Goal: Task Accomplishment & Management: Complete application form

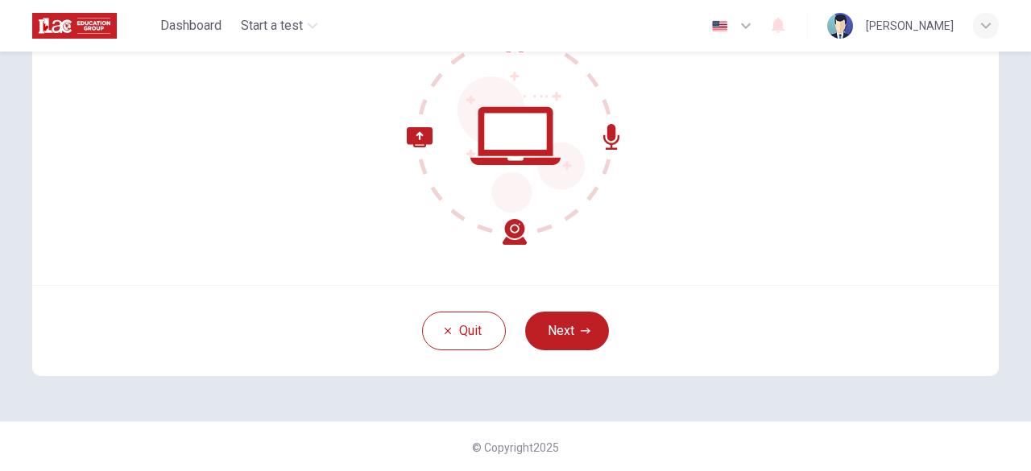
scroll to position [199, 0]
click at [557, 312] on button "Next" at bounding box center [567, 330] width 84 height 39
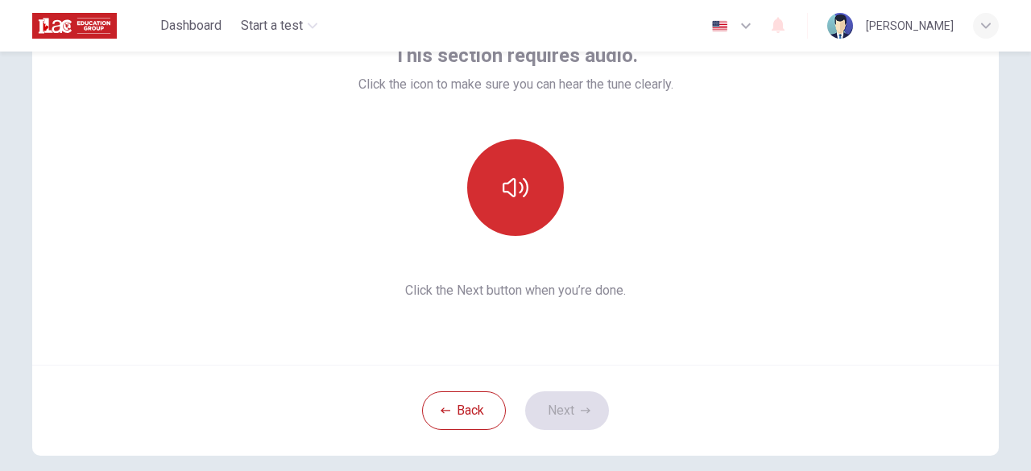
scroll to position [38, 0]
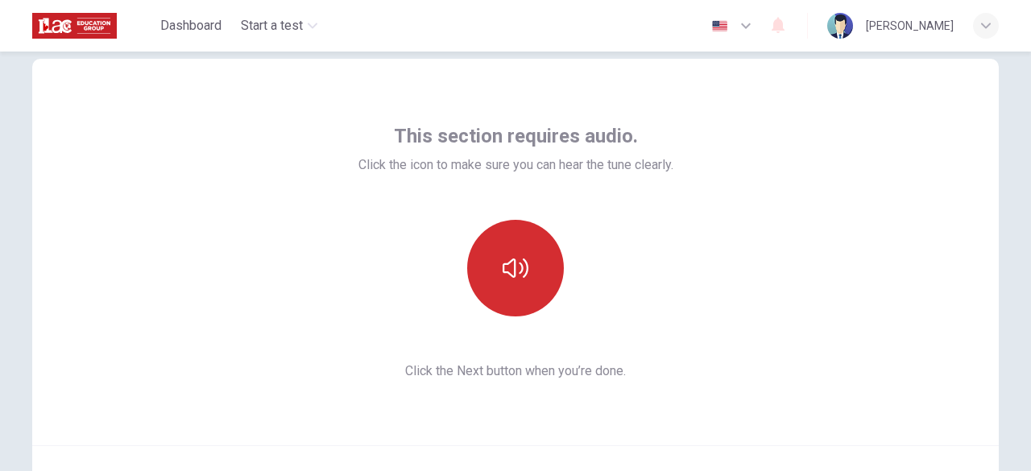
click at [538, 271] on button "button" at bounding box center [515, 268] width 97 height 97
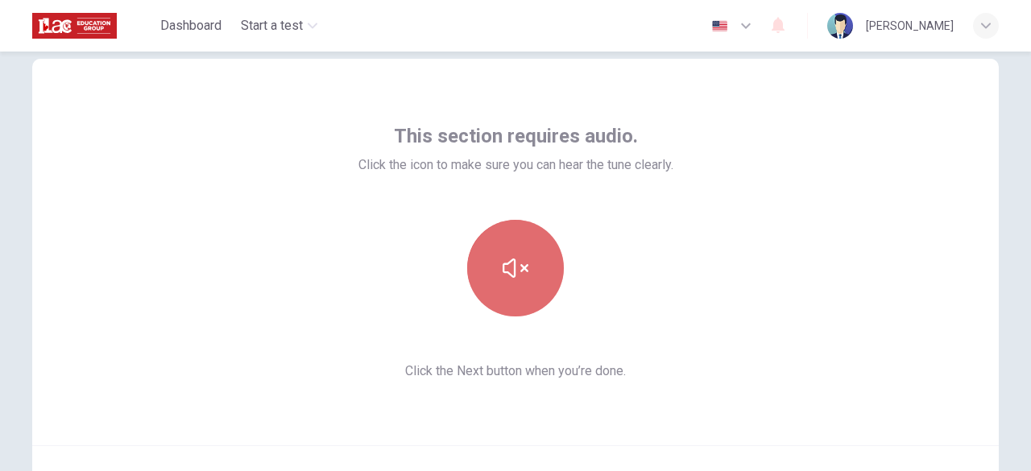
click at [526, 268] on button "button" at bounding box center [515, 268] width 97 height 97
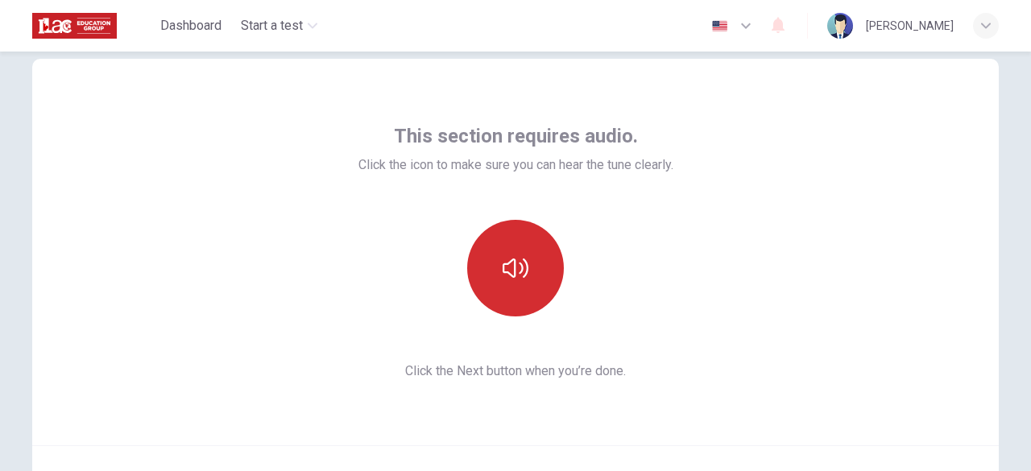
click at [526, 268] on button "button" at bounding box center [515, 268] width 97 height 97
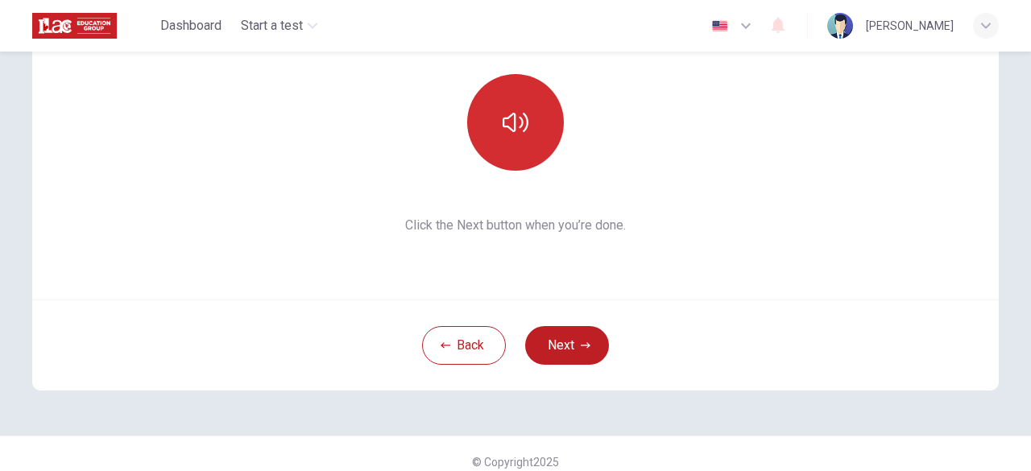
scroll to position [199, 0]
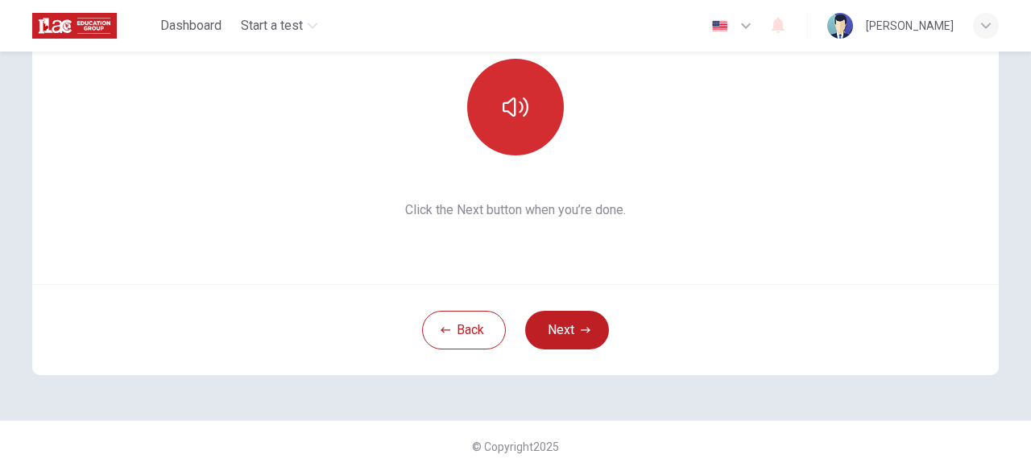
click at [495, 118] on button "button" at bounding box center [515, 107] width 97 height 97
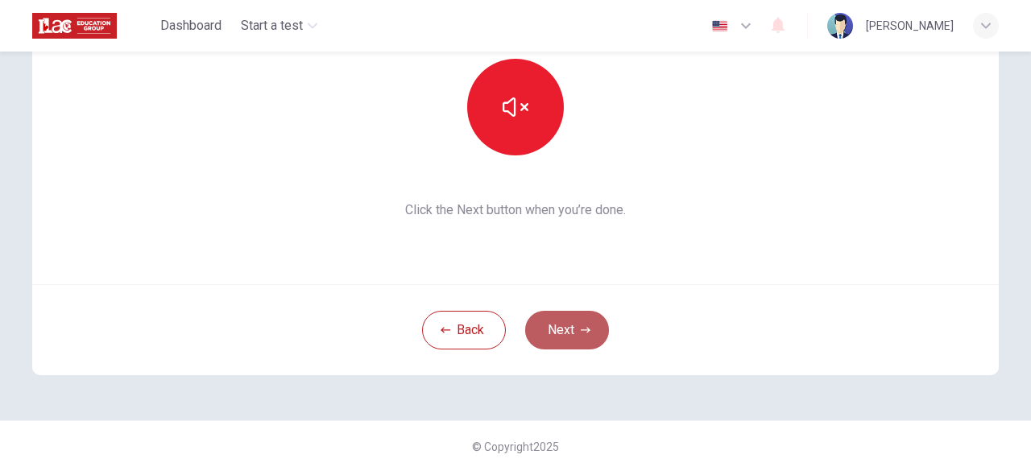
click at [555, 329] on button "Next" at bounding box center [567, 330] width 84 height 39
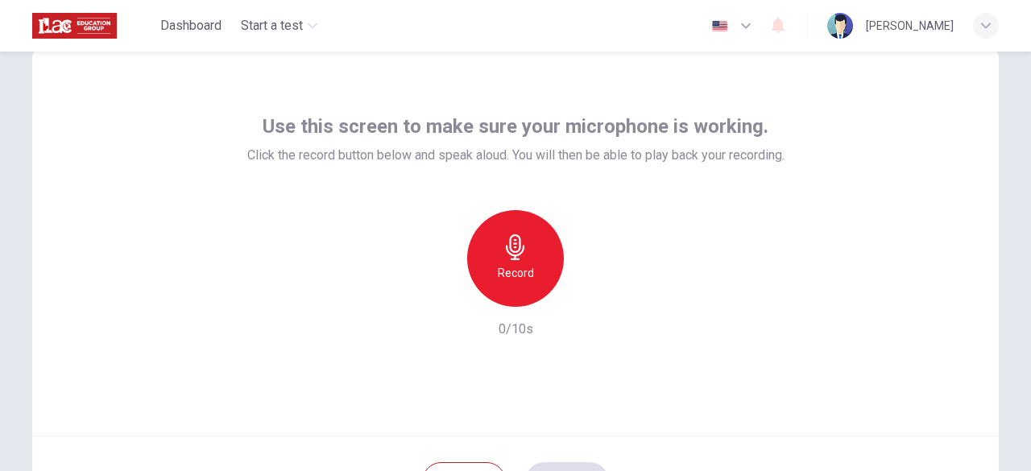
scroll to position [38, 0]
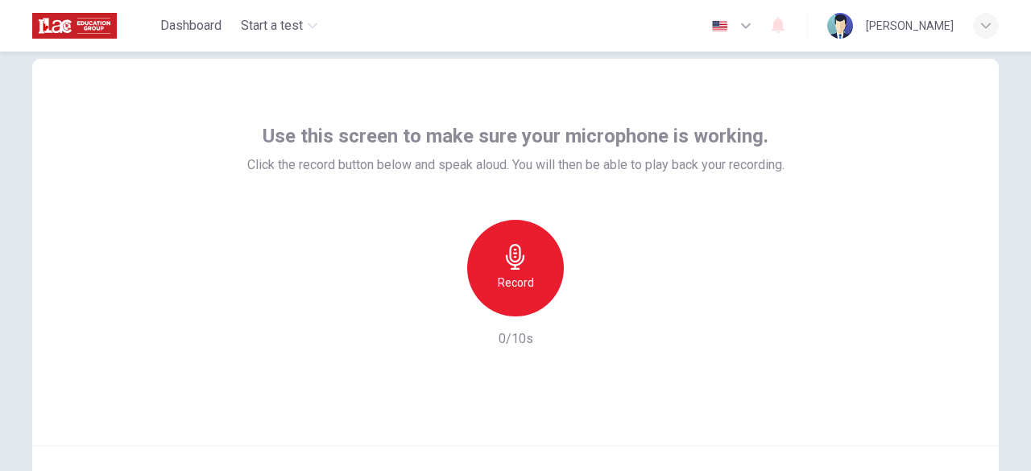
click at [511, 254] on icon "button" at bounding box center [515, 257] width 26 height 26
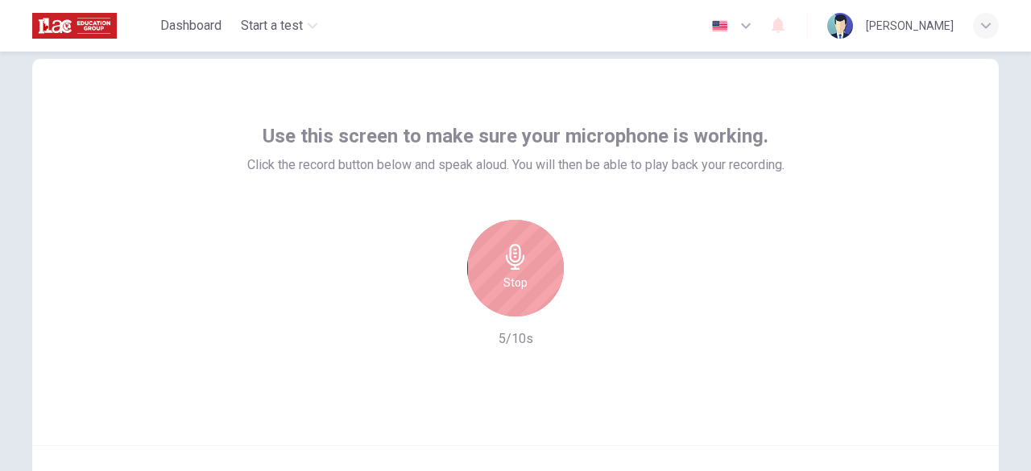
scroll to position [118, 0]
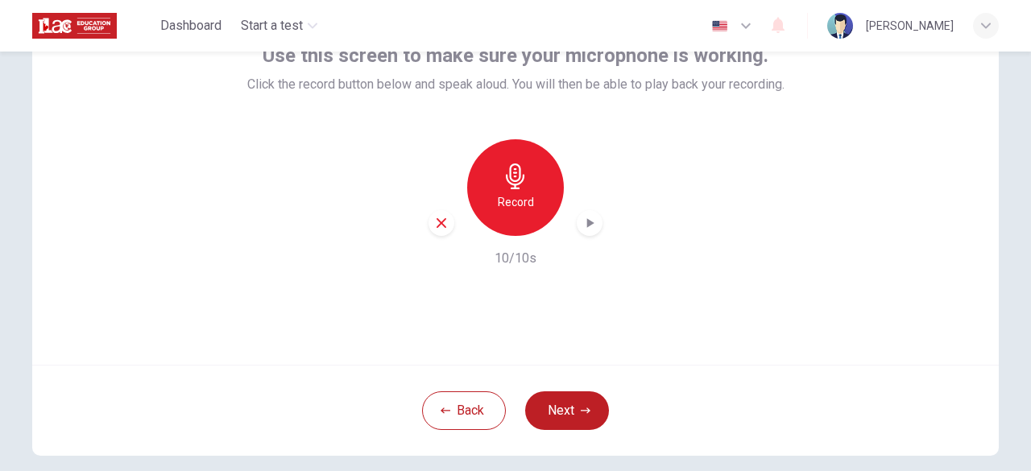
click at [552, 390] on div "Back Next" at bounding box center [515, 410] width 966 height 91
click at [552, 391] on button "Next" at bounding box center [567, 410] width 84 height 39
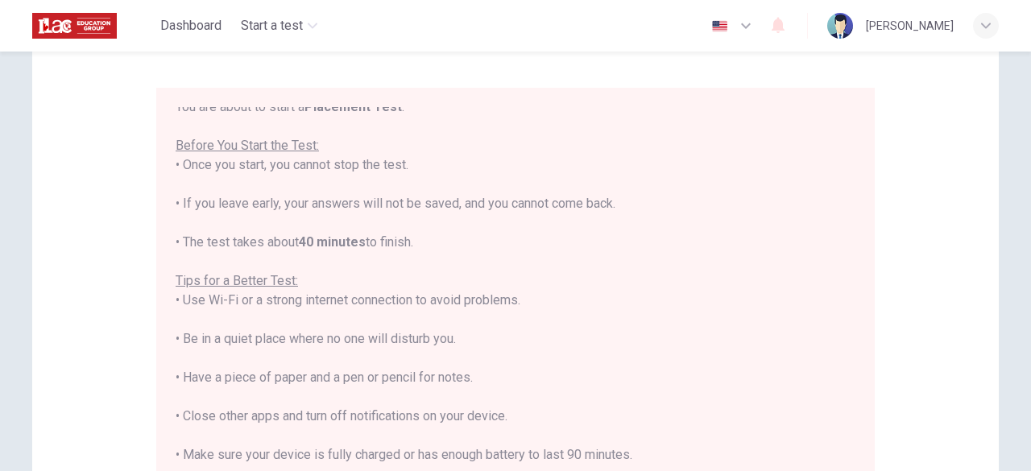
scroll to position [18, 0]
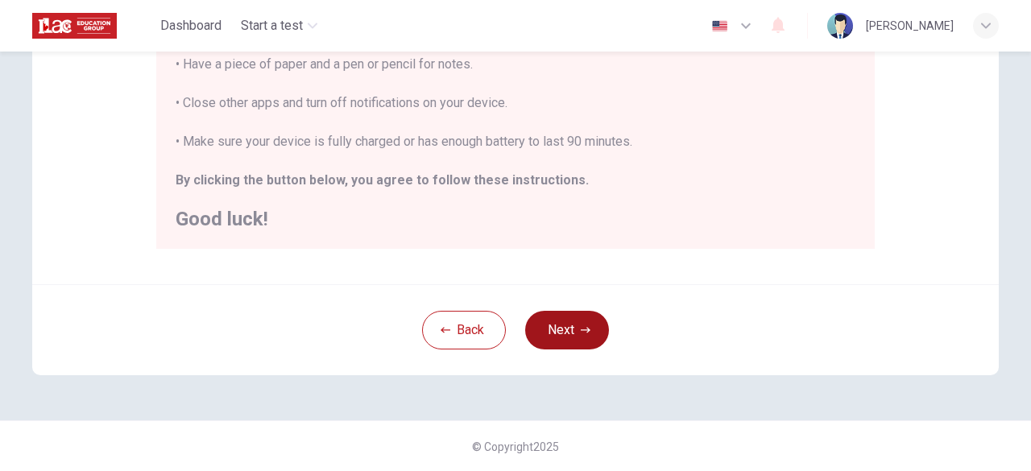
click at [539, 328] on button "Next" at bounding box center [567, 330] width 84 height 39
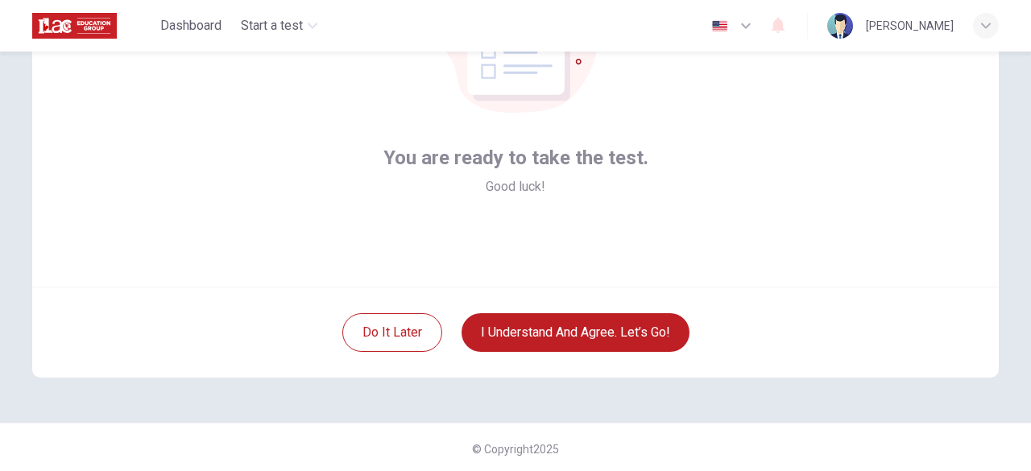
scroll to position [199, 0]
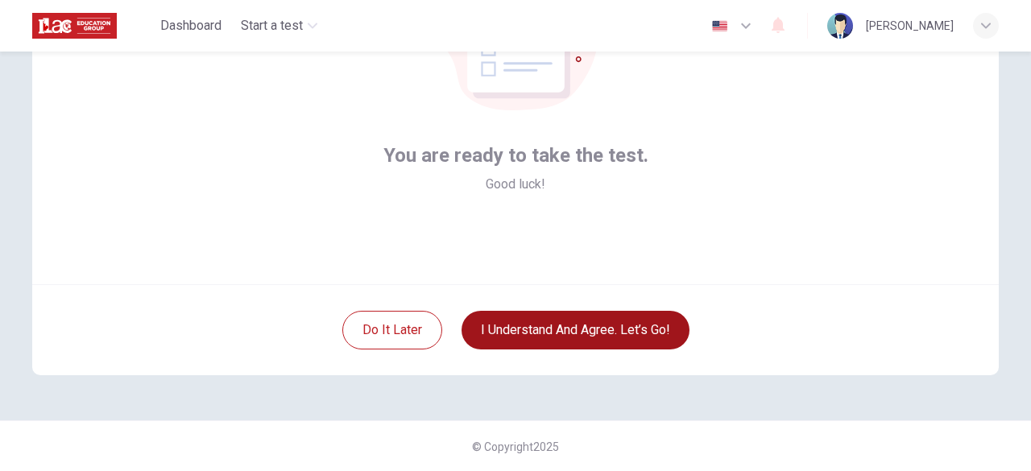
click at [531, 316] on button "I understand and agree. Let’s go!" at bounding box center [575, 330] width 228 height 39
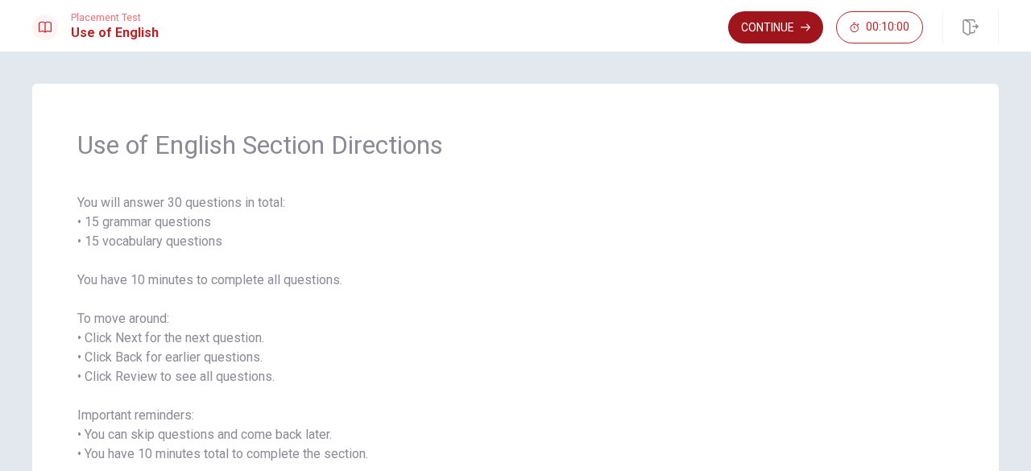
click at [735, 36] on button "Continue" at bounding box center [775, 27] width 95 height 32
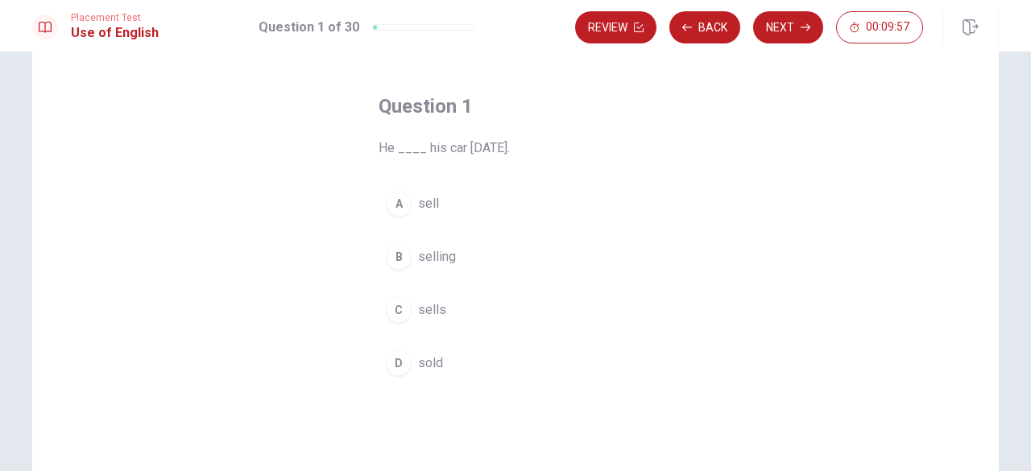
scroll to position [81, 0]
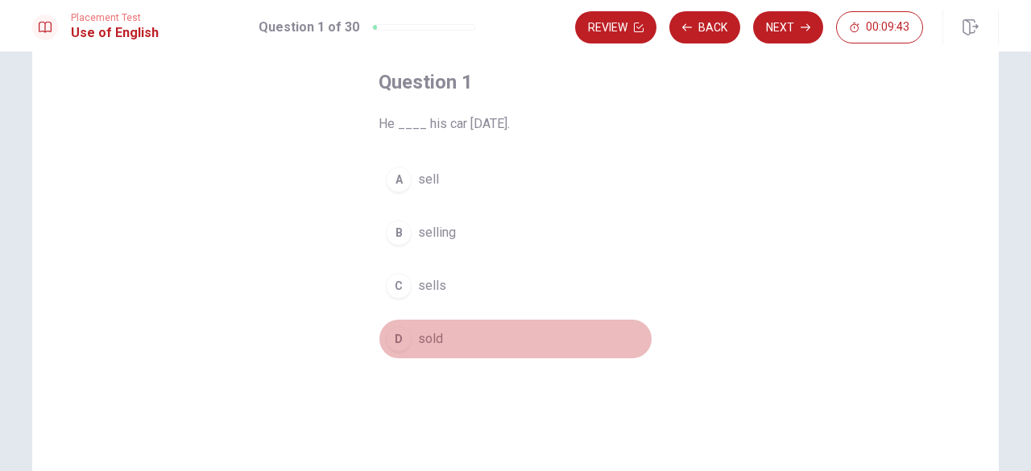
click at [431, 337] on span "sold" at bounding box center [430, 338] width 25 height 19
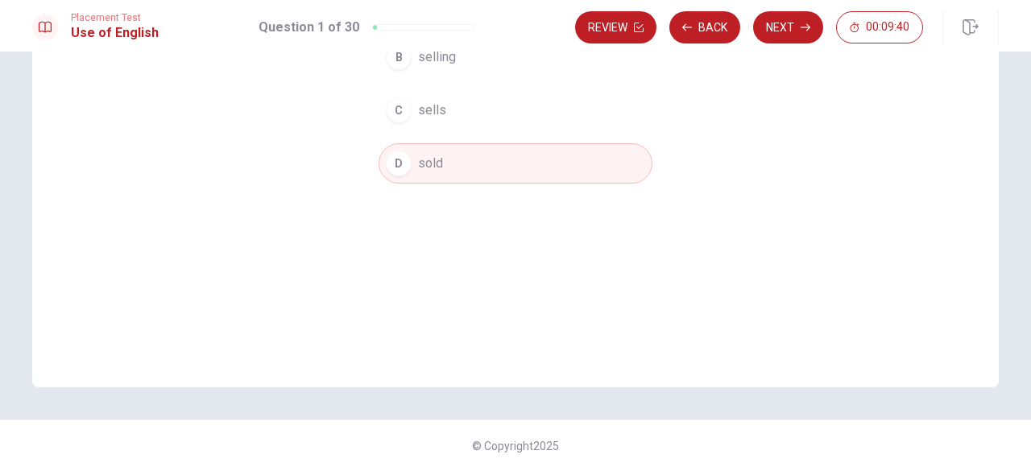
scroll to position [0, 0]
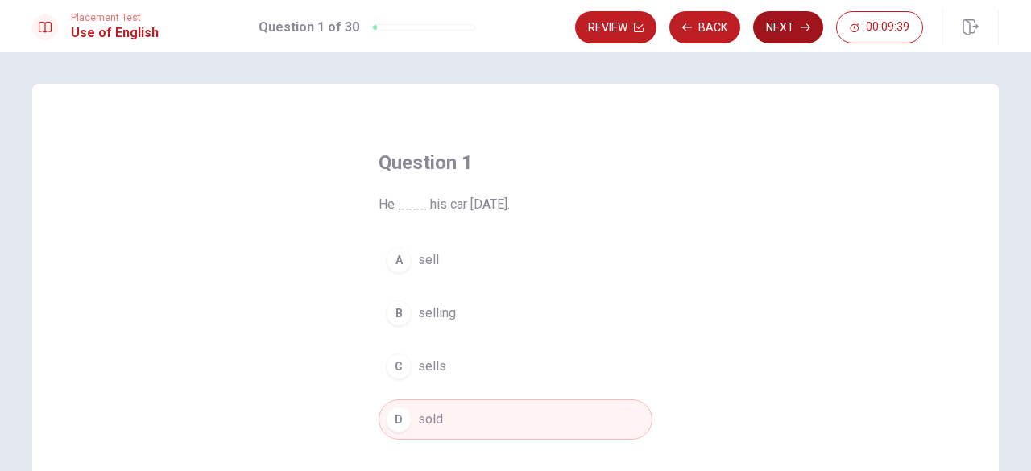
click at [763, 36] on button "Next" at bounding box center [788, 27] width 70 height 32
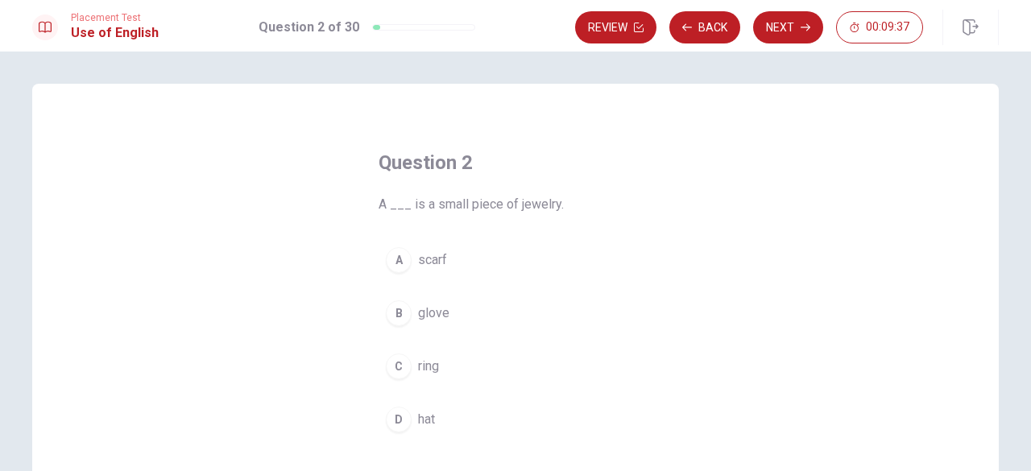
scroll to position [81, 0]
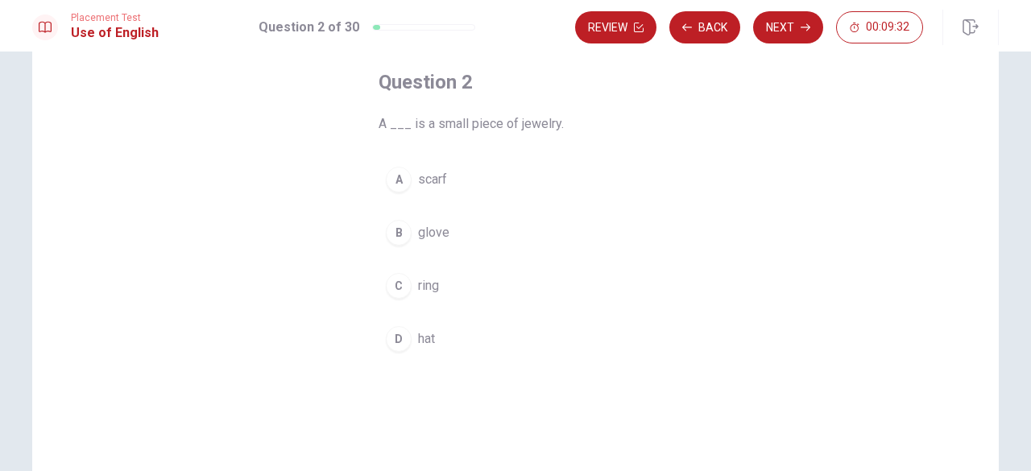
click at [424, 273] on button "C ring" at bounding box center [515, 286] width 274 height 40
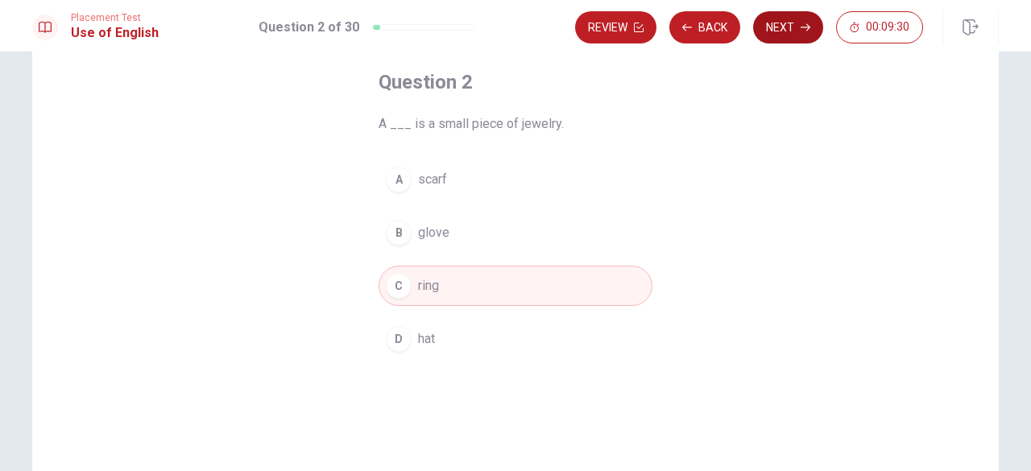
click at [800, 35] on button "Next" at bounding box center [788, 27] width 70 height 32
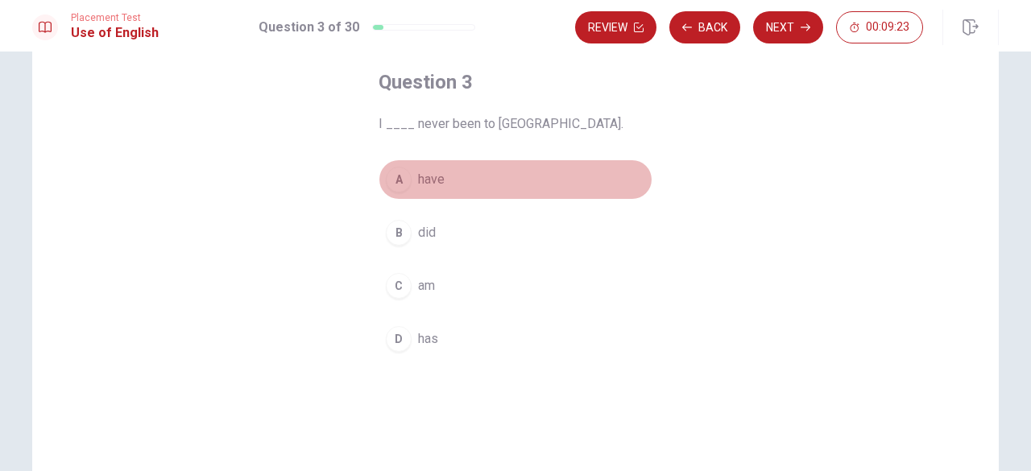
click at [434, 175] on span "have" at bounding box center [431, 179] width 27 height 19
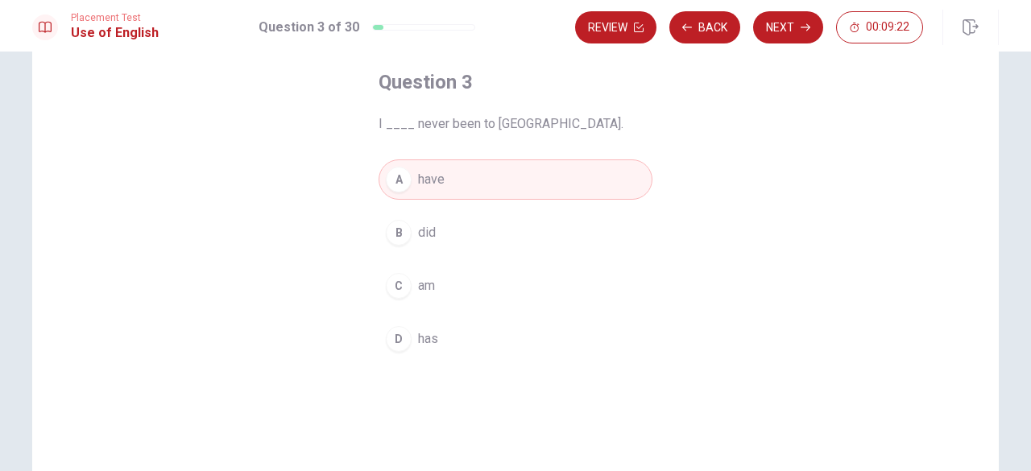
click at [788, 43] on div "Review Back Next 00:09:22" at bounding box center [787, 27] width 424 height 35
click at [785, 38] on button "Next" at bounding box center [788, 27] width 70 height 32
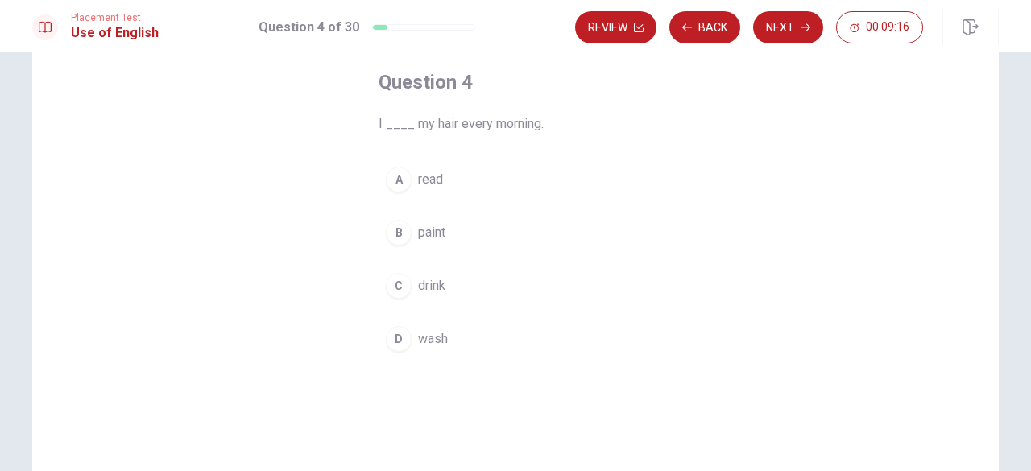
click at [420, 333] on span "wash" at bounding box center [433, 338] width 30 height 19
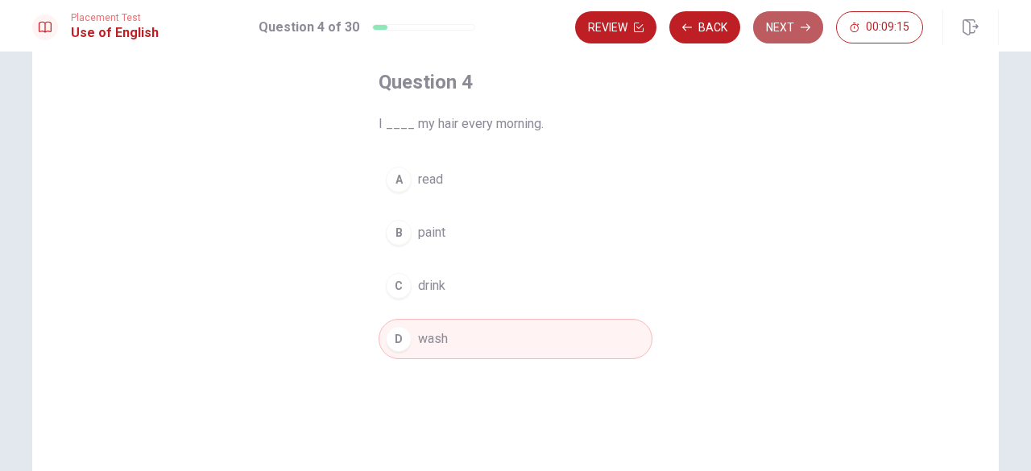
click at [776, 41] on button "Next" at bounding box center [788, 27] width 70 height 32
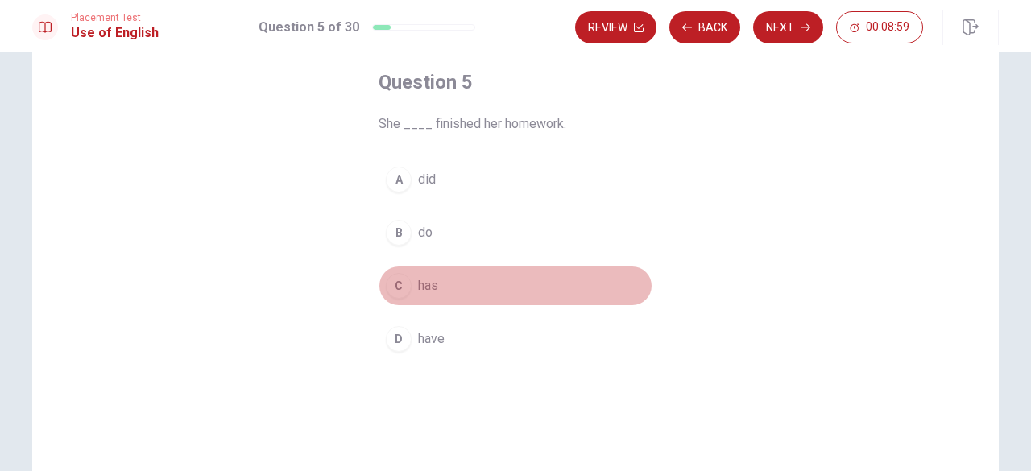
click at [422, 276] on span "has" at bounding box center [428, 285] width 20 height 19
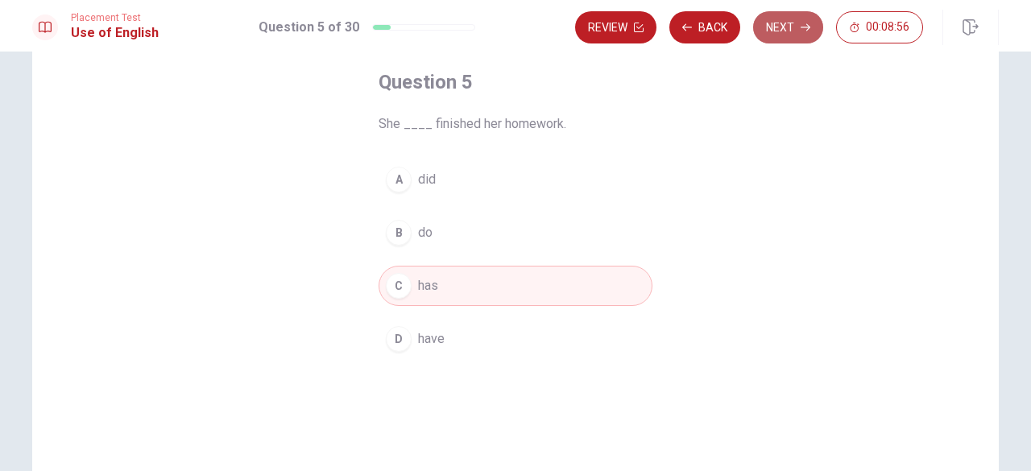
click at [794, 36] on button "Next" at bounding box center [788, 27] width 70 height 32
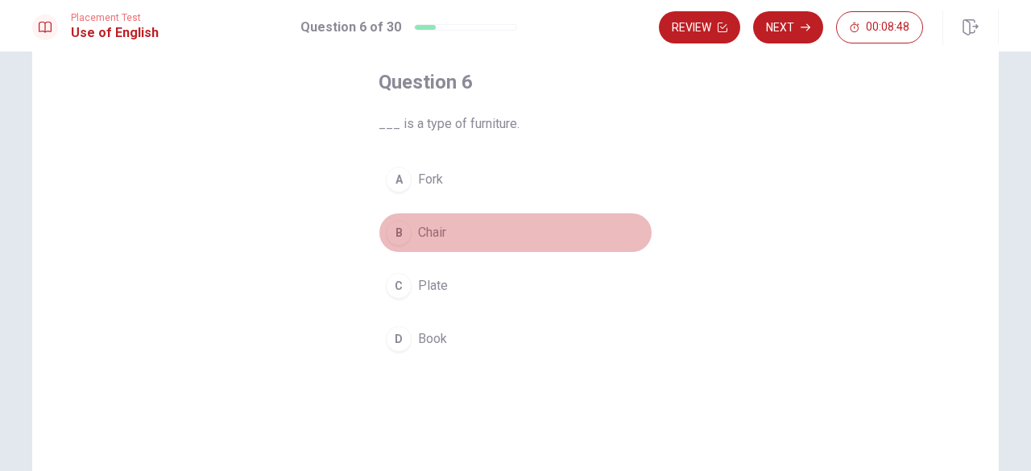
click at [436, 218] on button "B Chair" at bounding box center [515, 233] width 274 height 40
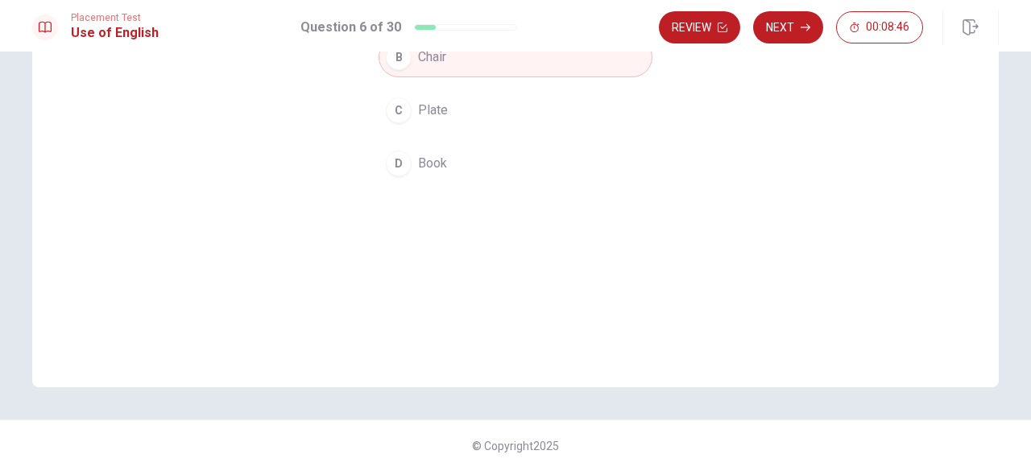
scroll to position [0, 0]
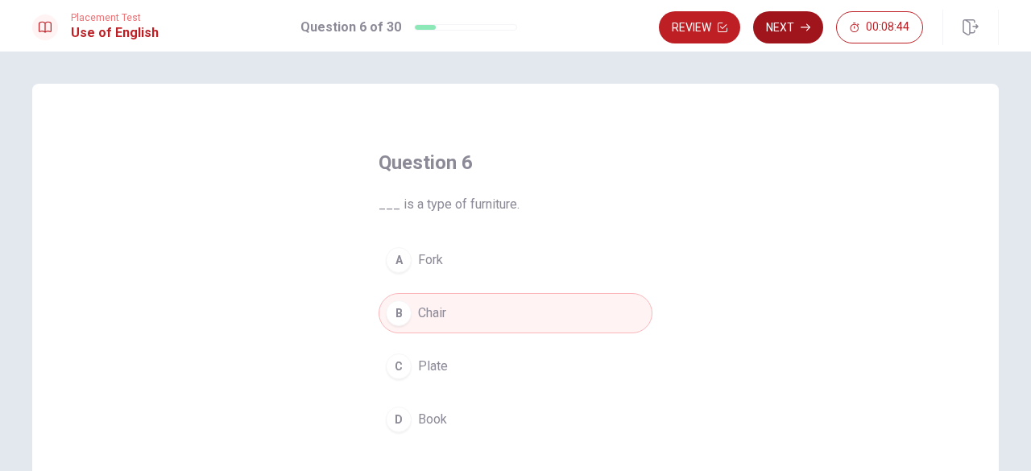
click at [784, 37] on button "Next" at bounding box center [788, 27] width 70 height 32
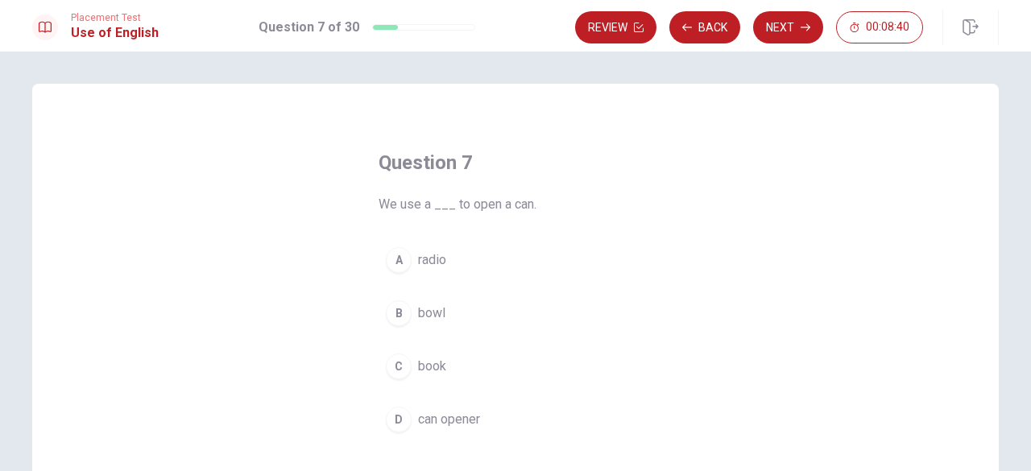
scroll to position [81, 0]
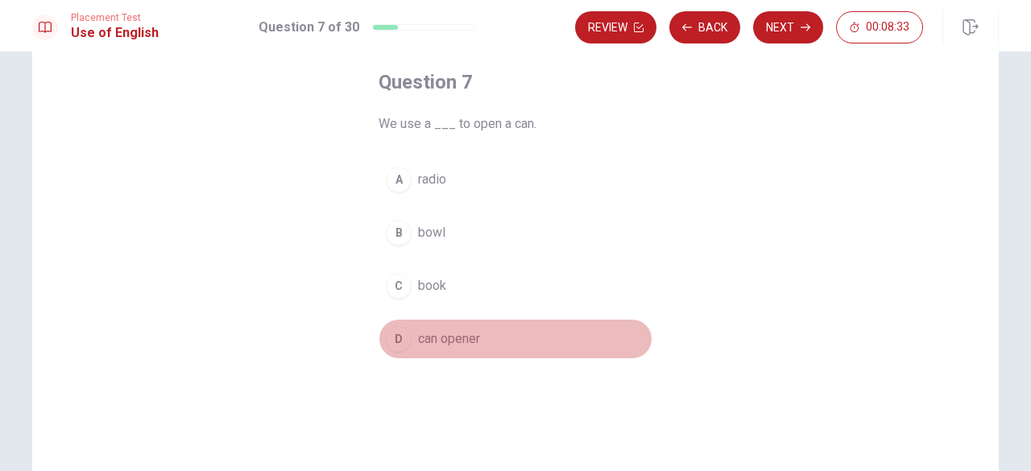
click at [451, 325] on button "D can opener" at bounding box center [515, 339] width 274 height 40
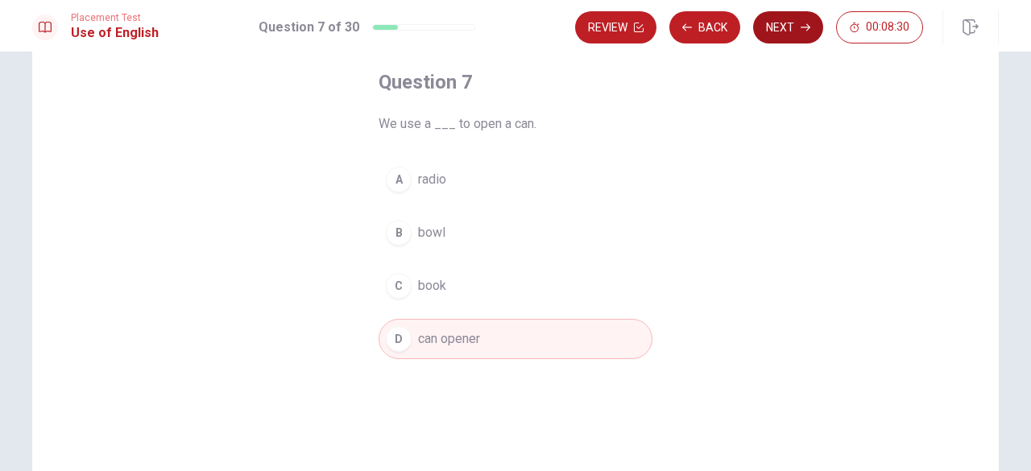
click at [805, 31] on icon "button" at bounding box center [805, 28] width 10 height 10
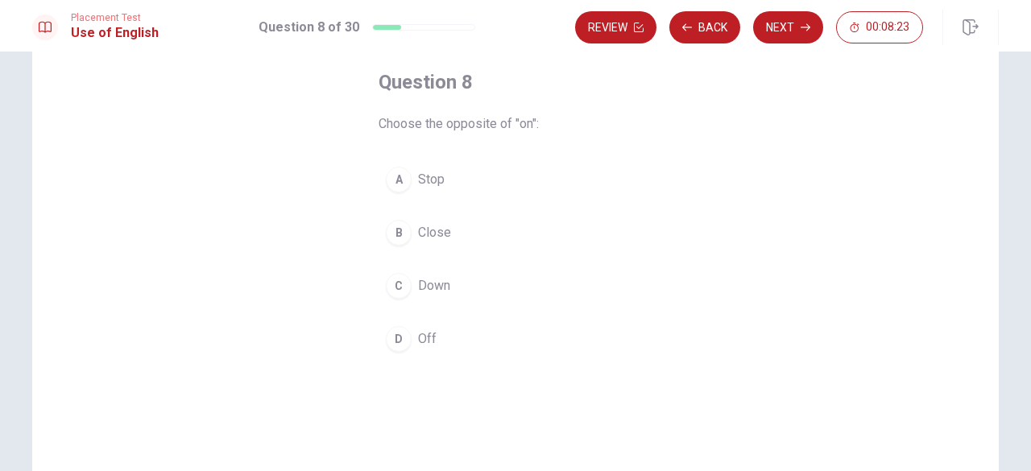
click at [418, 329] on span "Off" at bounding box center [427, 338] width 19 height 19
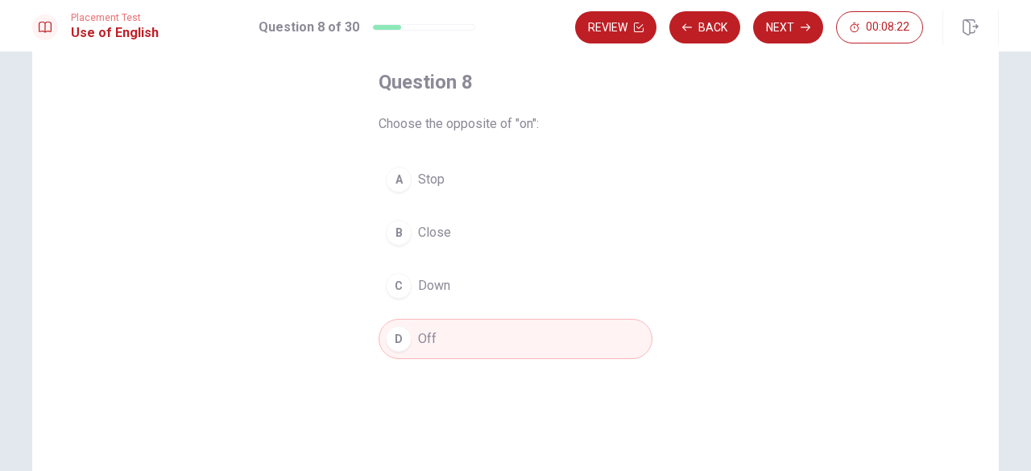
click at [759, 39] on div "Review Back Next 00:08:22" at bounding box center [749, 27] width 348 height 32
click at [773, 29] on button "Next" at bounding box center [788, 27] width 70 height 32
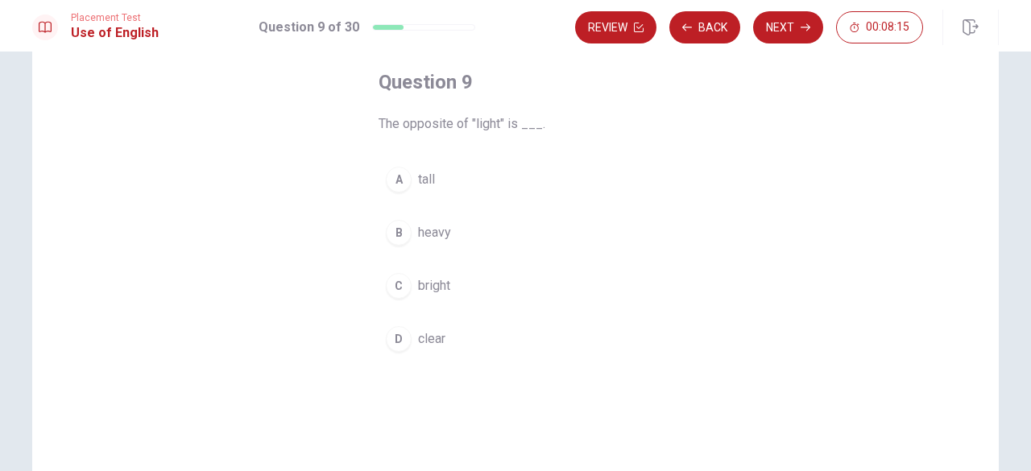
click at [418, 281] on span "bright" at bounding box center [434, 285] width 32 height 19
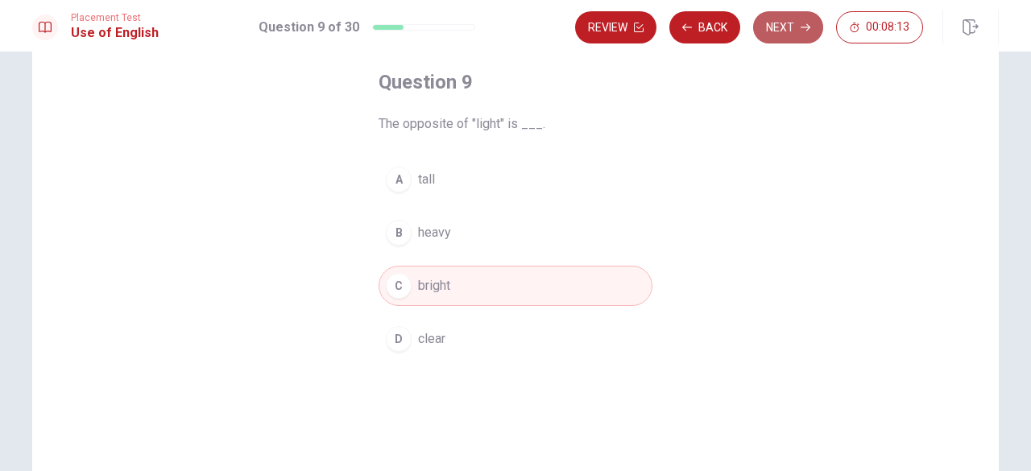
click at [800, 35] on button "Next" at bounding box center [788, 27] width 70 height 32
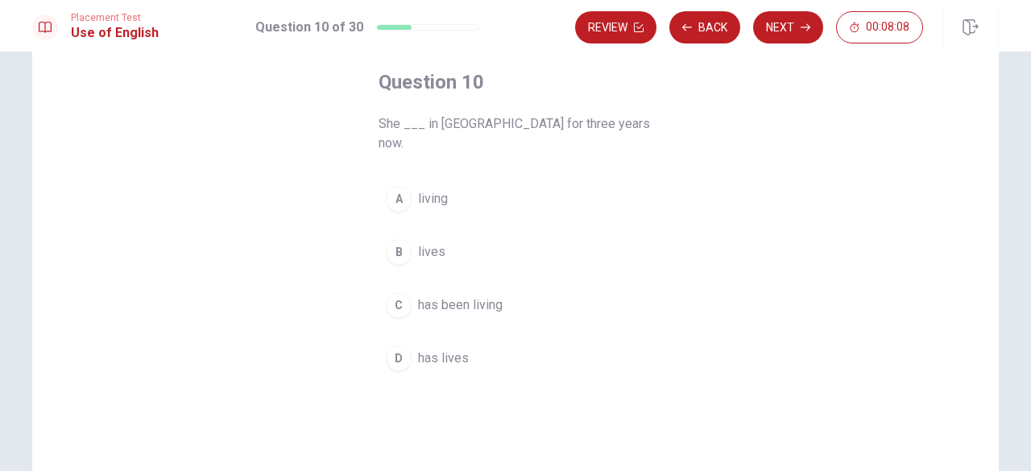
click at [428, 242] on span "lives" at bounding box center [431, 251] width 27 height 19
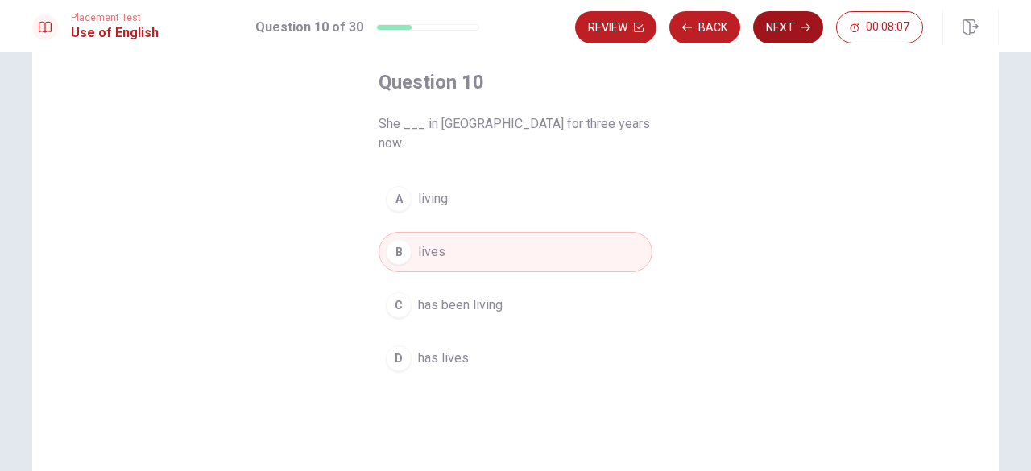
click at [788, 38] on button "Next" at bounding box center [788, 27] width 70 height 32
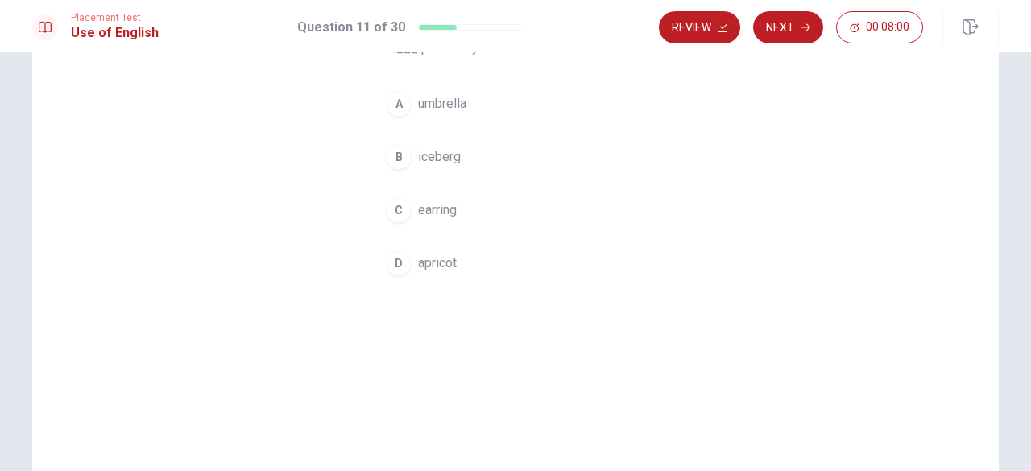
scroll to position [161, 0]
click at [446, 101] on span "umbrella" at bounding box center [442, 98] width 48 height 19
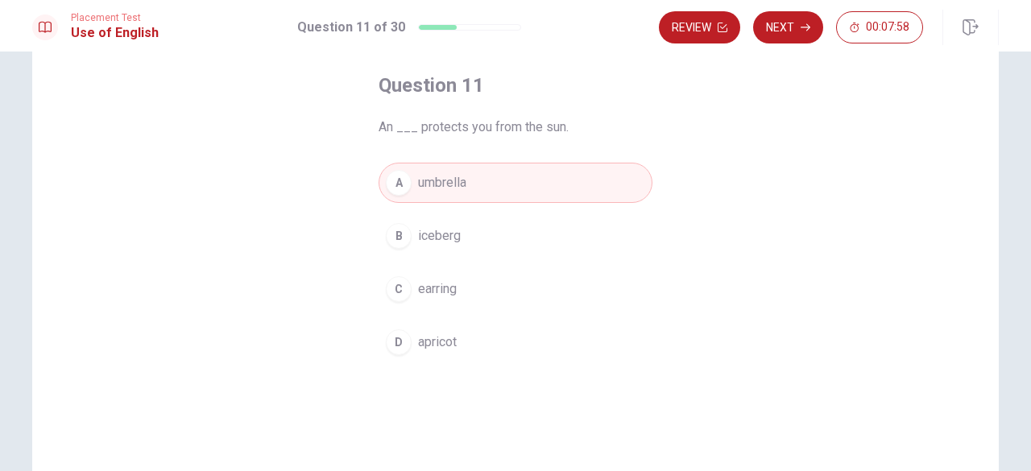
scroll to position [0, 0]
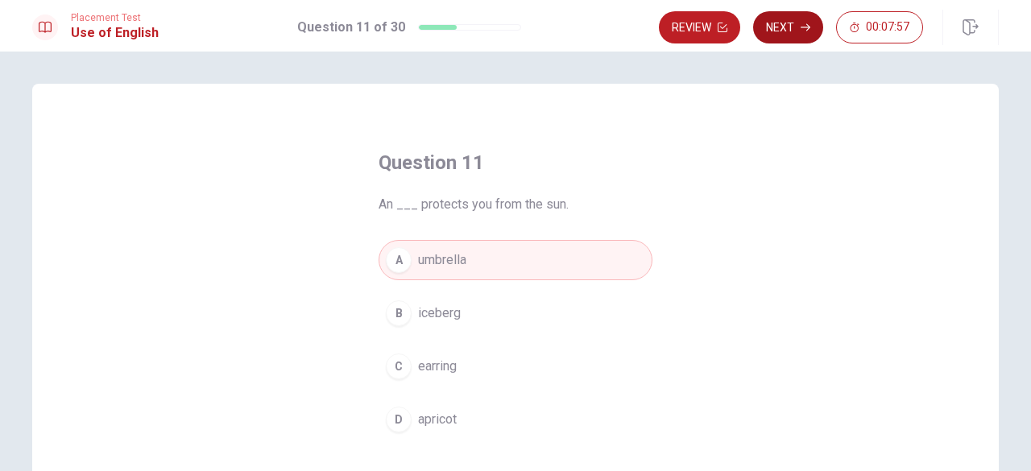
click at [790, 40] on button "Next" at bounding box center [788, 27] width 70 height 32
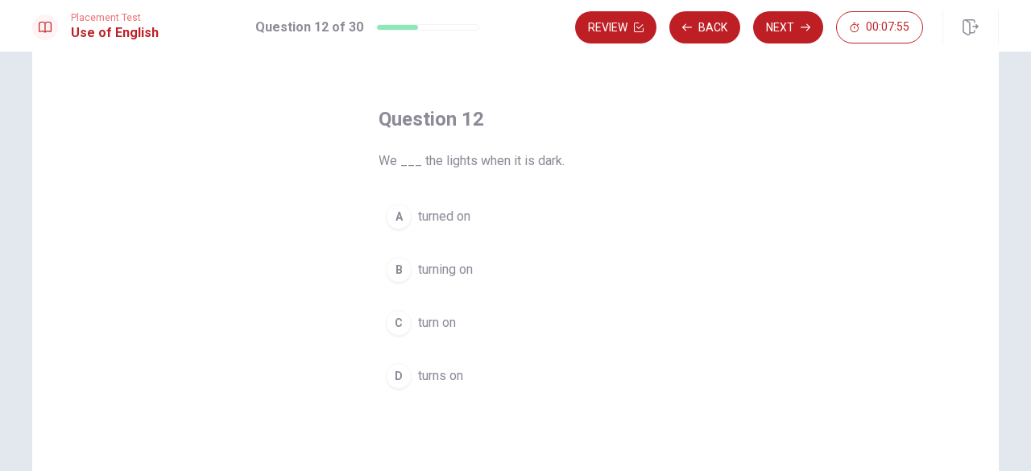
scroll to position [81, 0]
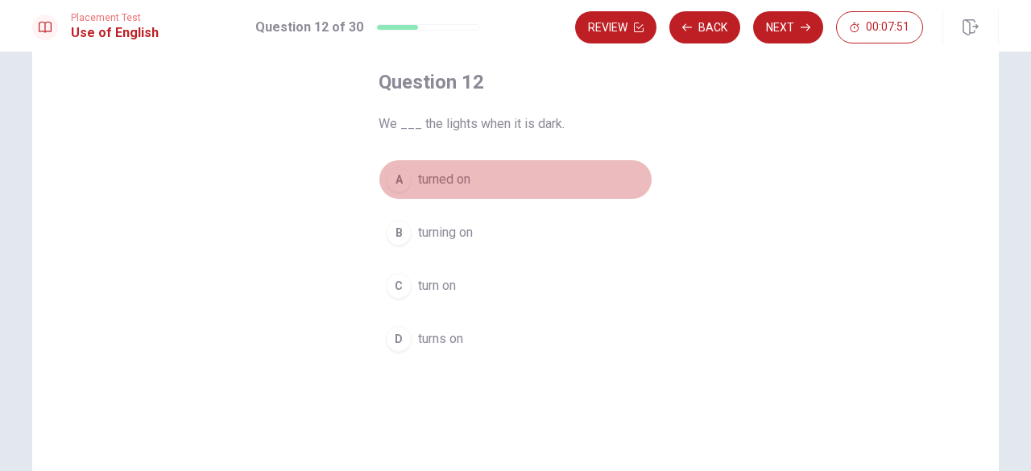
click at [441, 177] on span "turned on" at bounding box center [444, 179] width 52 height 19
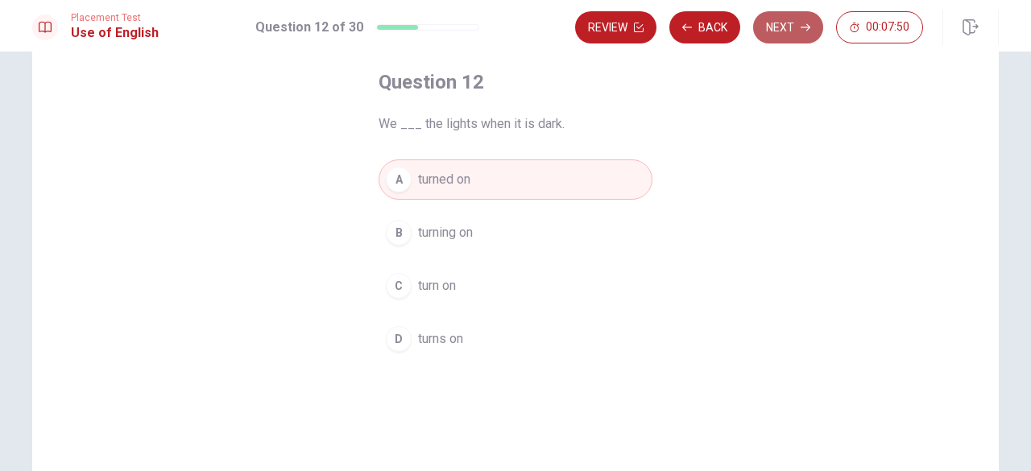
click at [766, 38] on button "Next" at bounding box center [788, 27] width 70 height 32
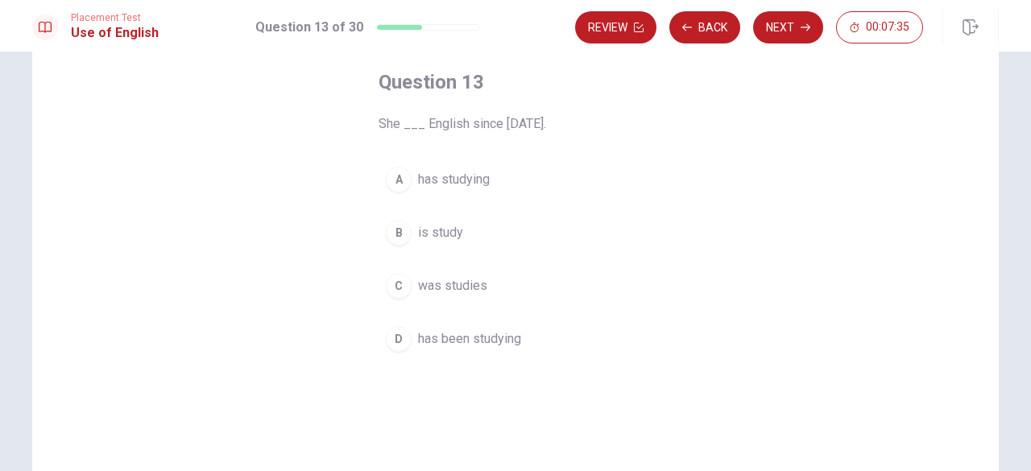
click at [433, 329] on span "has been studying" at bounding box center [469, 338] width 103 height 19
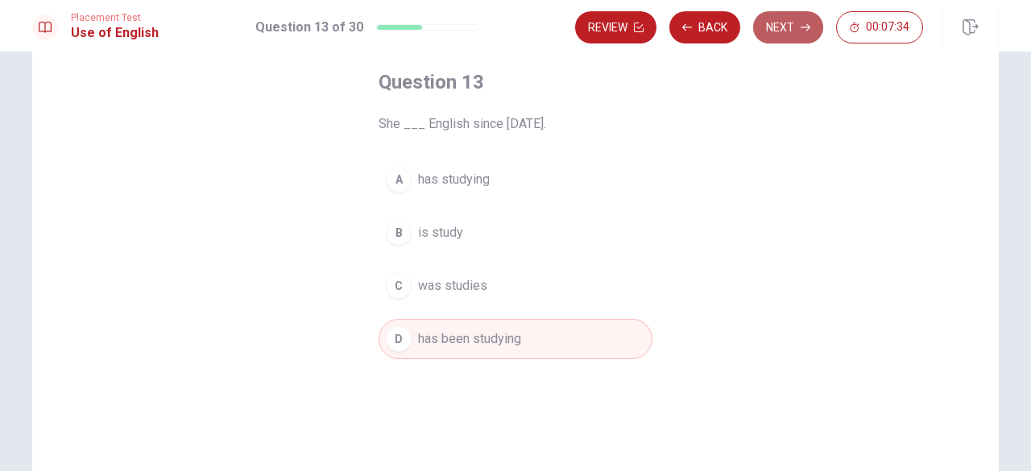
click at [771, 38] on button "Next" at bounding box center [788, 27] width 70 height 32
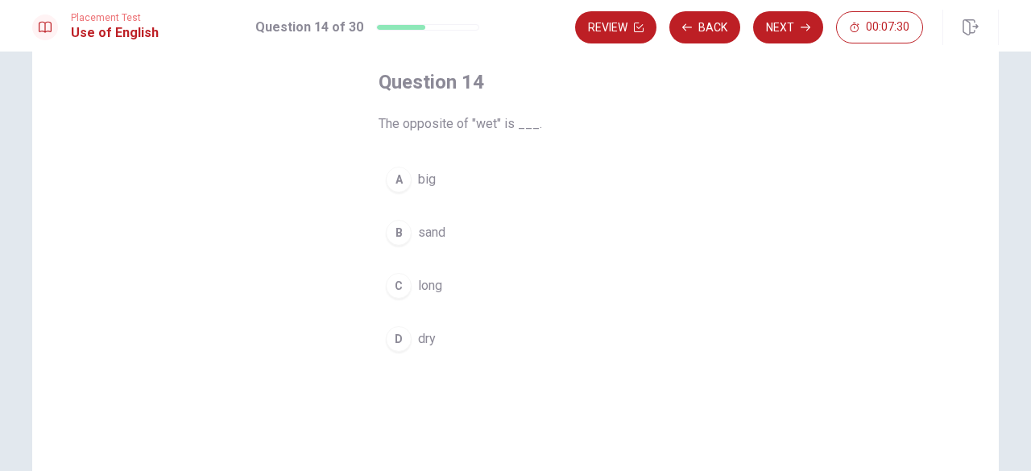
click at [413, 322] on button "D dry" at bounding box center [515, 339] width 274 height 40
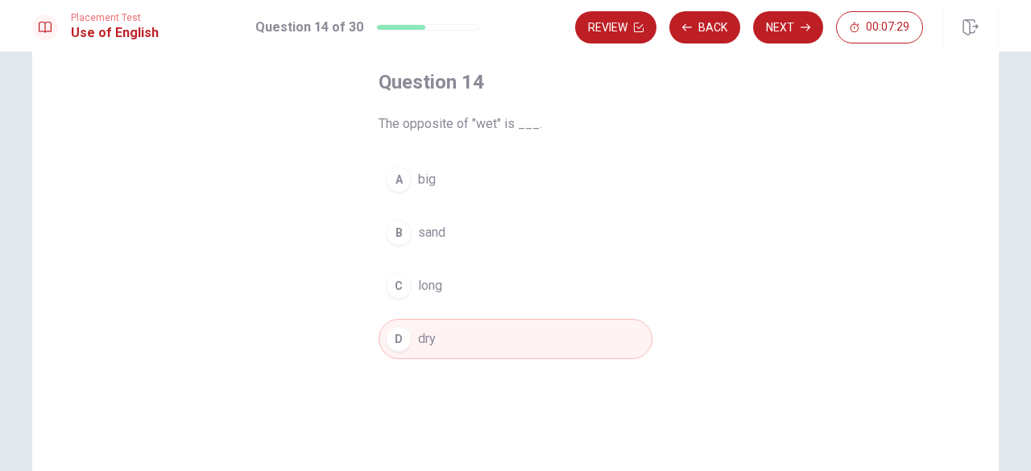
click at [779, 48] on div "Placement Test Use of English Question 14 of 30 Review Back Next 00:07:29" at bounding box center [515, 26] width 1031 height 52
click at [783, 43] on div "Review Back Next 00:07:28" at bounding box center [787, 27] width 424 height 35
click at [783, 29] on button "Next" at bounding box center [788, 27] width 70 height 32
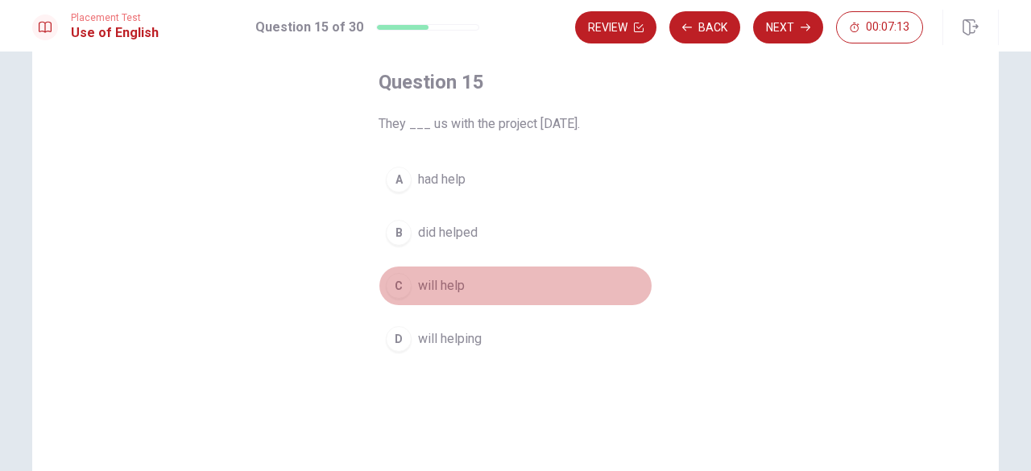
drag, startPoint x: 436, startPoint y: 269, endPoint x: 451, endPoint y: 265, distance: 15.0
click at [438, 270] on button "C will help" at bounding box center [515, 286] width 274 height 40
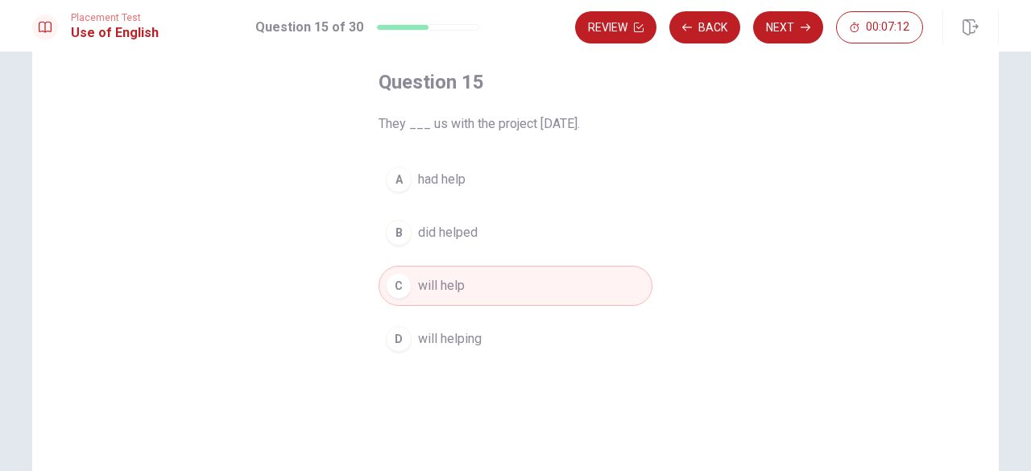
click at [769, 52] on div "Question 15 They ___ us with the project [DATE]. A had help B did helped C will…" at bounding box center [515, 283] width 966 height 560
click at [779, 44] on div "Review Back Next 00:07:12" at bounding box center [787, 27] width 424 height 35
click at [783, 31] on button "Next" at bounding box center [788, 27] width 70 height 32
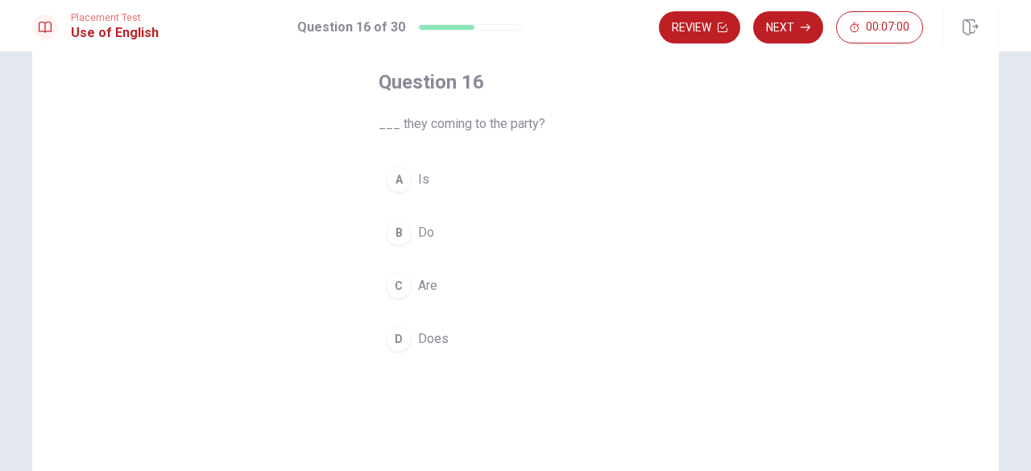
click at [418, 278] on span "Are" at bounding box center [427, 285] width 19 height 19
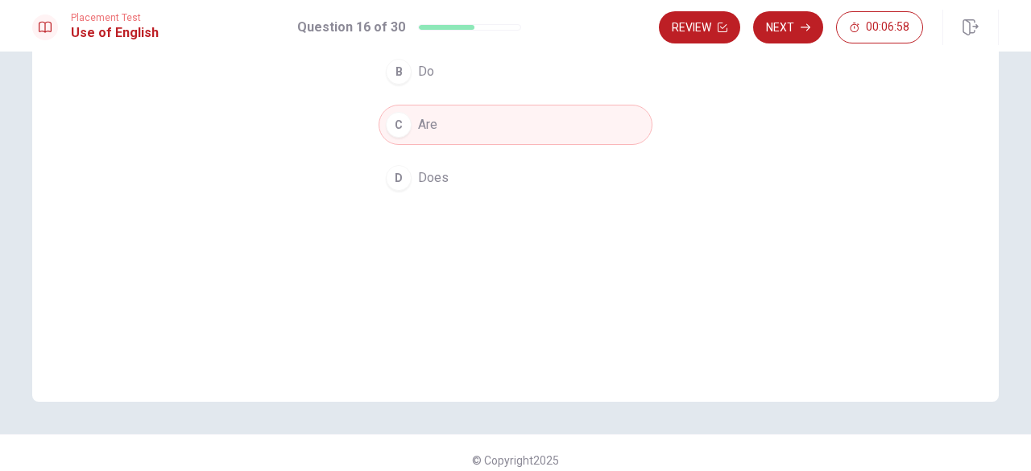
scroll to position [256, 0]
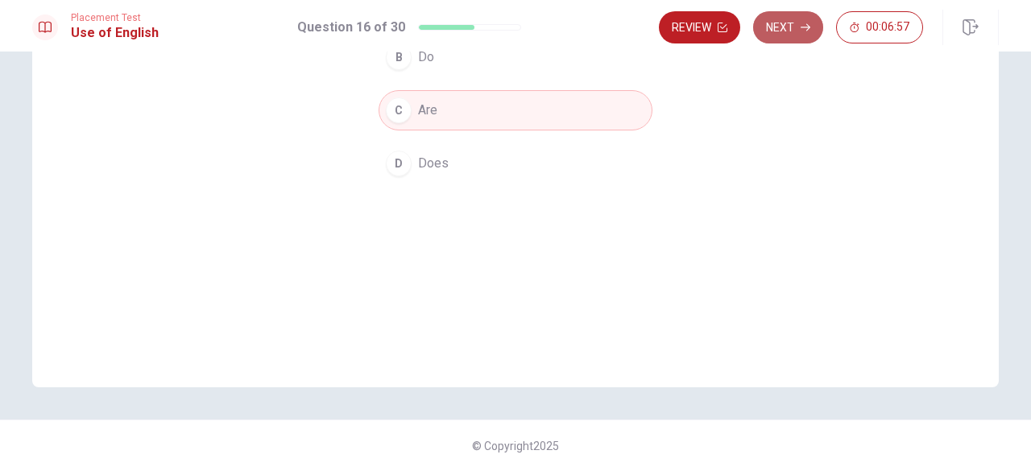
click at [772, 35] on button "Next" at bounding box center [788, 27] width 70 height 32
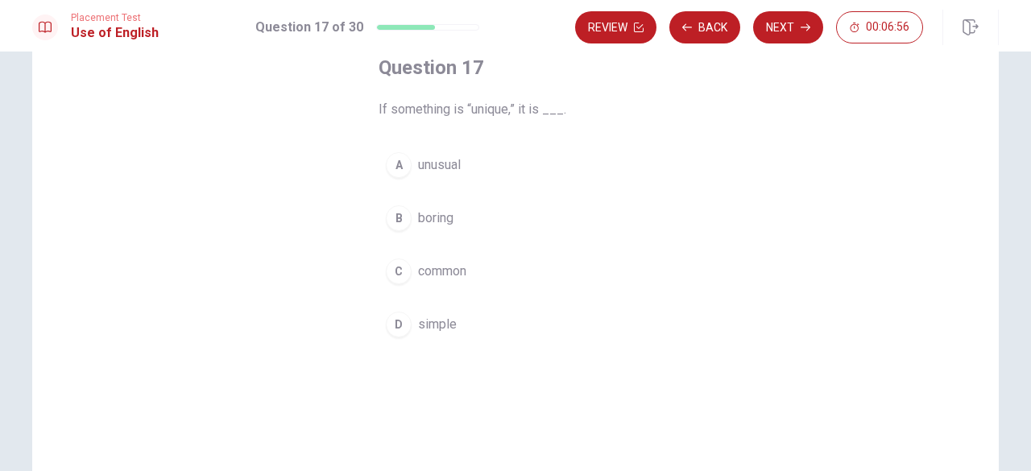
scroll to position [14, 0]
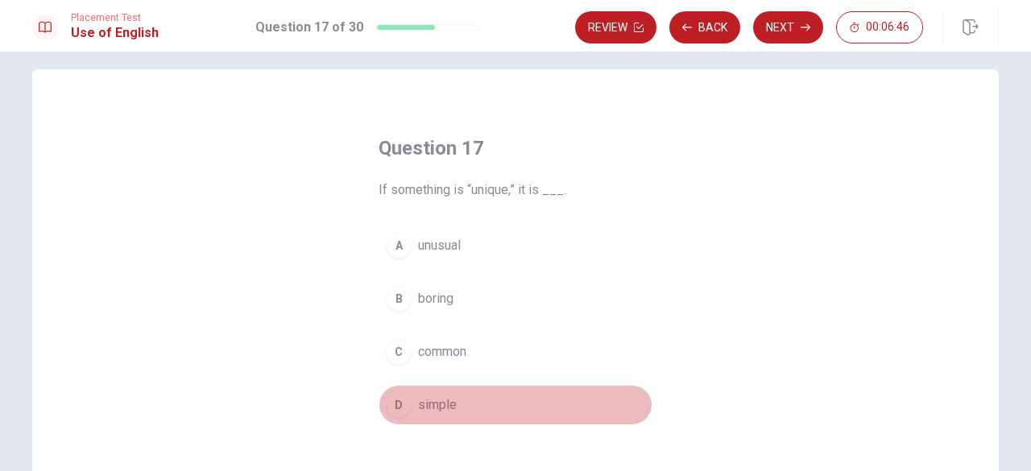
click at [436, 388] on button "D simple" at bounding box center [515, 405] width 274 height 40
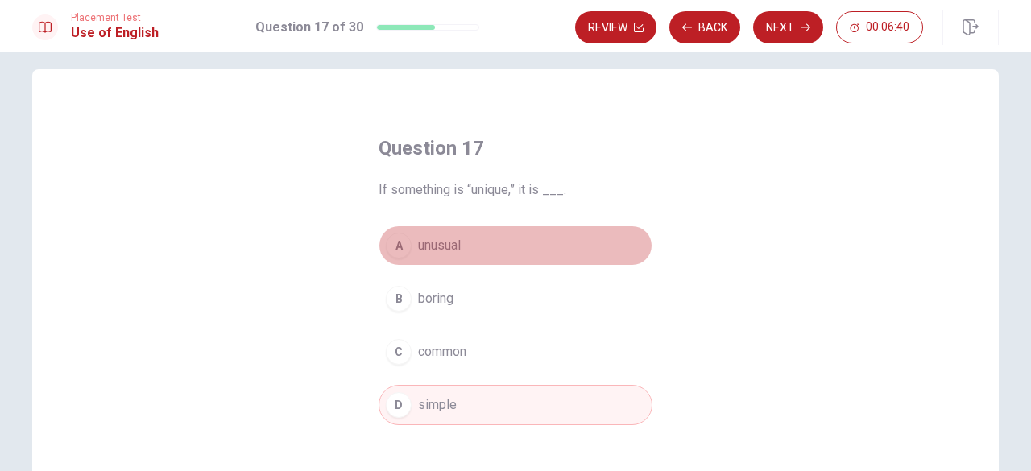
click at [441, 244] on span "unusual" at bounding box center [439, 245] width 43 height 19
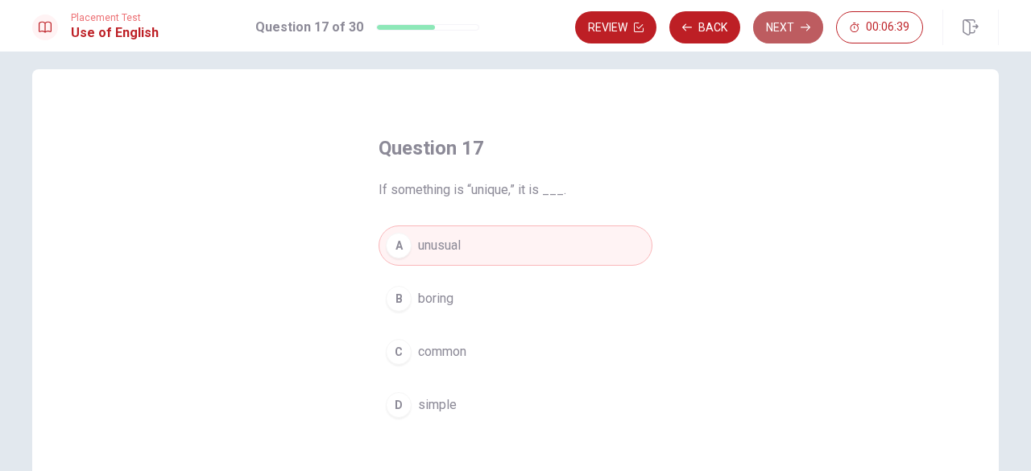
click at [783, 31] on button "Next" at bounding box center [788, 27] width 70 height 32
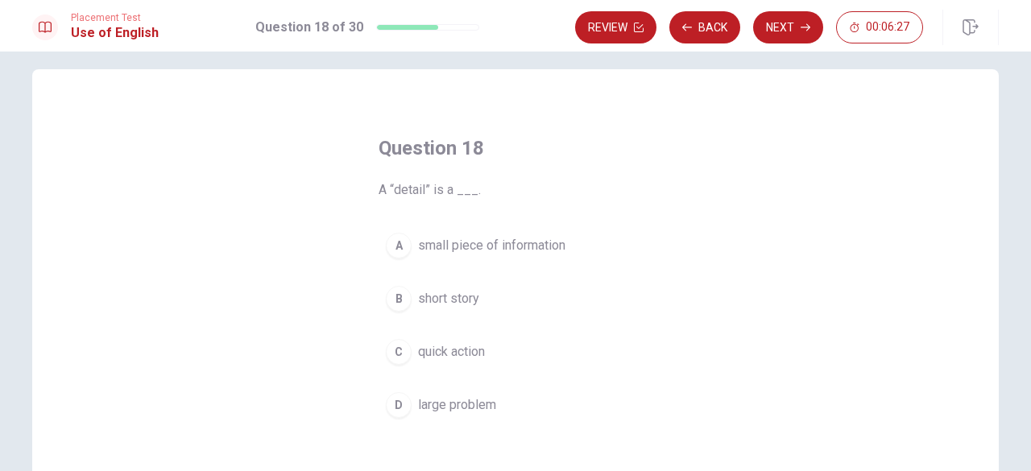
click at [399, 239] on div "A" at bounding box center [399, 246] width 26 height 26
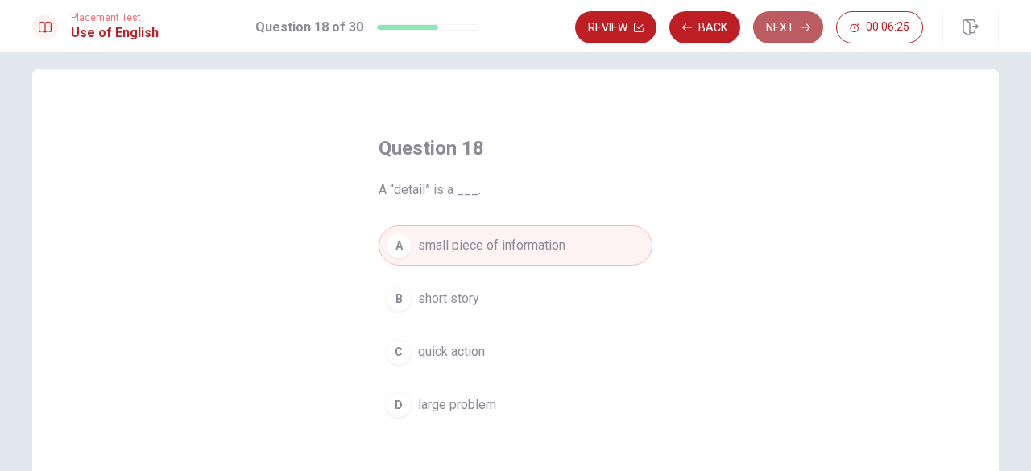
click at [787, 41] on button "Next" at bounding box center [788, 27] width 70 height 32
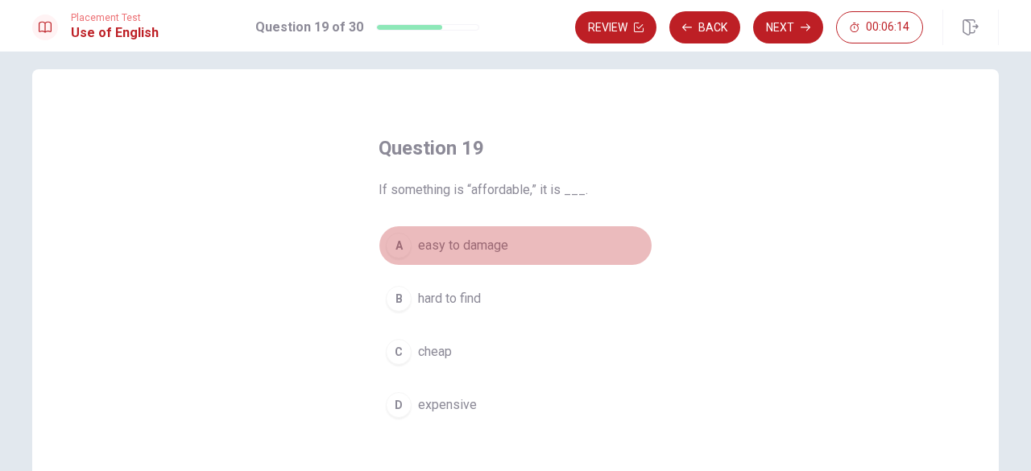
click at [472, 241] on span "easy to damage" at bounding box center [463, 245] width 90 height 19
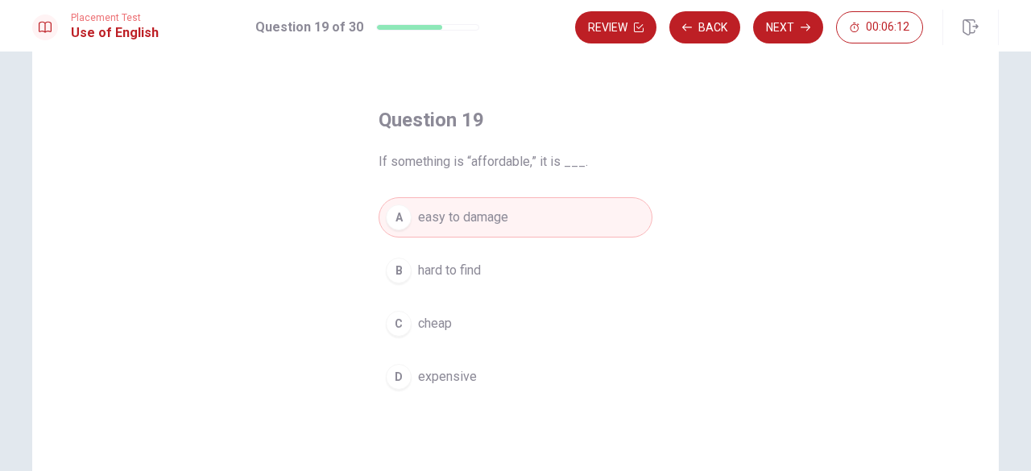
scroll to position [0, 0]
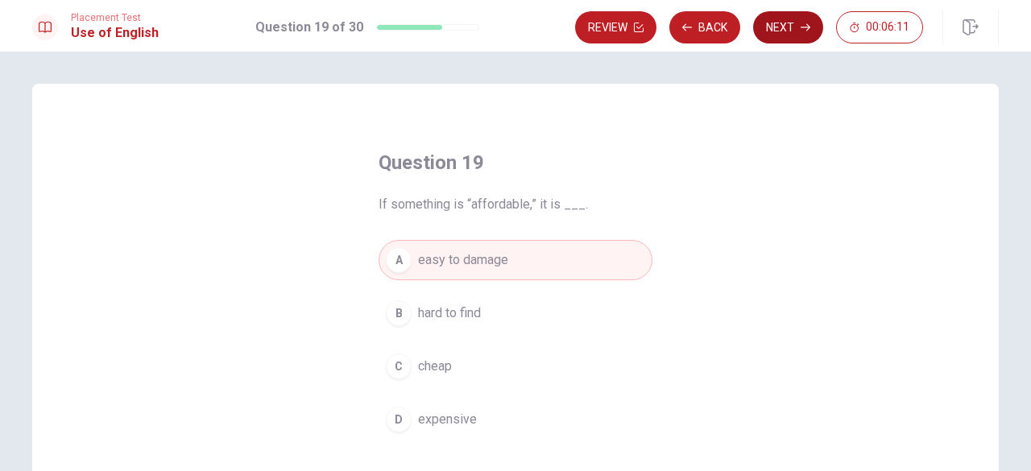
click at [771, 42] on button "Next" at bounding box center [788, 27] width 70 height 32
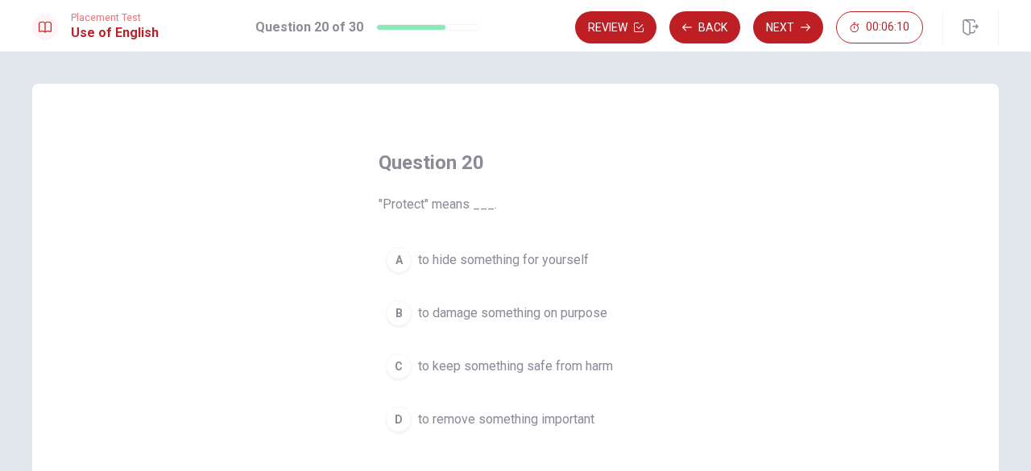
scroll to position [81, 0]
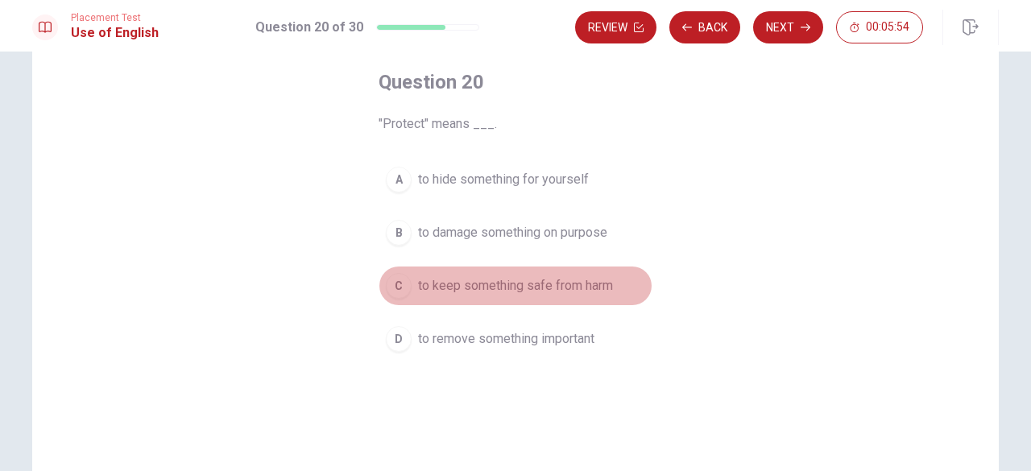
click at [523, 281] on span "to keep something safe from harm" at bounding box center [515, 285] width 195 height 19
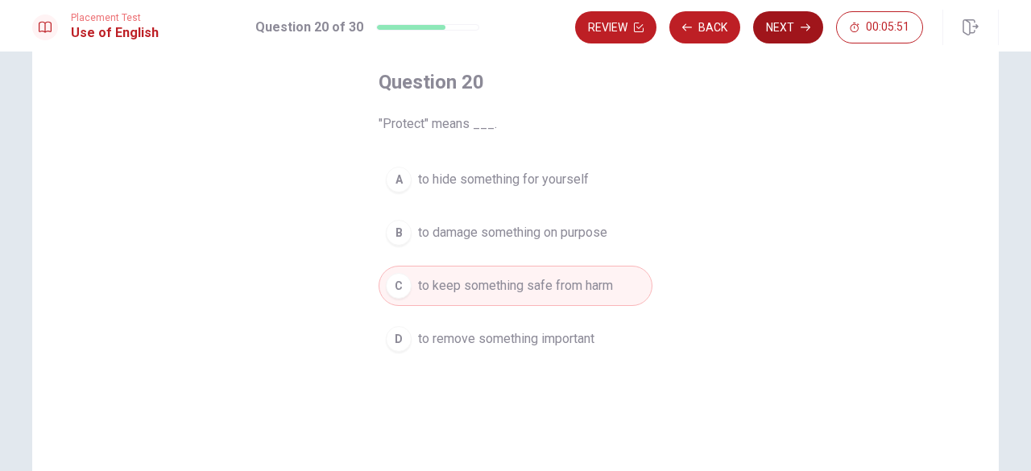
click at [778, 29] on button "Next" at bounding box center [788, 27] width 70 height 32
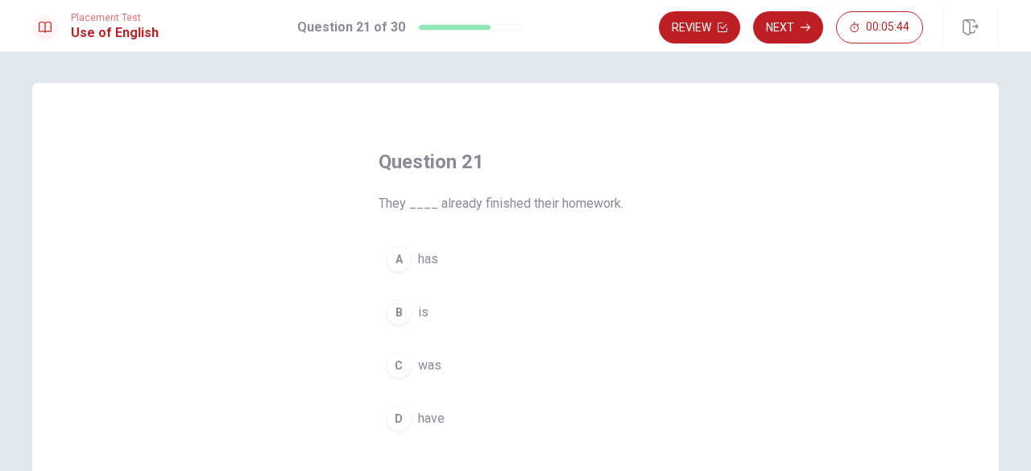
scroll to position [0, 0]
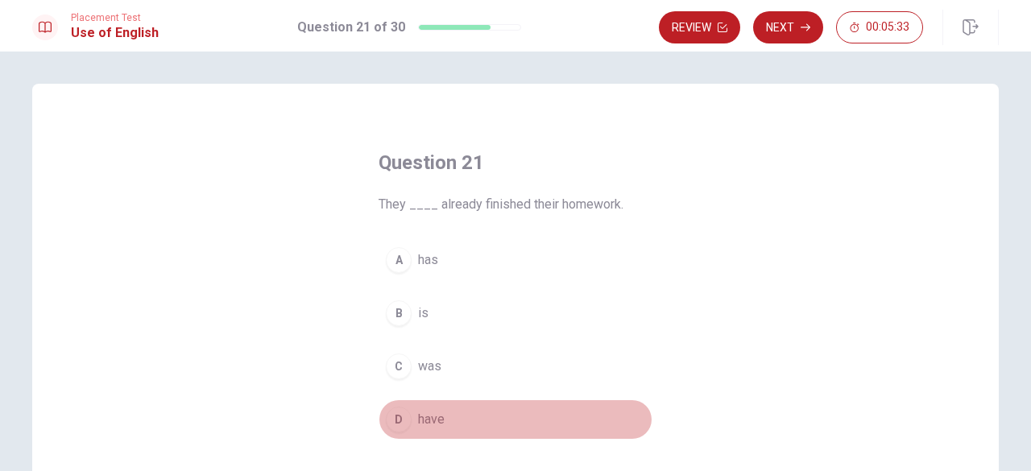
click at [428, 403] on button "D have" at bounding box center [515, 419] width 274 height 40
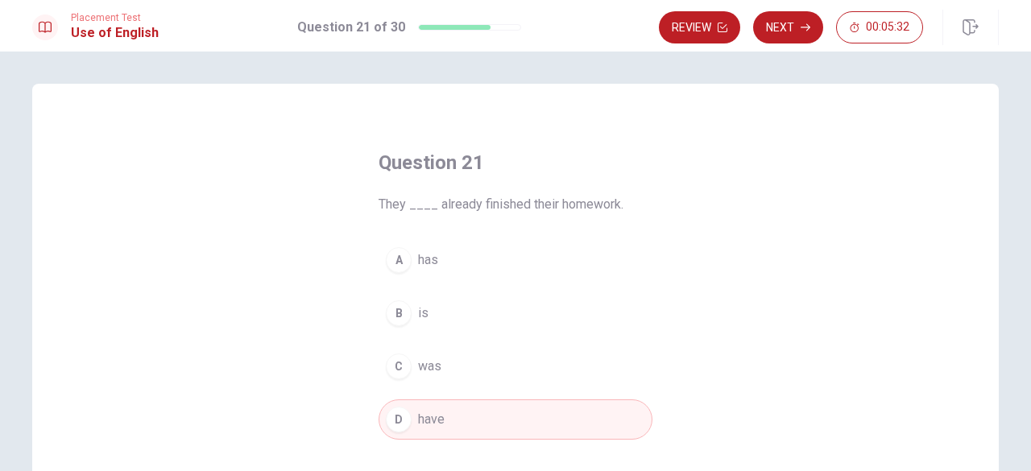
scroll to position [161, 0]
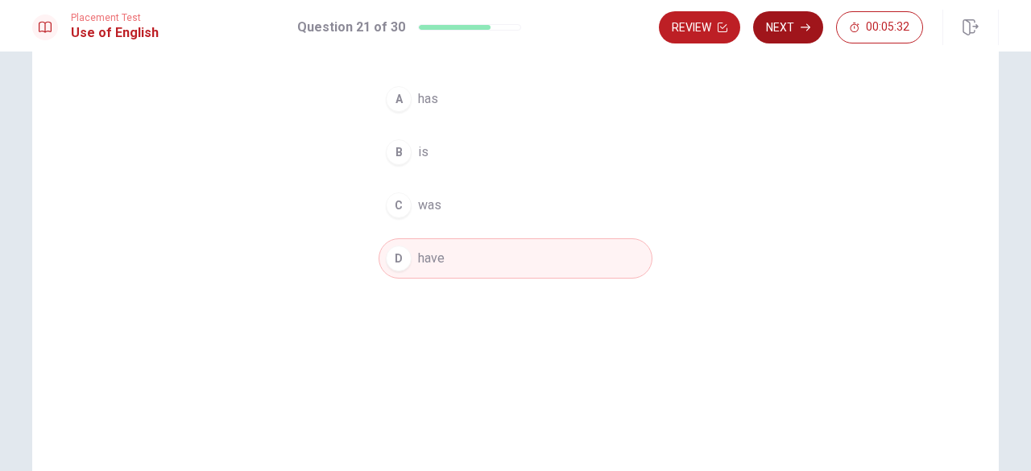
click at [778, 43] on button "Next" at bounding box center [788, 27] width 70 height 32
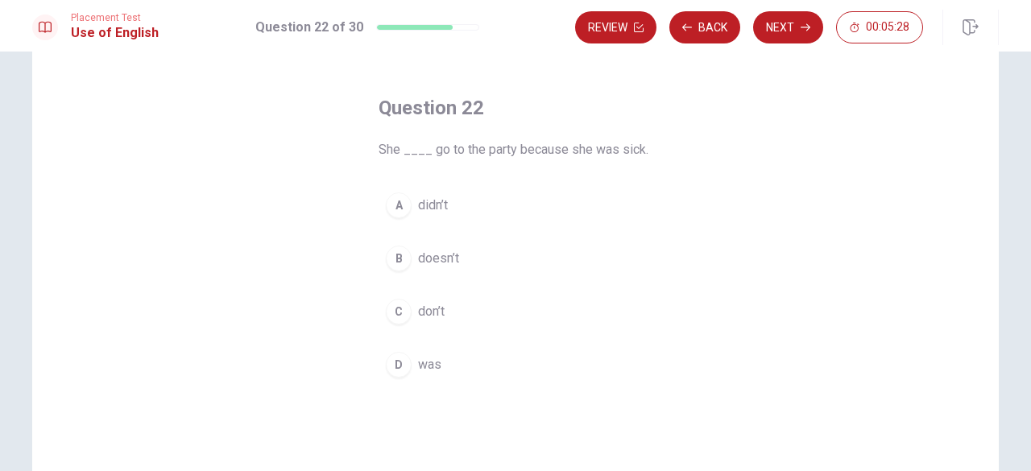
scroll to position [0, 0]
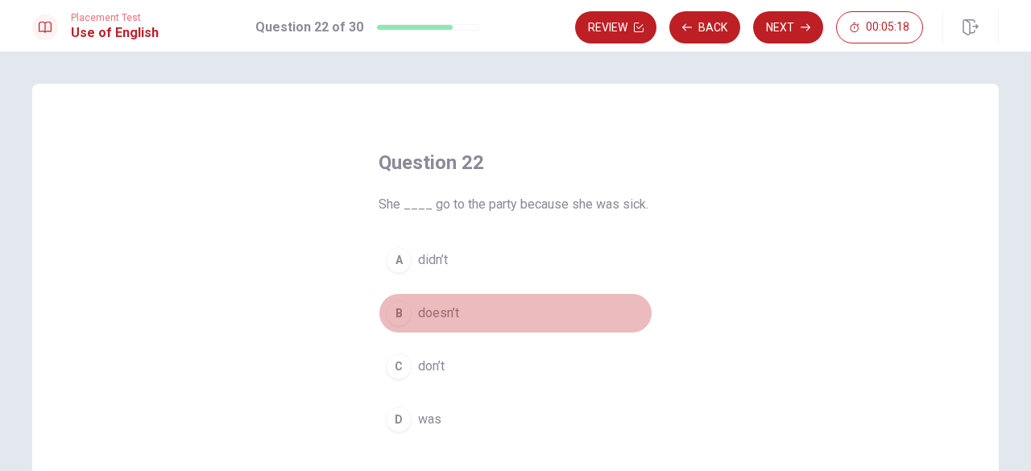
click at [443, 308] on span "doesn’t" at bounding box center [438, 313] width 41 height 19
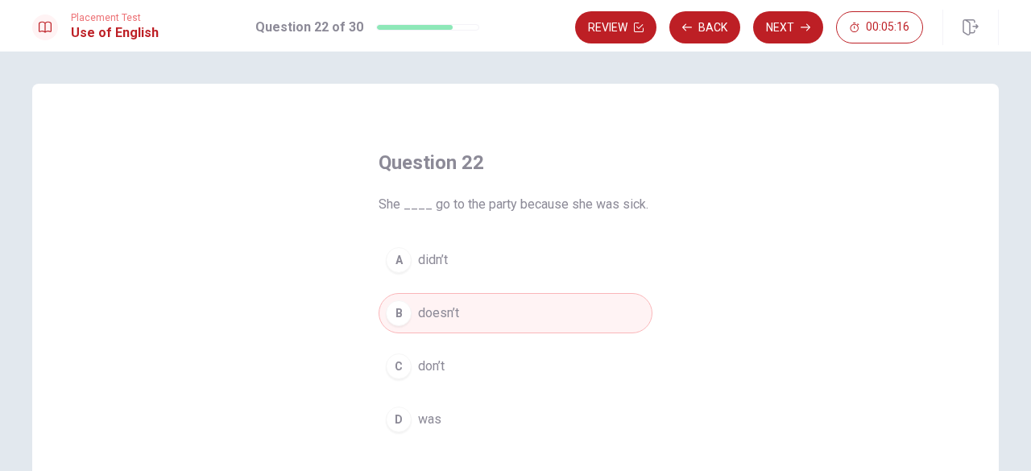
click at [771, 49] on div "Placement Test Use of English Question 22 of 30 Review Back Next 00:05:16" at bounding box center [515, 26] width 1031 height 52
click at [768, 49] on div "Placement Test Use of English Question 22 of 30 Review Back Next 00:05:15" at bounding box center [515, 26] width 1031 height 52
click at [775, 45] on div "Placement Test Use of English Question 22 of 30 Review Back Next 00:05:15" at bounding box center [515, 26] width 1031 height 52
click at [778, 42] on button "Next" at bounding box center [788, 27] width 70 height 32
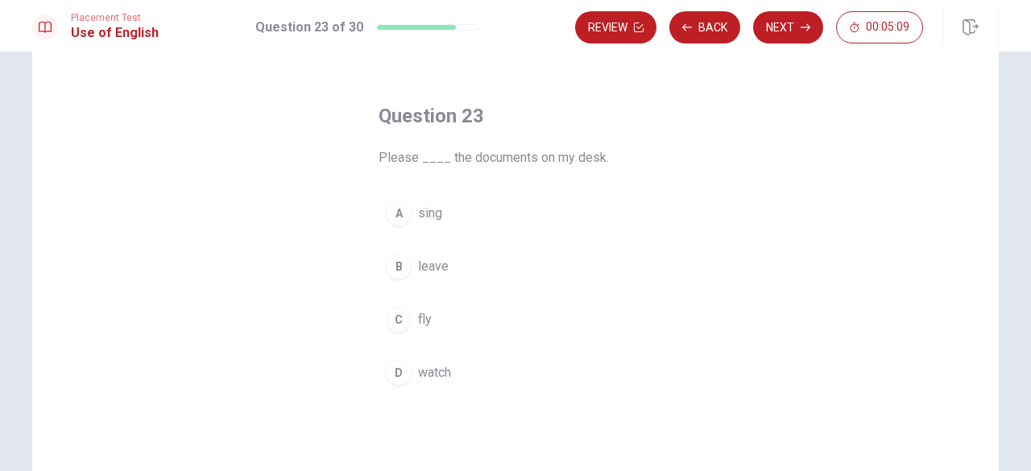
scroll to position [81, 0]
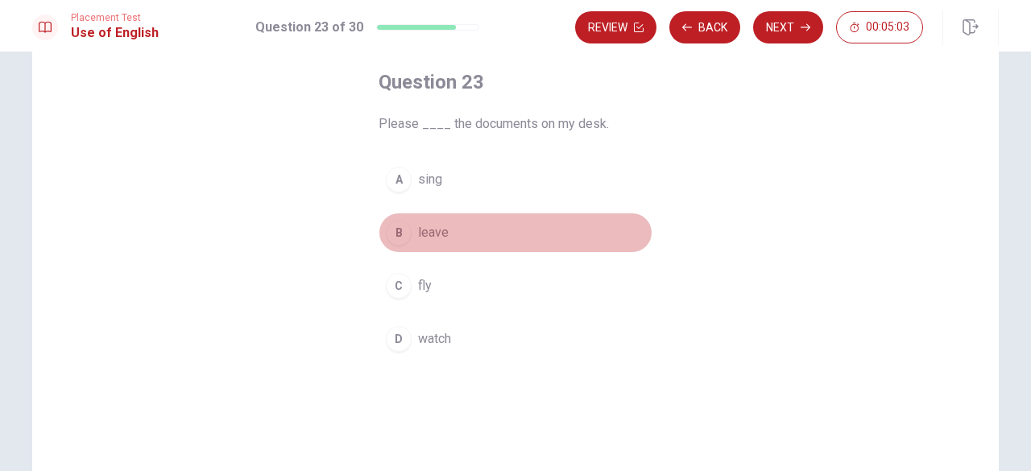
click at [406, 242] on button "B leave" at bounding box center [515, 233] width 274 height 40
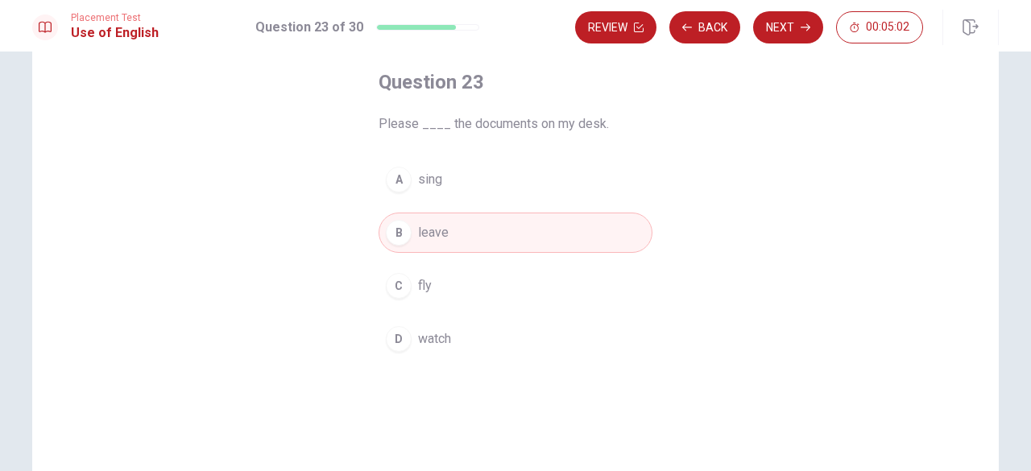
click at [754, 44] on div "Review Back Next 00:05:02" at bounding box center [787, 27] width 424 height 35
click at [765, 38] on button "Next" at bounding box center [788, 27] width 70 height 32
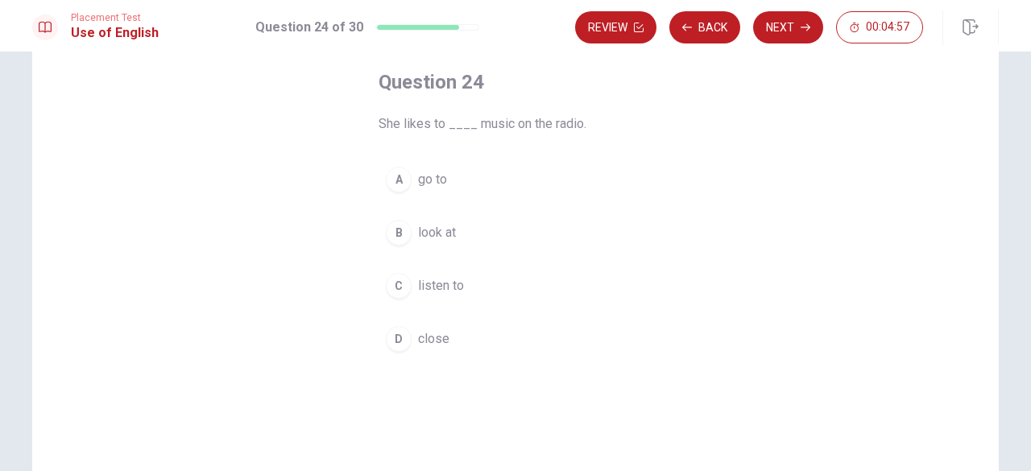
click at [426, 284] on span "listen to" at bounding box center [441, 285] width 46 height 19
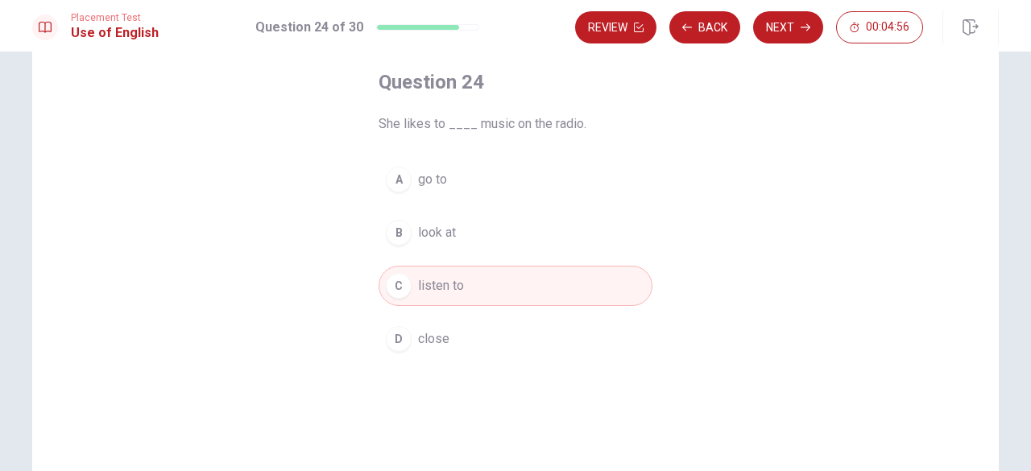
click at [773, 45] on div "Placement Test Use of English Question 24 of 30 Review Back Next 00:04:56" at bounding box center [515, 26] width 1031 height 52
click at [772, 31] on button "Next" at bounding box center [788, 27] width 70 height 32
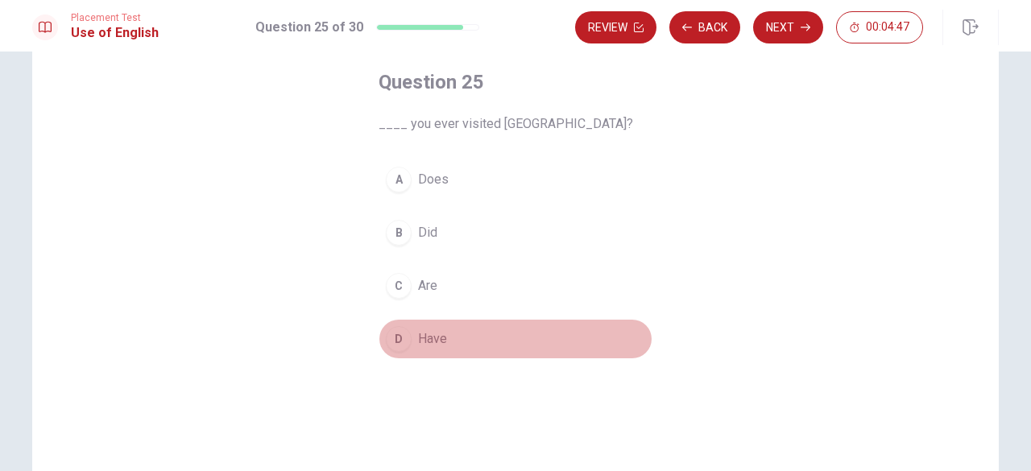
click at [428, 329] on span "Have" at bounding box center [432, 338] width 29 height 19
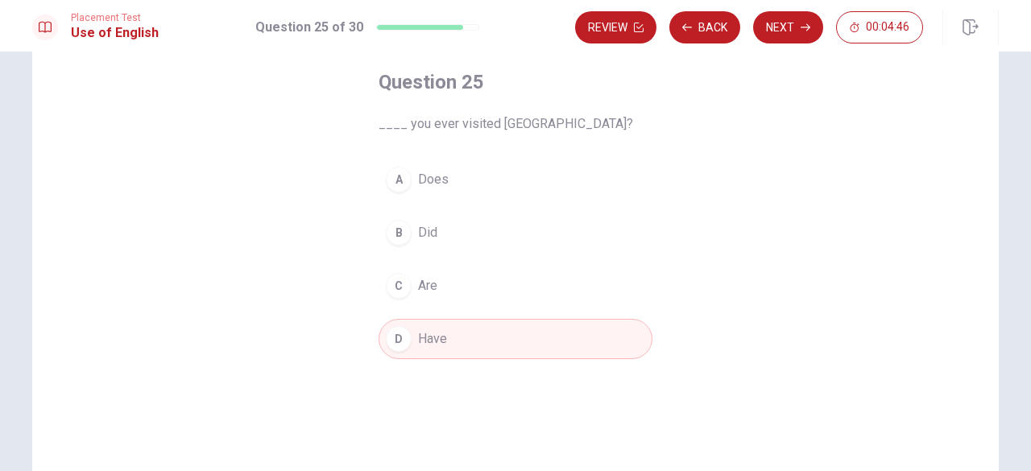
click at [770, 49] on div "Placement Test Use of English Question 25 of 30 Review Back Next 00:04:46" at bounding box center [515, 26] width 1031 height 52
click at [775, 42] on button "Next" at bounding box center [788, 27] width 70 height 32
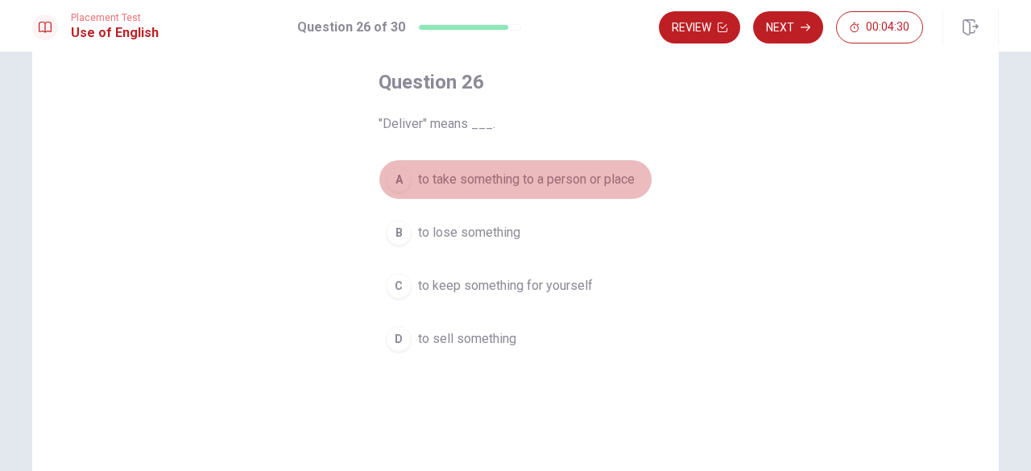
click at [418, 172] on span "to take something to a person or place" at bounding box center [526, 179] width 217 height 19
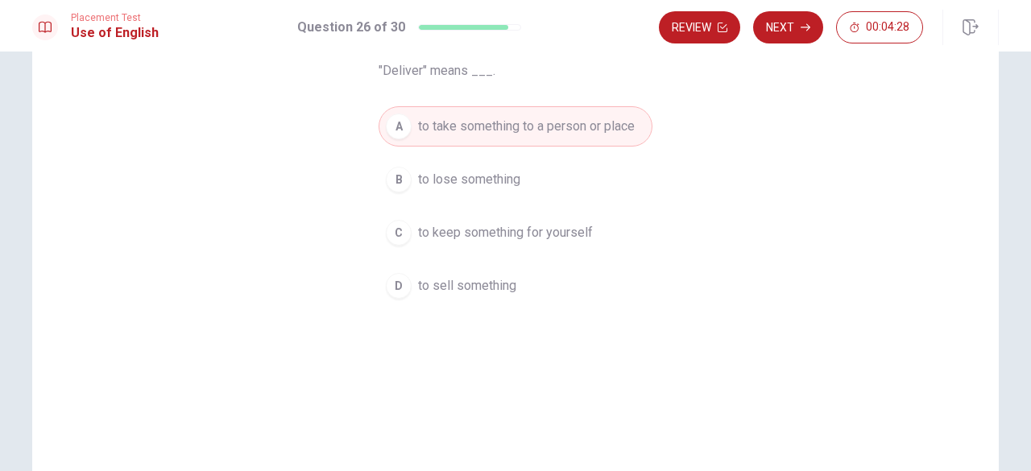
scroll to position [14, 0]
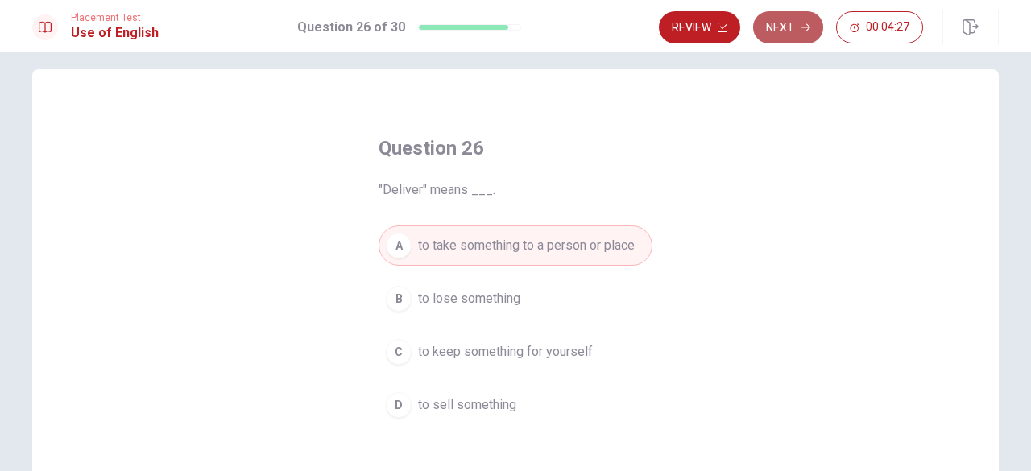
click at [769, 38] on button "Next" at bounding box center [788, 27] width 70 height 32
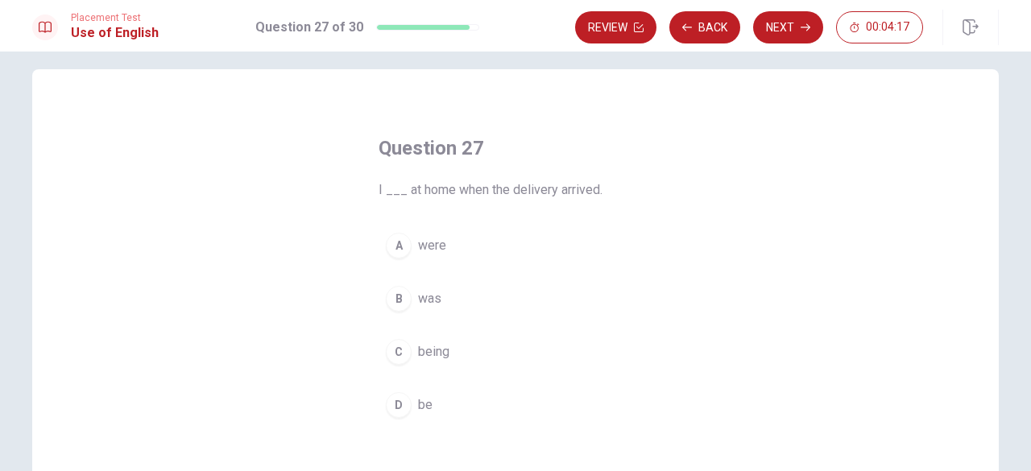
click at [427, 247] on span "were" at bounding box center [432, 245] width 28 height 19
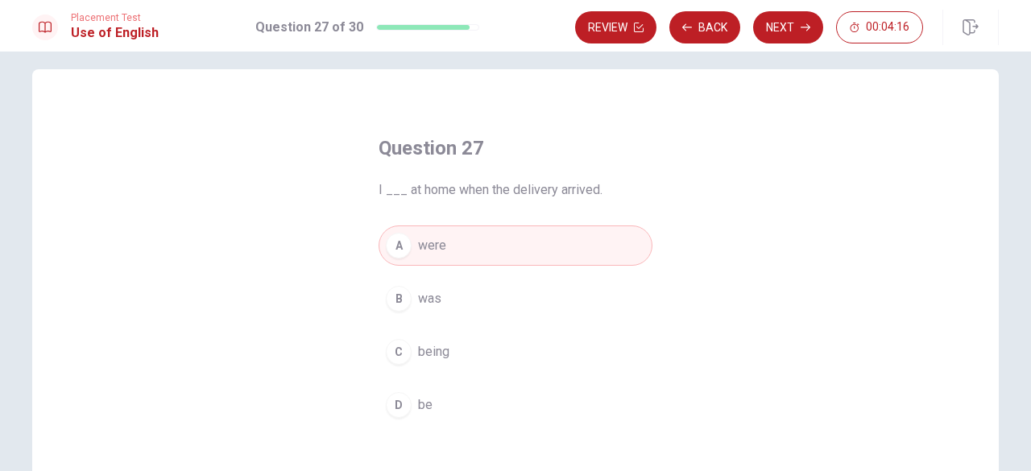
click at [767, 50] on div "Placement Test Use of English Question 27 of 30 Review Back Next 00:04:16" at bounding box center [515, 26] width 1031 height 52
click at [769, 48] on div "Placement Test Use of English Question 27 of 30 Review Back Next 00:04:15" at bounding box center [515, 26] width 1031 height 52
click at [768, 38] on button "Next" at bounding box center [788, 27] width 70 height 32
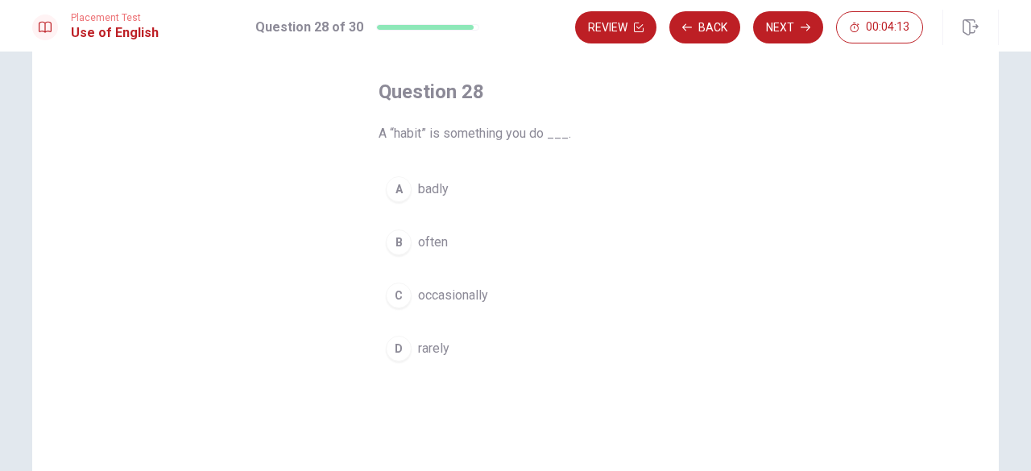
scroll to position [95, 0]
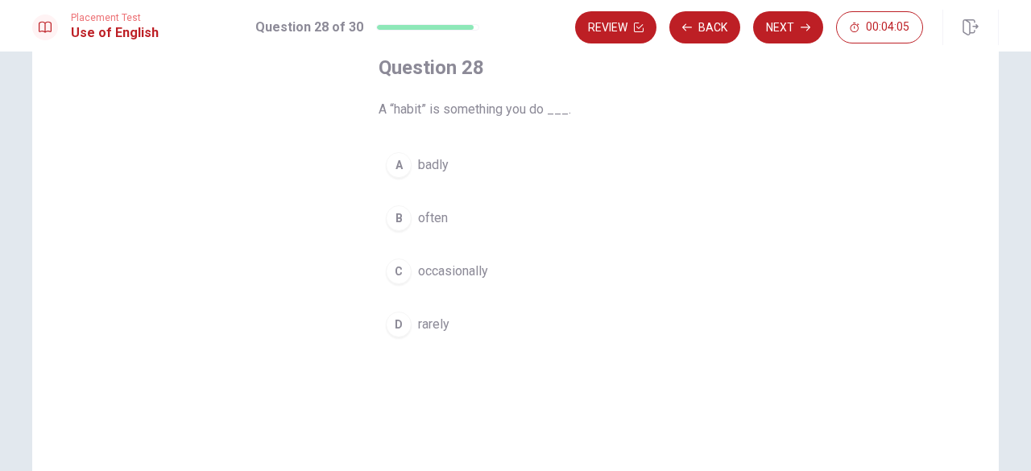
click at [427, 205] on button "B often" at bounding box center [515, 218] width 274 height 40
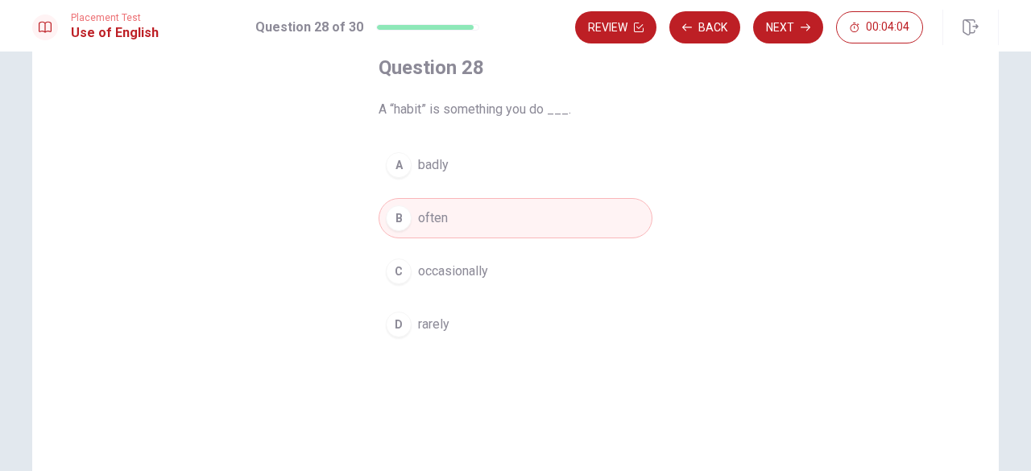
click at [757, 39] on div "Review Back Next 00:04:04" at bounding box center [749, 27] width 348 height 32
click at [767, 38] on button "Next" at bounding box center [788, 27] width 70 height 32
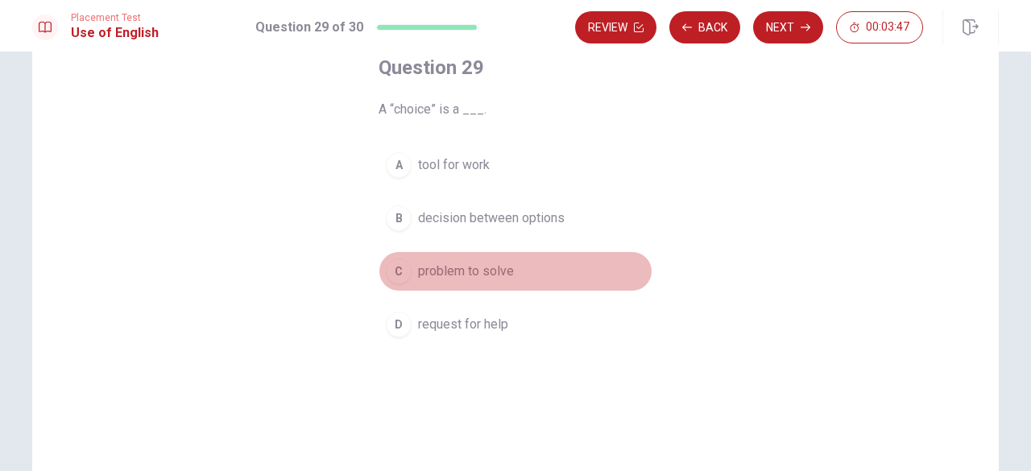
drag, startPoint x: 474, startPoint y: 256, endPoint x: 494, endPoint y: 251, distance: 19.9
click at [477, 257] on button "C problem to solve" at bounding box center [515, 271] width 274 height 40
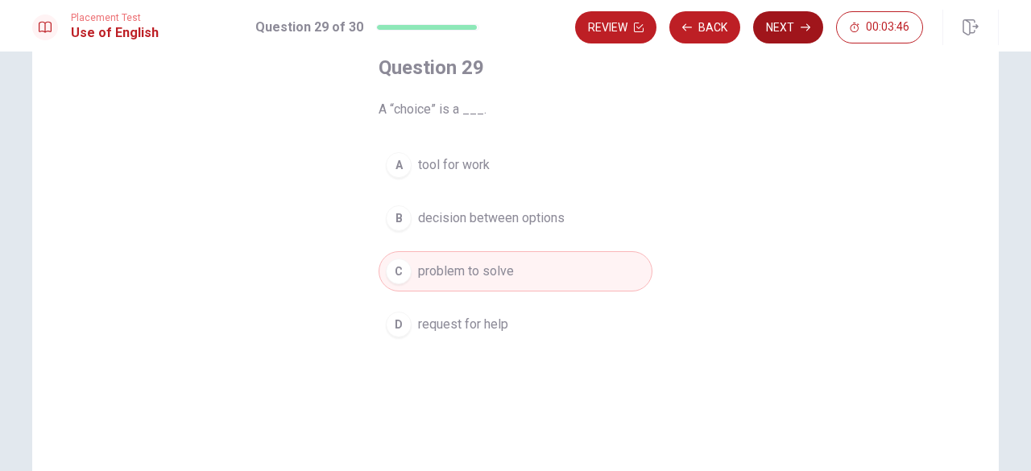
click at [771, 38] on button "Next" at bounding box center [788, 27] width 70 height 32
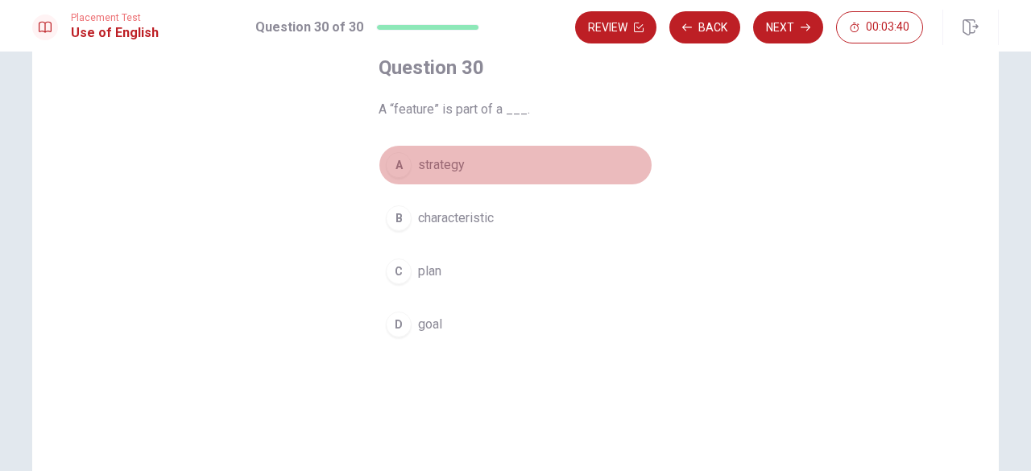
click at [399, 154] on div "A" at bounding box center [399, 165] width 26 height 26
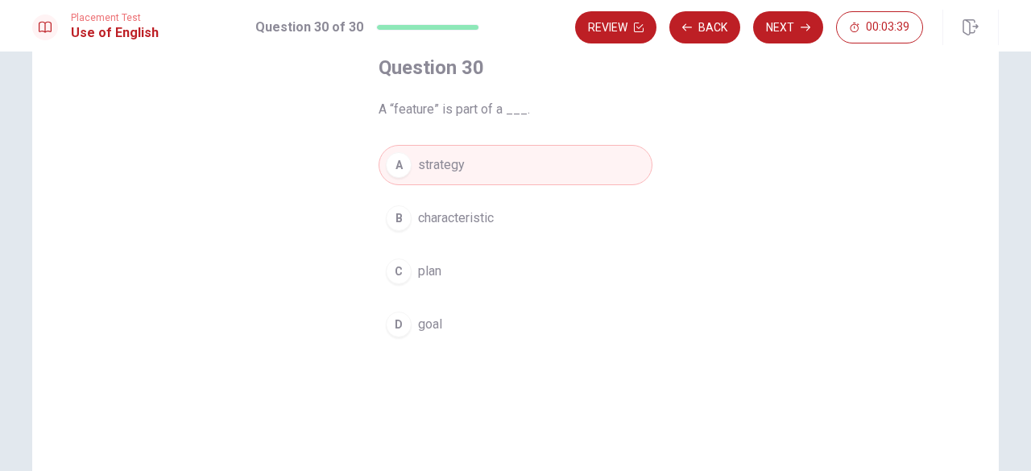
click at [757, 38] on div "Review Back Next 00:03:39" at bounding box center [749, 27] width 348 height 32
click at [790, 47] on div "Placement Test Use of English Question 30 of 30 Review Back Next 00:03:38" at bounding box center [515, 26] width 1031 height 52
click at [792, 44] on div "Review Back Next 00:03:38" at bounding box center [787, 27] width 424 height 35
click at [792, 44] on div "Review Back Next 00:03:37" at bounding box center [787, 27] width 424 height 35
click at [792, 39] on button "Next" at bounding box center [788, 27] width 70 height 32
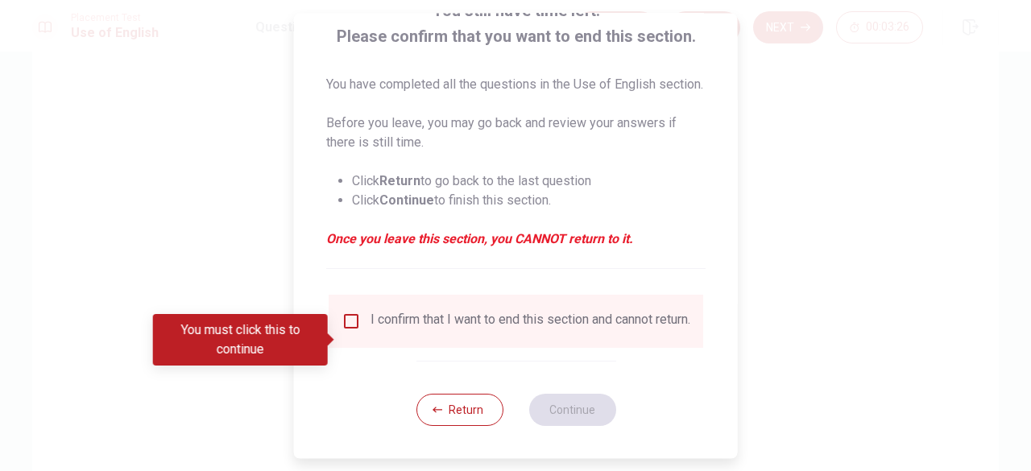
scroll to position [148, 0]
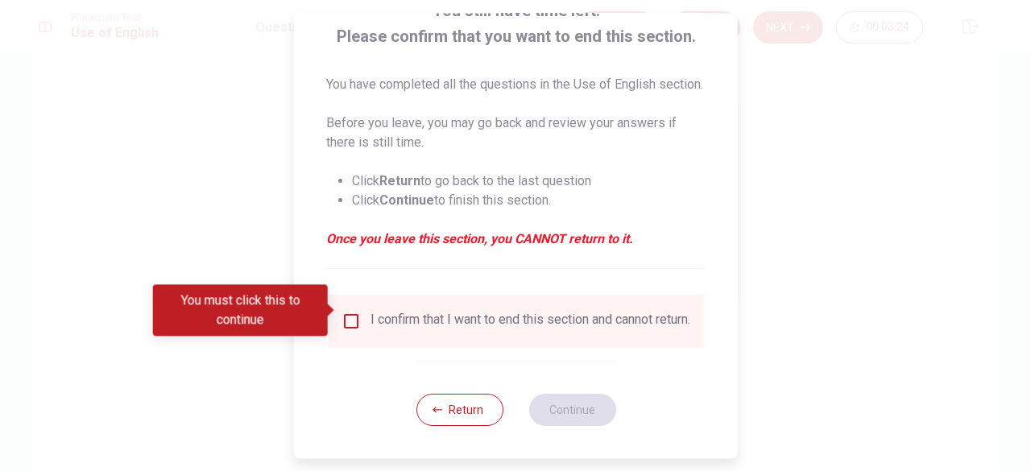
click at [370, 312] on div "I confirm that I want to end this section and cannot return." at bounding box center [530, 321] width 320 height 19
click at [349, 312] on input "You must click this to continue" at bounding box center [350, 321] width 19 height 19
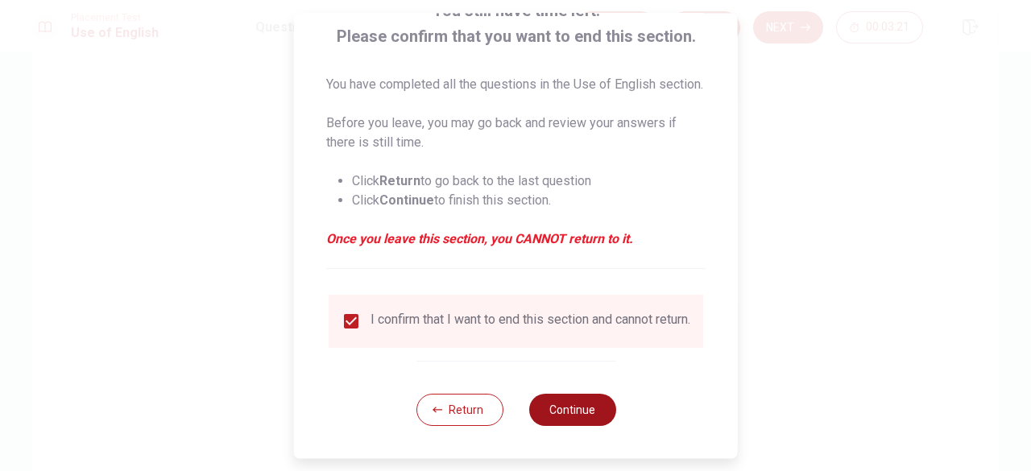
drag, startPoint x: 532, startPoint y: 393, endPoint x: 548, endPoint y: 399, distance: 16.3
click at [540, 398] on div "Return Continue" at bounding box center [515, 409] width 200 height 97
click at [548, 399] on button "Continue" at bounding box center [571, 410] width 87 height 32
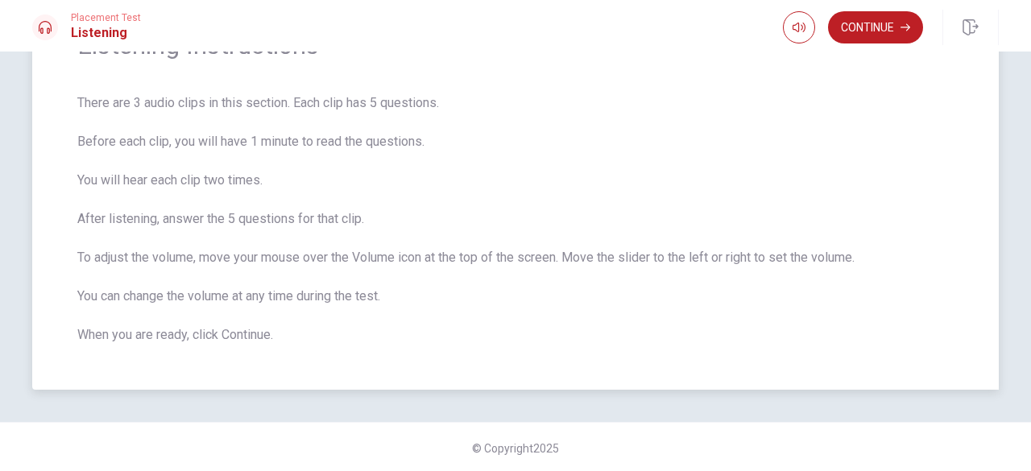
scroll to position [101, 0]
click at [853, 43] on button "Continue" at bounding box center [875, 27] width 95 height 32
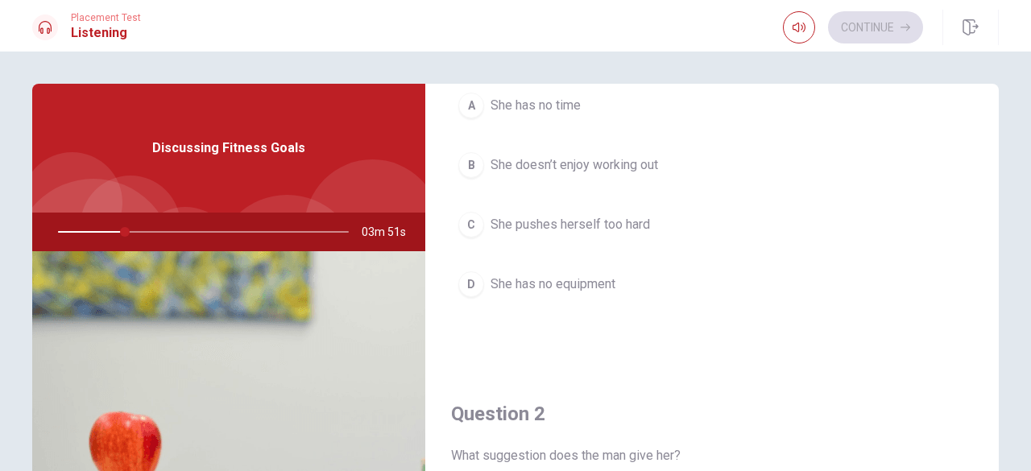
scroll to position [161, 0]
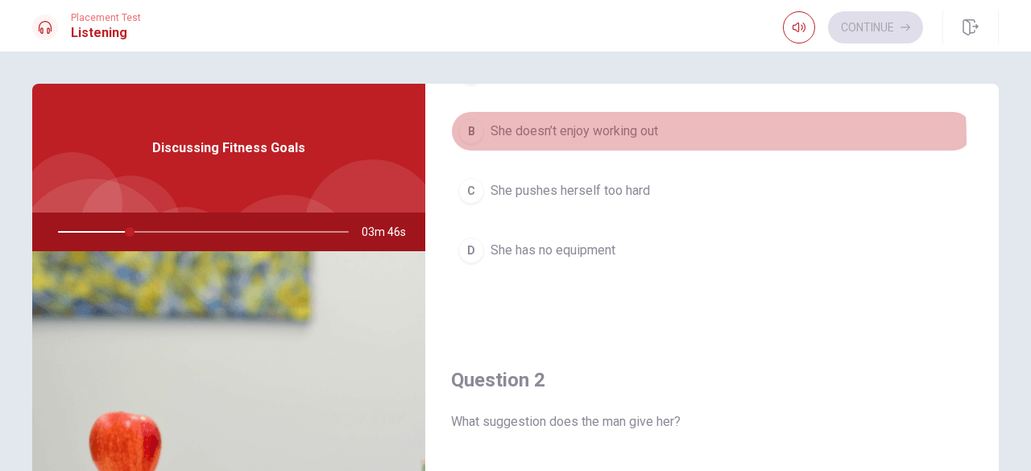
click at [510, 139] on span "She doesn’t enjoy working out" at bounding box center [573, 131] width 167 height 19
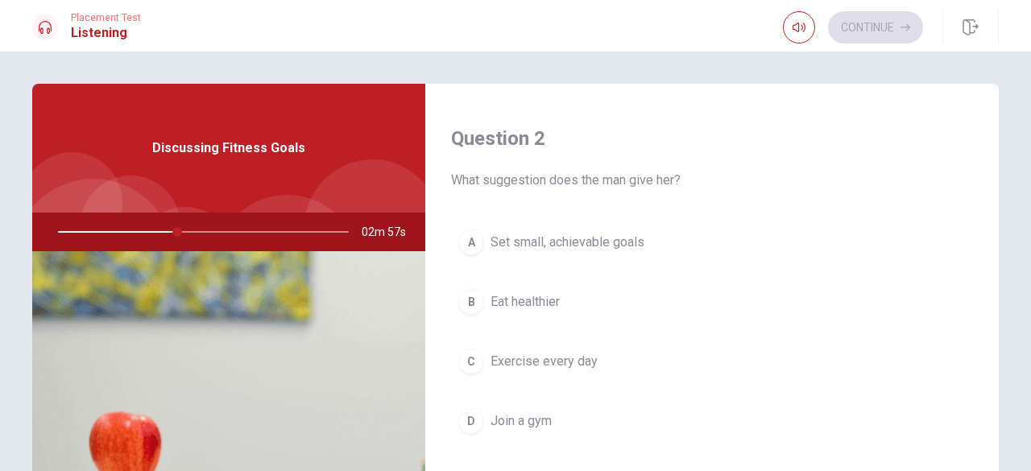
scroll to position [483, 0]
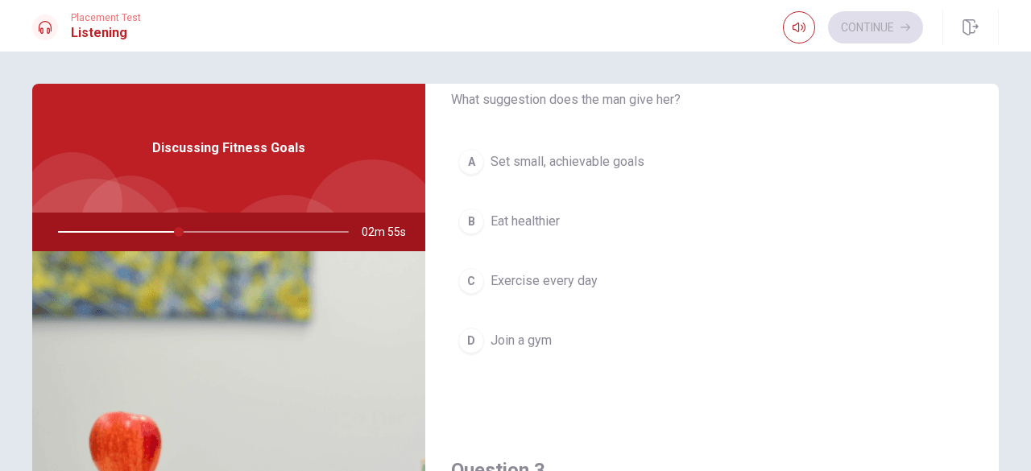
click at [469, 268] on button "C Exercise every day" at bounding box center [712, 281] width 522 height 40
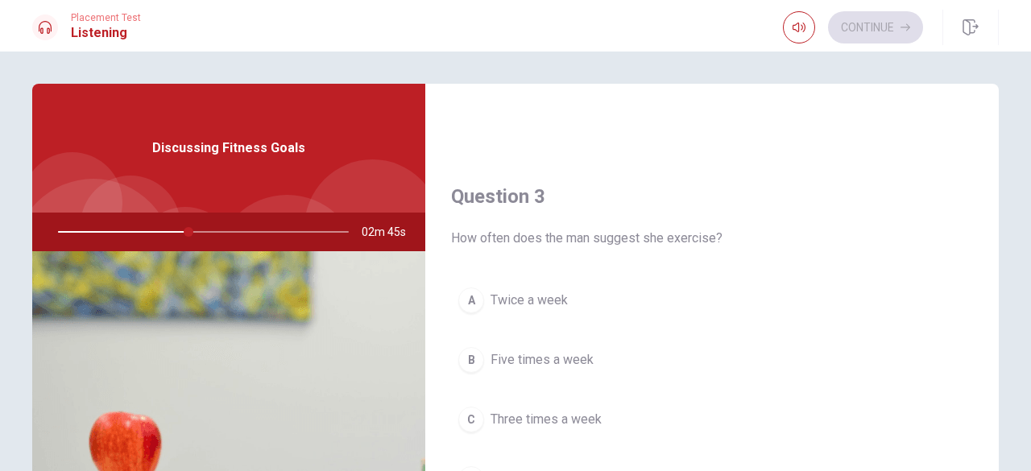
scroll to position [805, 0]
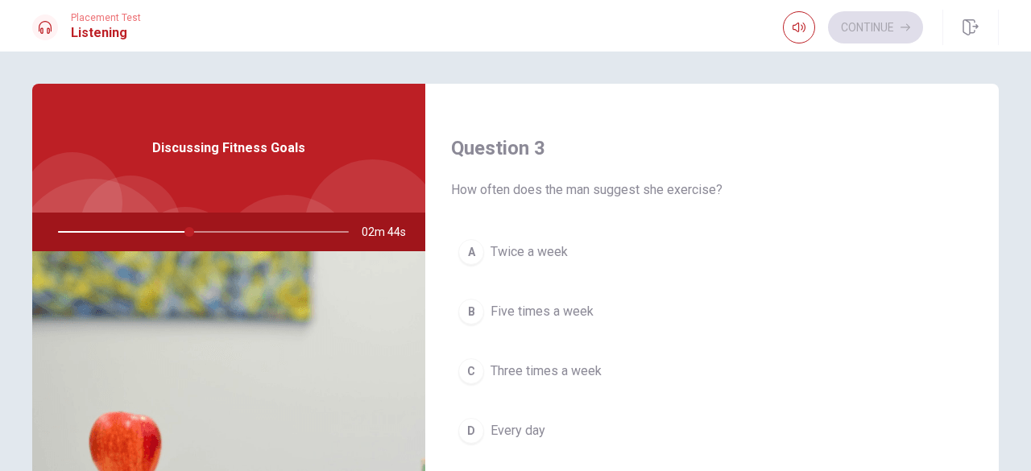
click at [470, 351] on button "C Three times a week" at bounding box center [712, 371] width 522 height 40
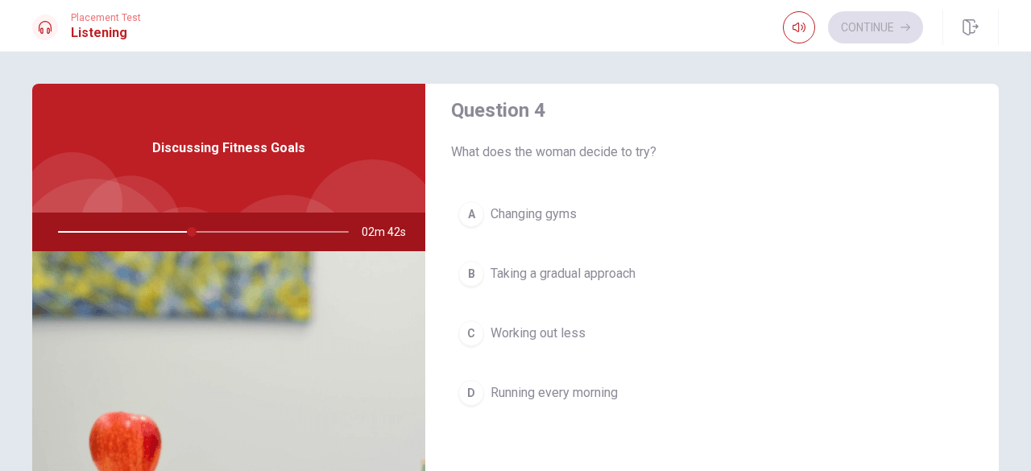
scroll to position [1288, 0]
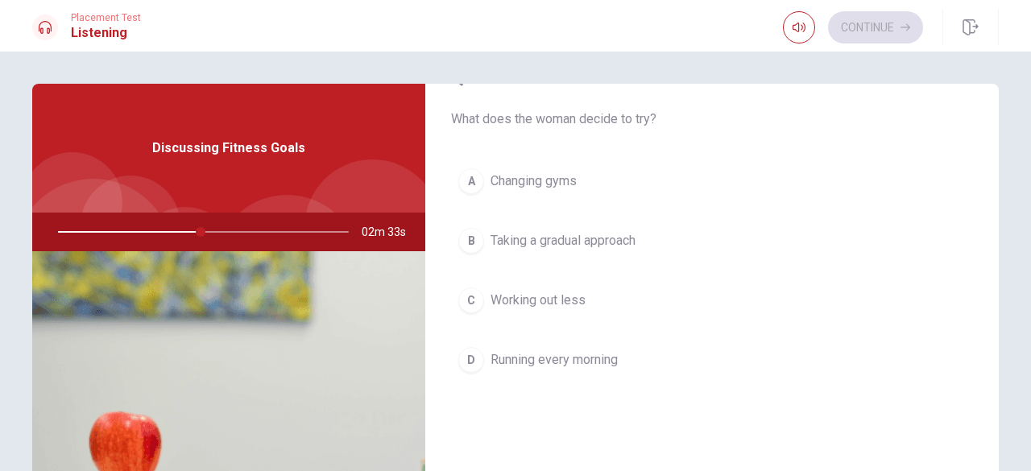
click at [517, 302] on button "C Working out less" at bounding box center [712, 300] width 522 height 40
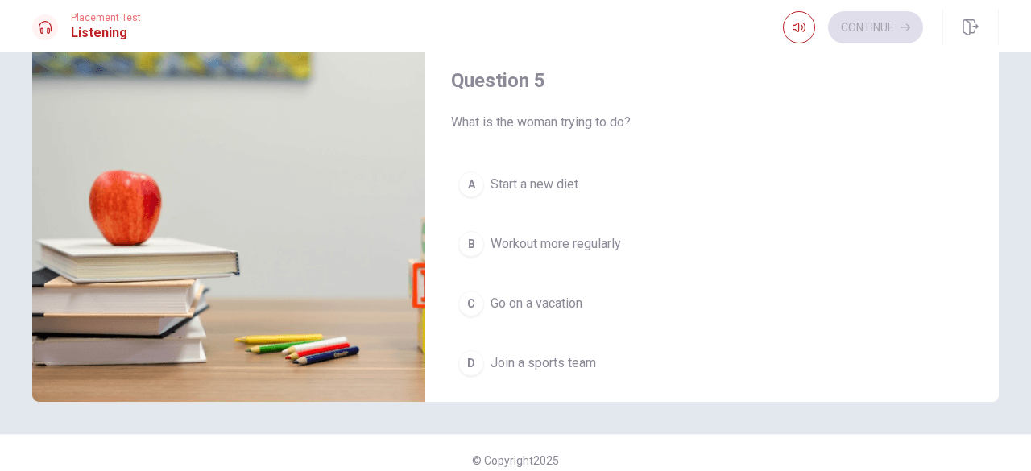
scroll to position [1490, 0]
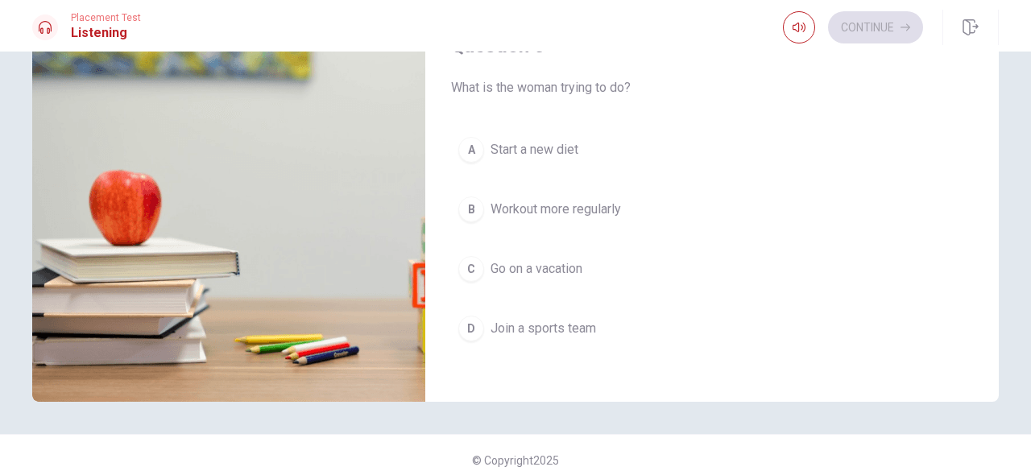
click at [515, 148] on span "Start a new diet" at bounding box center [534, 149] width 88 height 19
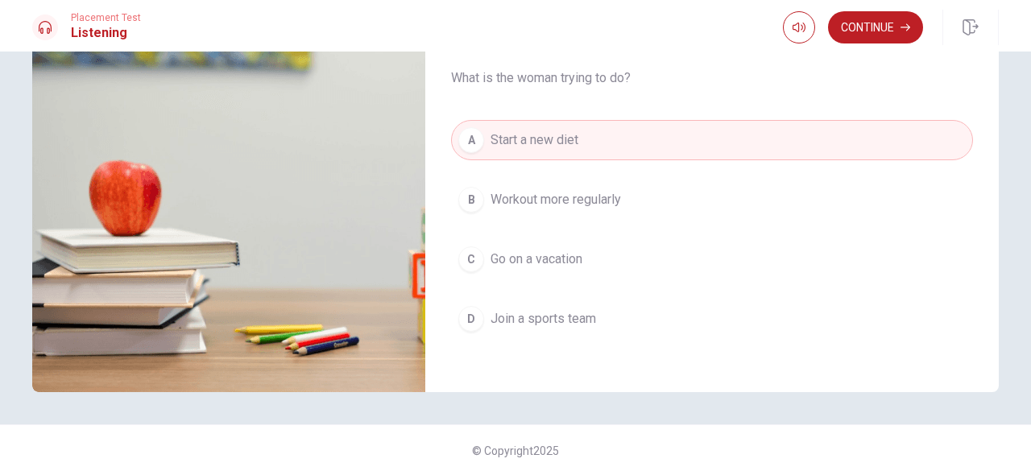
scroll to position [256, 0]
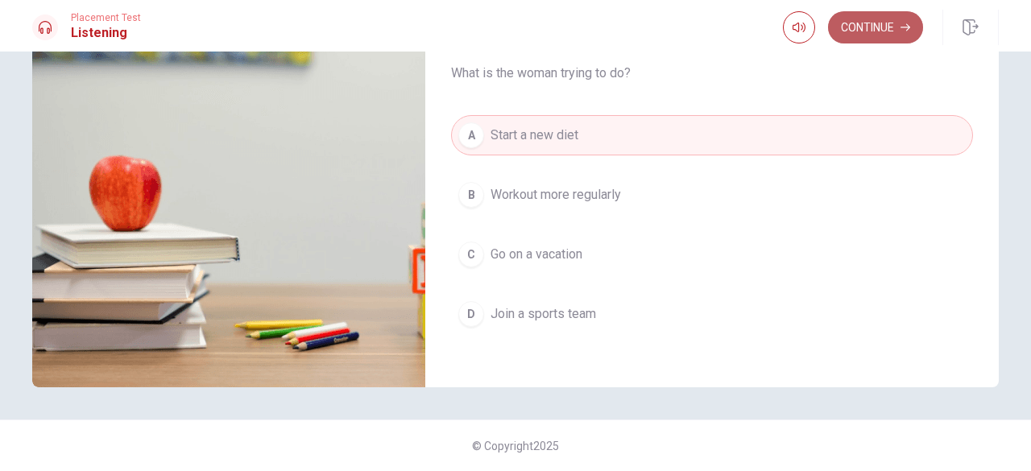
click at [851, 39] on button "Continue" at bounding box center [875, 27] width 95 height 32
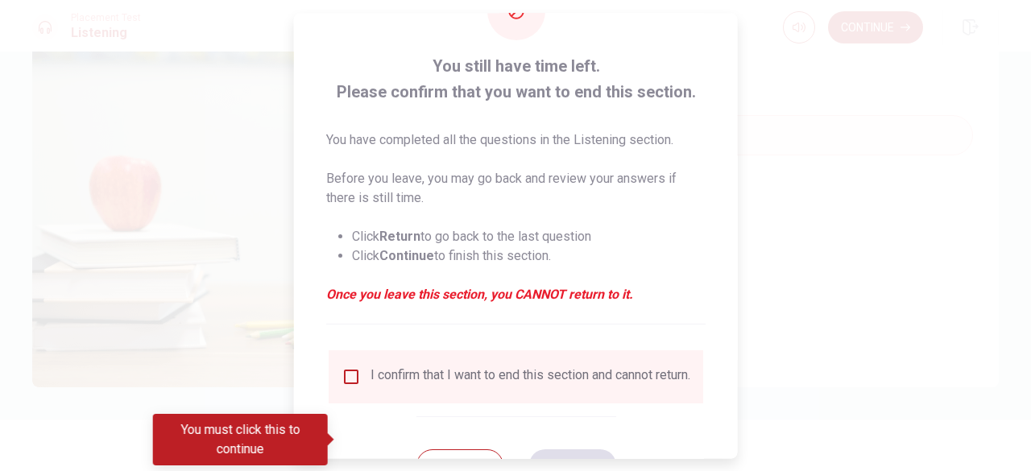
scroll to position [129, 0]
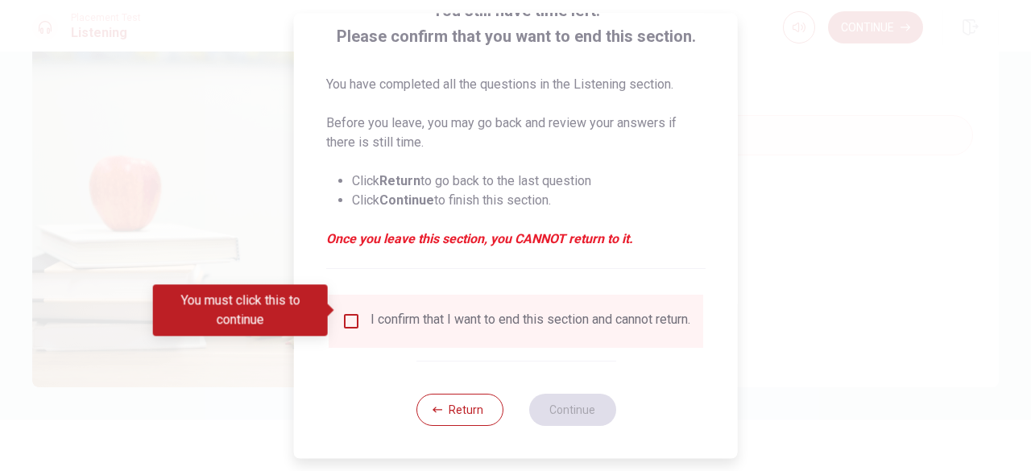
click at [391, 312] on div "I confirm that I want to end this section and cannot return." at bounding box center [530, 321] width 320 height 19
click at [370, 312] on div "I confirm that I want to end this section and cannot return." at bounding box center [530, 321] width 320 height 19
click at [362, 312] on div "I confirm that I want to end this section and cannot return." at bounding box center [515, 321] width 349 height 19
click at [358, 312] on div "I confirm that I want to end this section and cannot return." at bounding box center [515, 321] width 349 height 19
click at [354, 312] on input "You must click this to continue" at bounding box center [350, 321] width 19 height 19
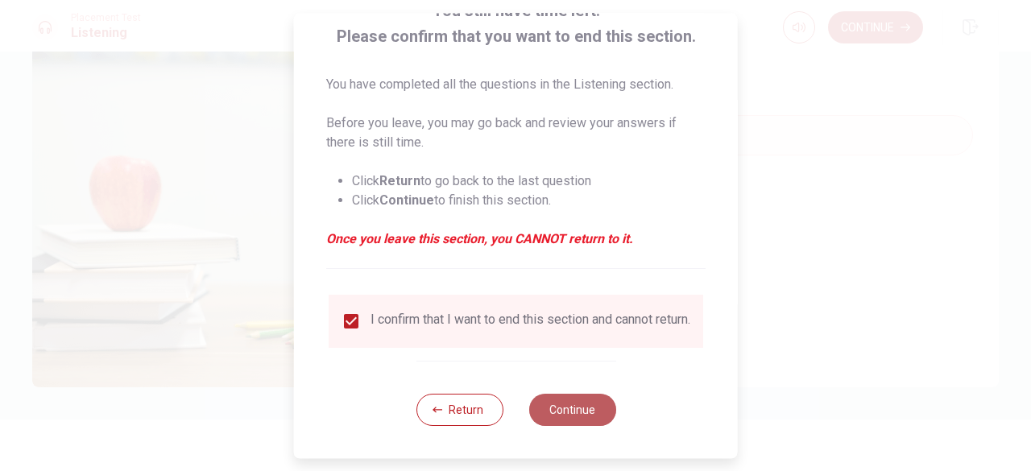
click at [534, 402] on button "Continue" at bounding box center [571, 410] width 87 height 32
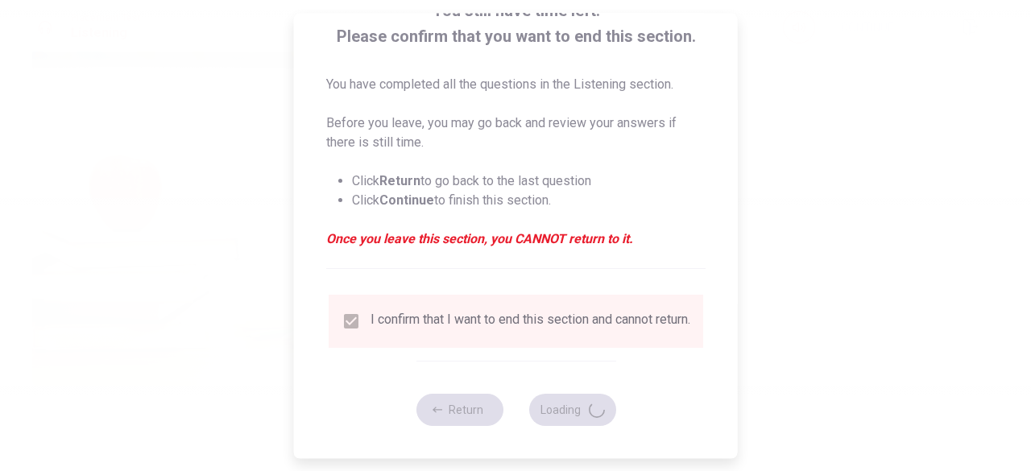
type input "58"
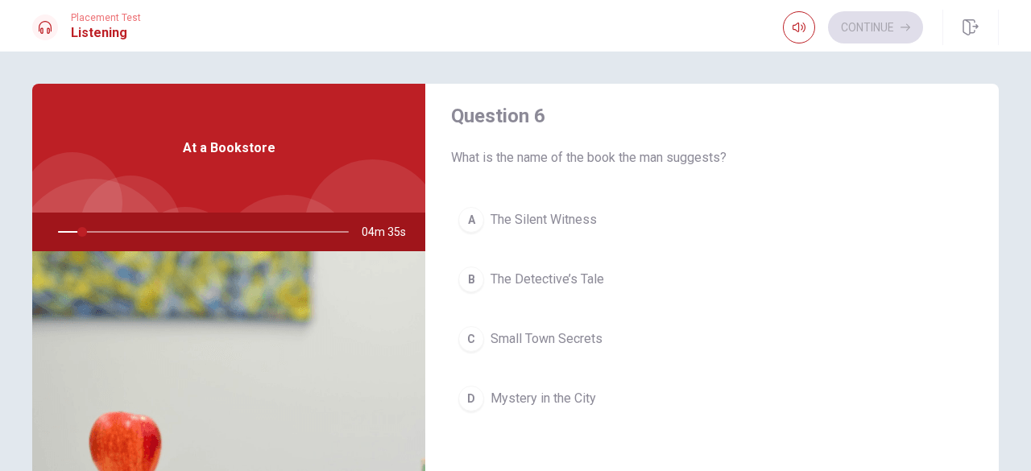
scroll to position [0, 0]
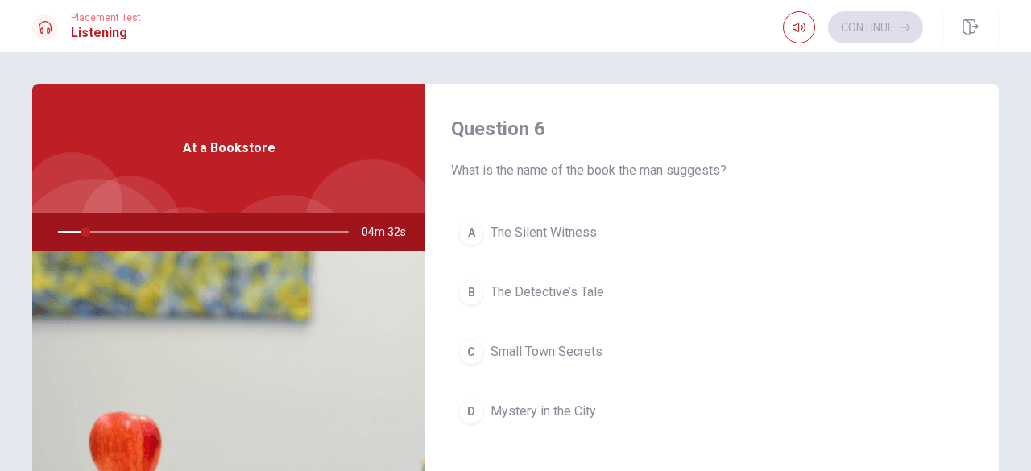
click at [87, 225] on div at bounding box center [200, 232] width 323 height 39
click at [90, 226] on div at bounding box center [200, 232] width 323 height 39
click at [92, 228] on div at bounding box center [200, 232] width 323 height 39
click at [96, 233] on div at bounding box center [200, 232] width 323 height 39
drag, startPoint x: 75, startPoint y: 233, endPoint x: 67, endPoint y: 235, distance: 8.4
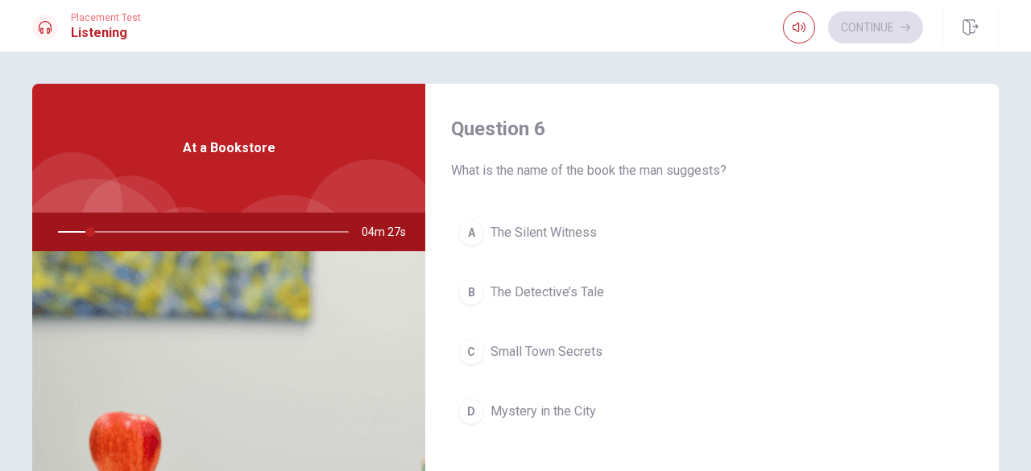
click at [67, 235] on div at bounding box center [200, 232] width 323 height 39
drag, startPoint x: 72, startPoint y: 235, endPoint x: 52, endPoint y: 235, distance: 20.9
click at [52, 235] on div at bounding box center [200, 232] width 323 height 39
drag, startPoint x: 84, startPoint y: 229, endPoint x: 74, endPoint y: 229, distance: 9.7
click at [74, 229] on div at bounding box center [200, 232] width 323 height 39
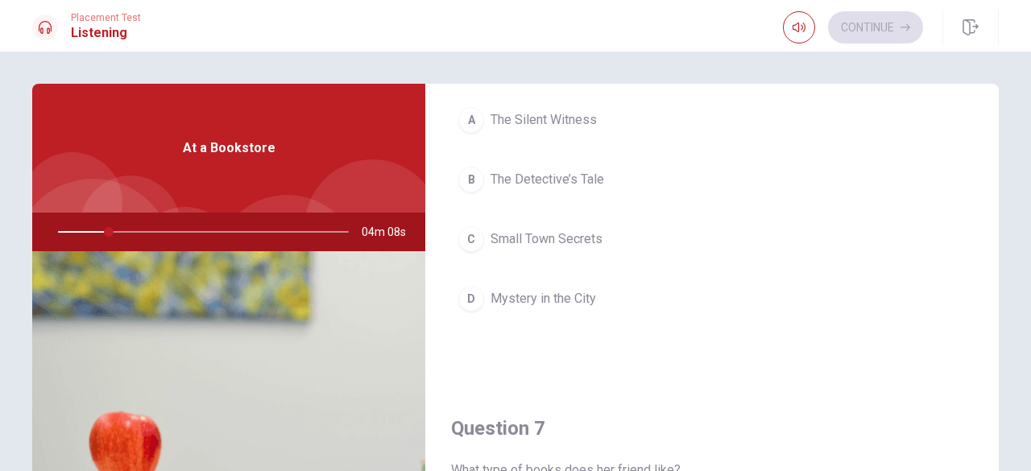
scroll to position [81, 0]
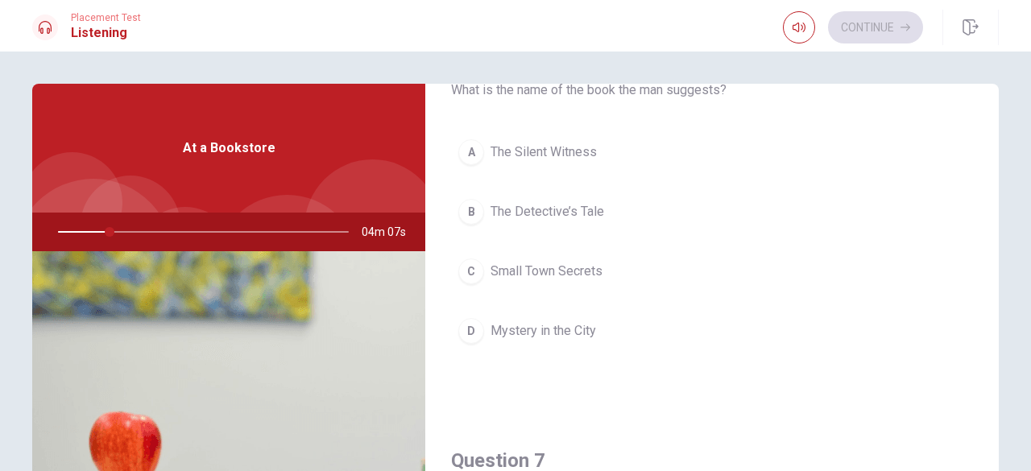
click at [525, 188] on div "A The Silent Witness B The Detective’s Tale C Small Town Secrets D Mystery in t…" at bounding box center [712, 257] width 522 height 251
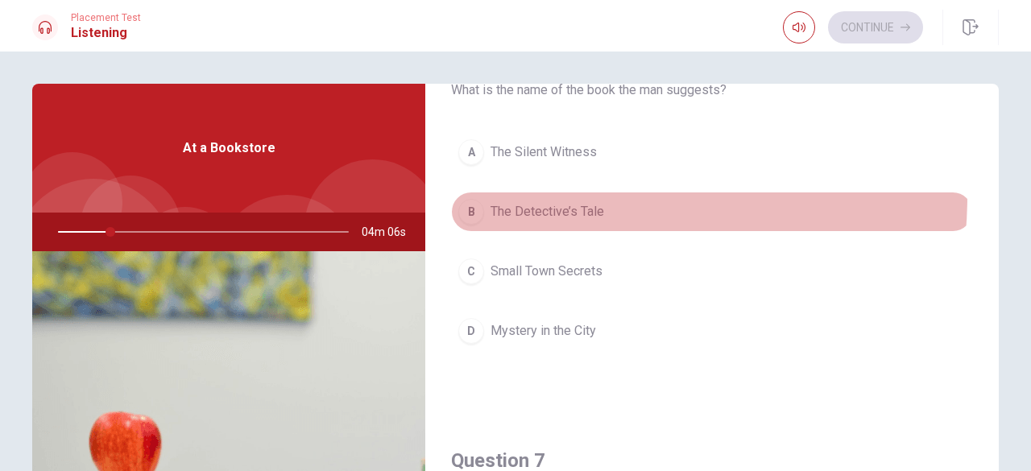
click at [522, 198] on button "B The Detective’s Tale" at bounding box center [712, 212] width 522 height 40
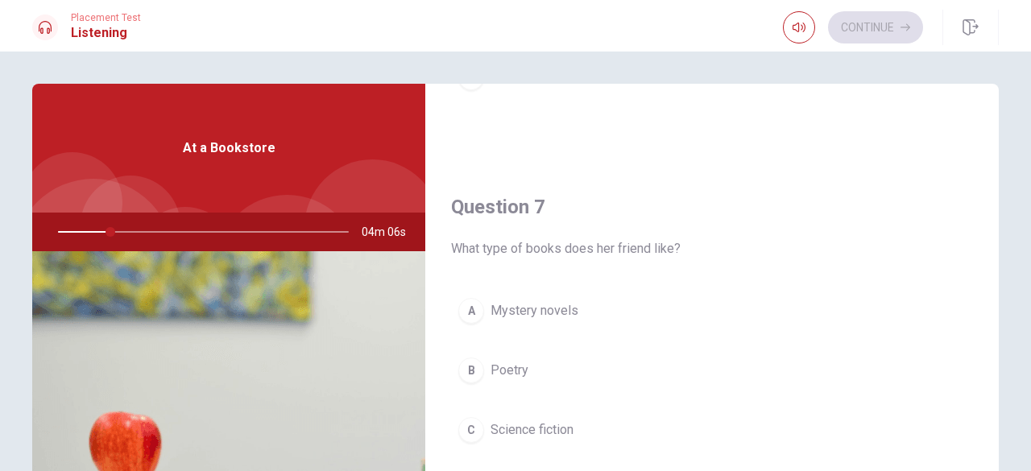
scroll to position [403, 0]
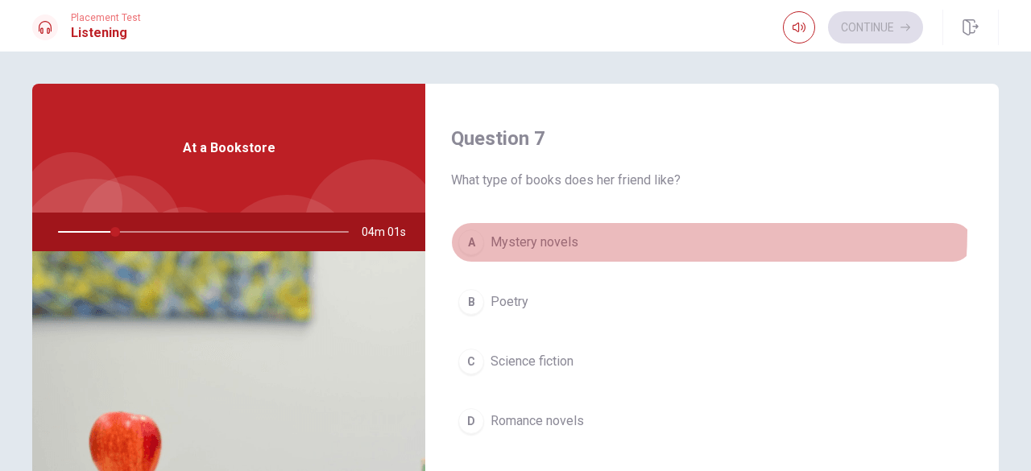
click at [522, 227] on button "A Mystery novels" at bounding box center [712, 242] width 522 height 40
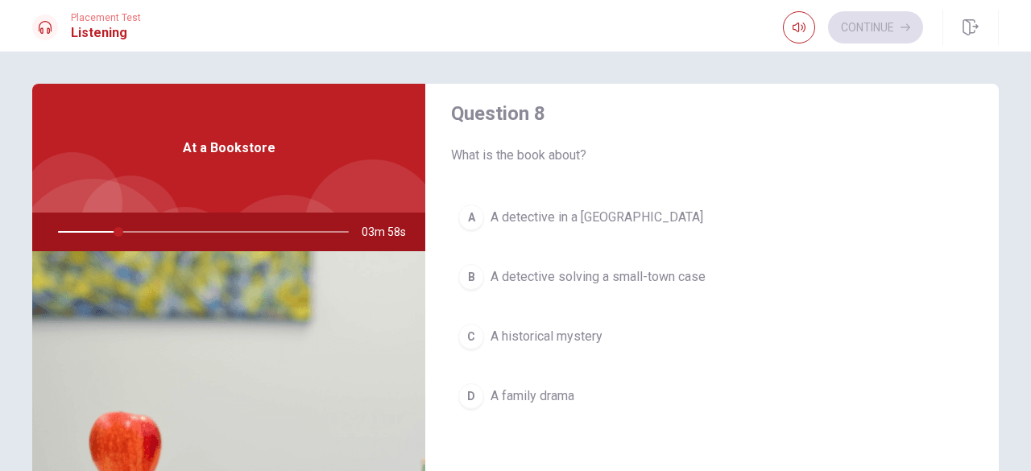
scroll to position [805, 0]
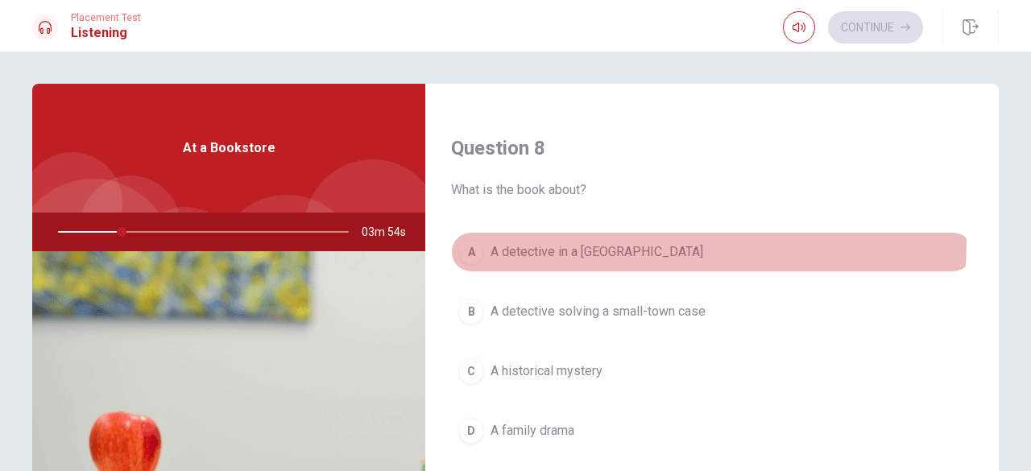
click at [522, 235] on button "A A detective in a big city" at bounding box center [712, 252] width 522 height 40
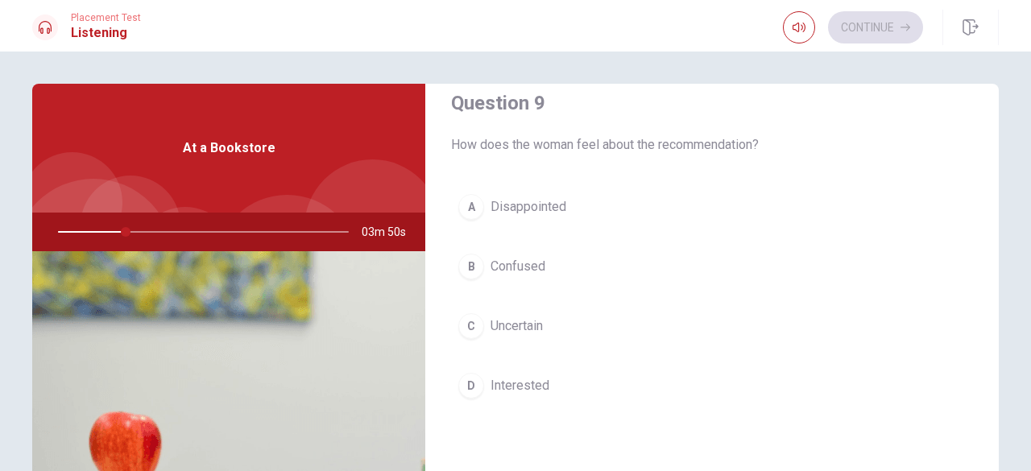
scroll to position [1288, 0]
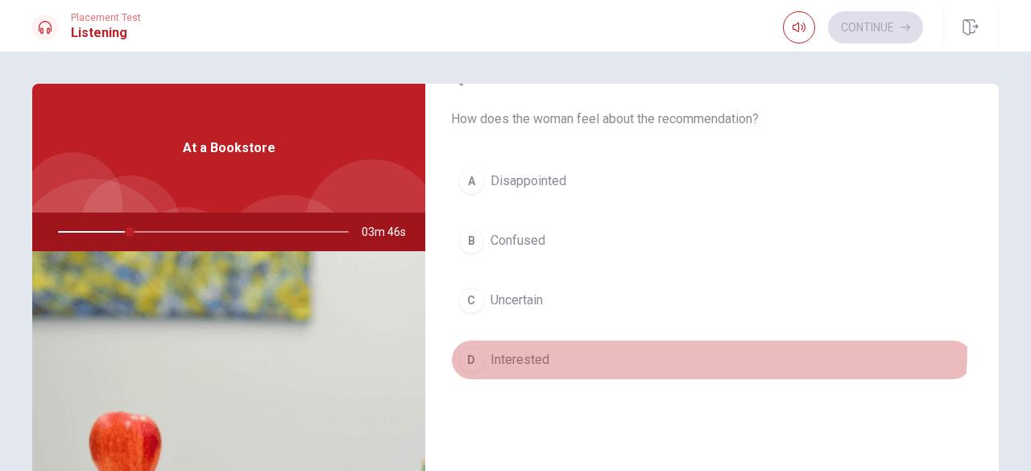
click at [472, 340] on button "D Interested" at bounding box center [712, 360] width 522 height 40
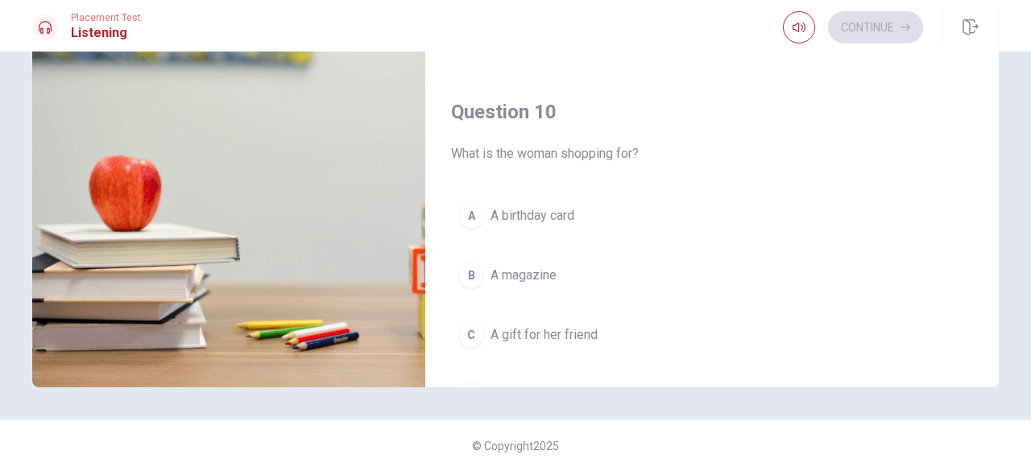
scroll to position [1490, 0]
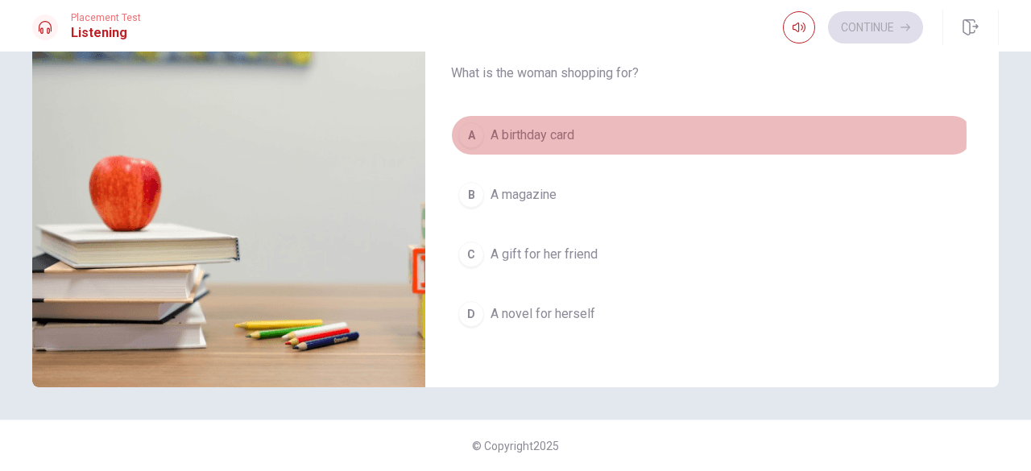
click at [523, 126] on span "A birthday card" at bounding box center [532, 135] width 84 height 19
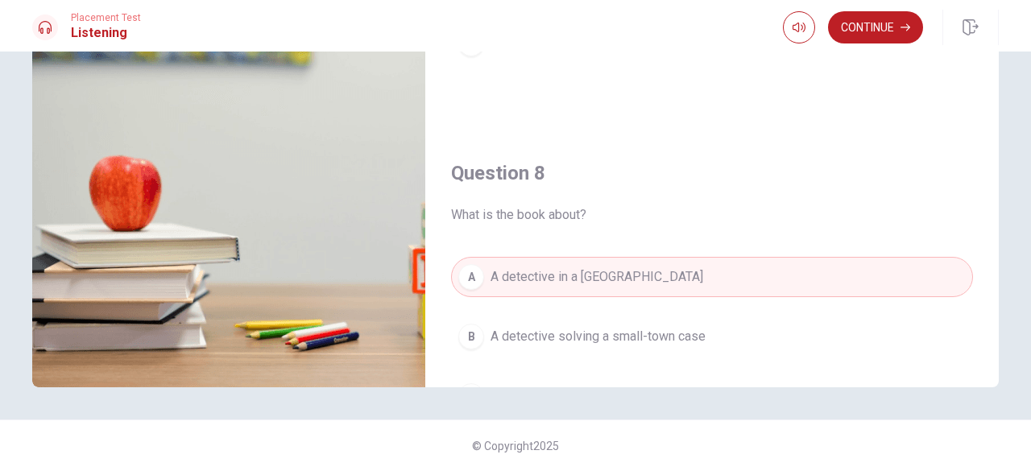
scroll to position [605, 0]
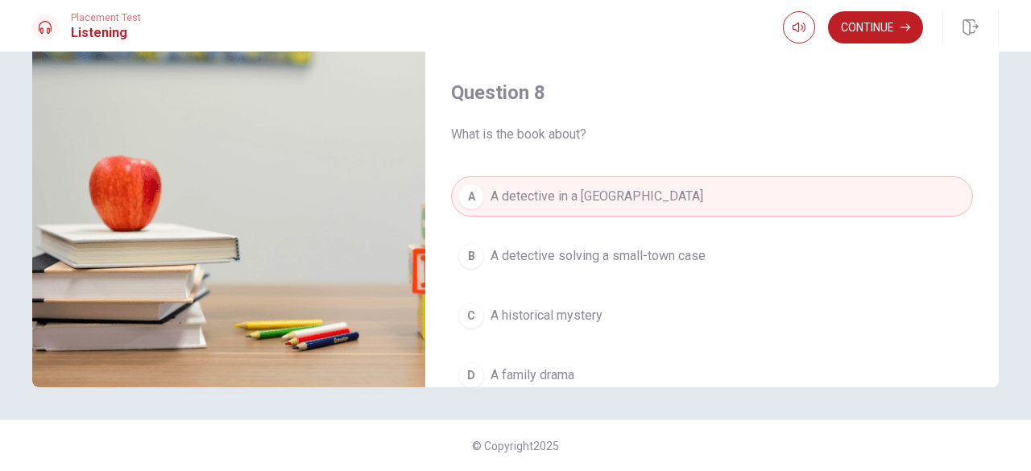
click at [635, 236] on button "B A detective solving a small-town case" at bounding box center [712, 256] width 522 height 40
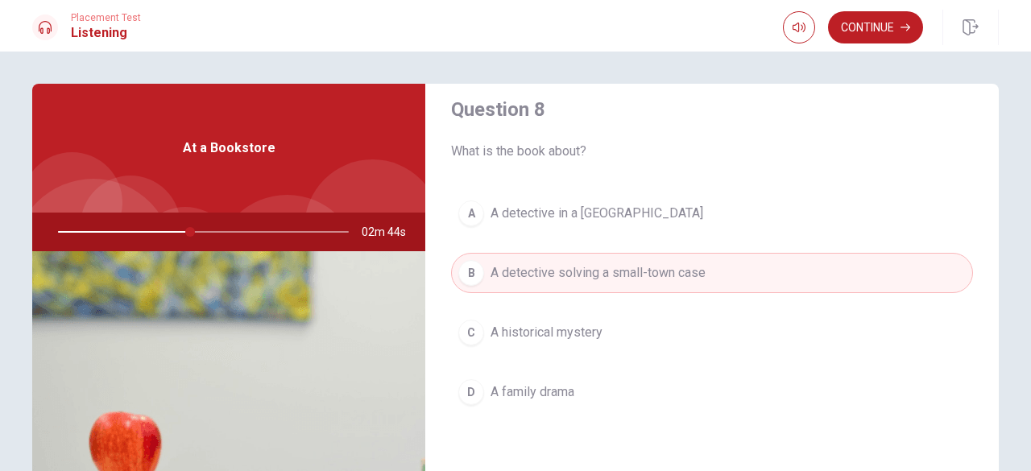
scroll to position [846, 0]
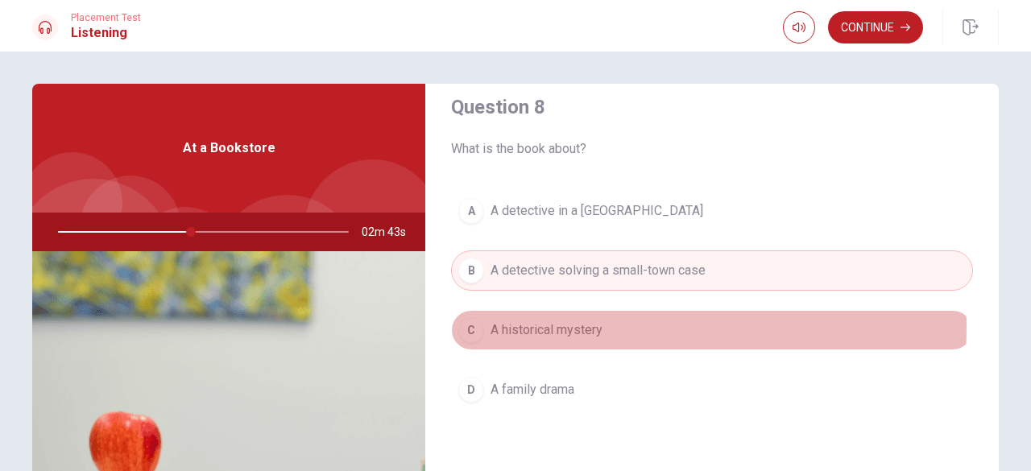
click at [602, 322] on button "C A historical mystery" at bounding box center [712, 330] width 522 height 40
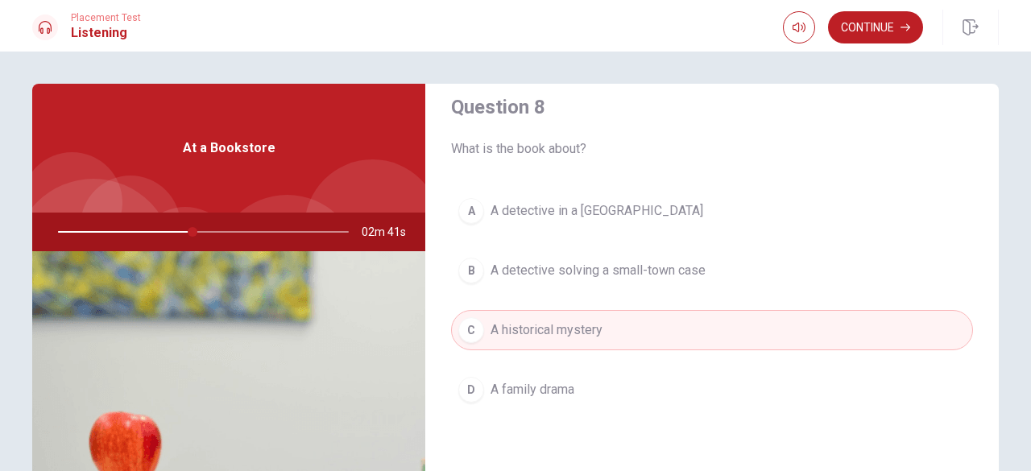
click at [622, 273] on span "A detective solving a small-town case" at bounding box center [597, 270] width 215 height 19
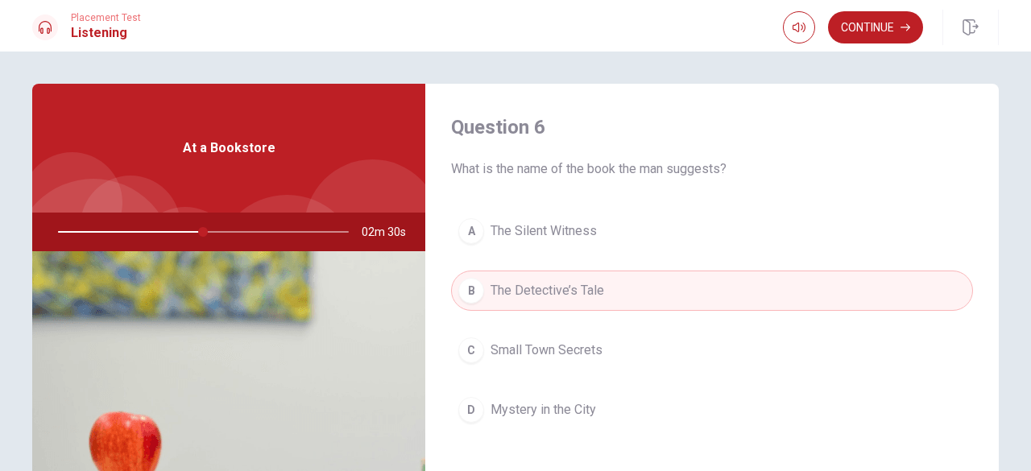
scroll to position [0, 0]
drag, startPoint x: 247, startPoint y: 234, endPoint x: 159, endPoint y: 234, distance: 87.8
click at [159, 234] on div at bounding box center [200, 232] width 323 height 39
click at [162, 236] on div at bounding box center [200, 232] width 323 height 39
drag, startPoint x: 166, startPoint y: 235, endPoint x: 127, endPoint y: 236, distance: 38.7
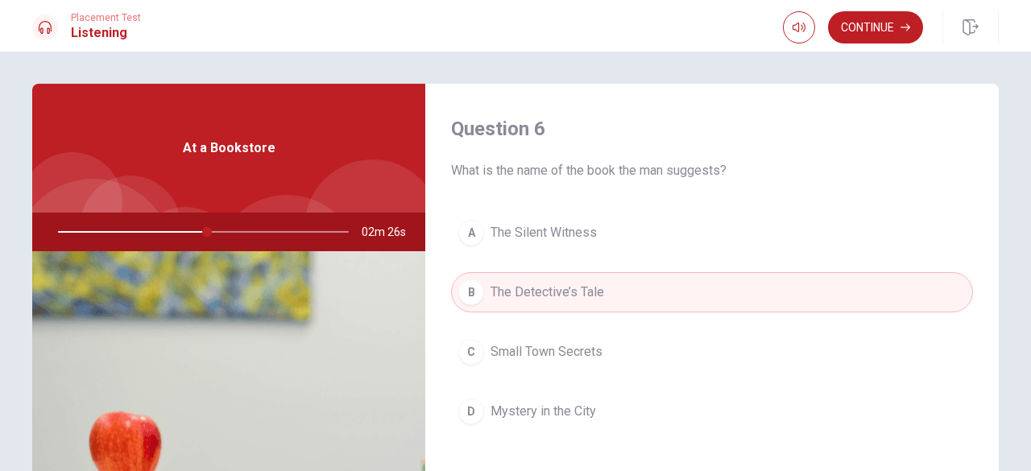
click at [127, 236] on div at bounding box center [200, 232] width 323 height 39
drag, startPoint x: 188, startPoint y: 231, endPoint x: 93, endPoint y: 234, distance: 95.1
click at [93, 234] on div at bounding box center [200, 232] width 323 height 39
click at [881, 29] on button "Continue" at bounding box center [875, 27] width 95 height 32
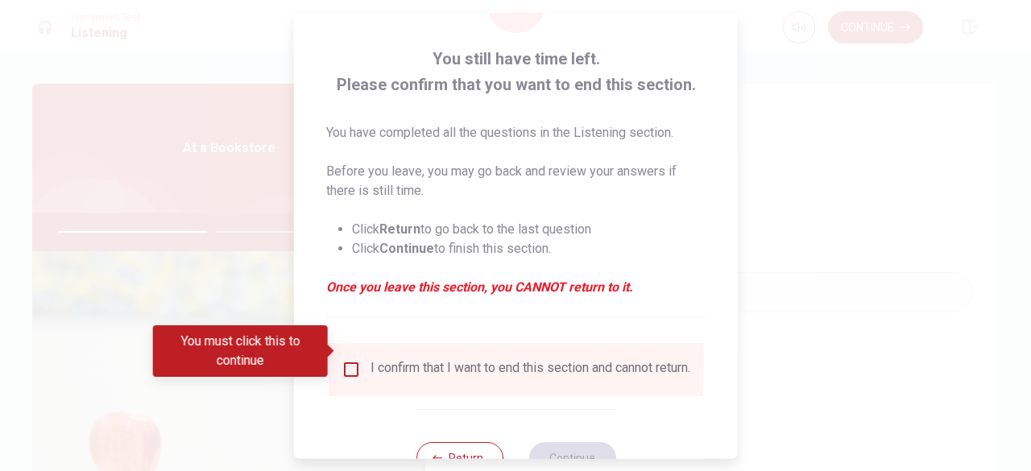
scroll to position [129, 0]
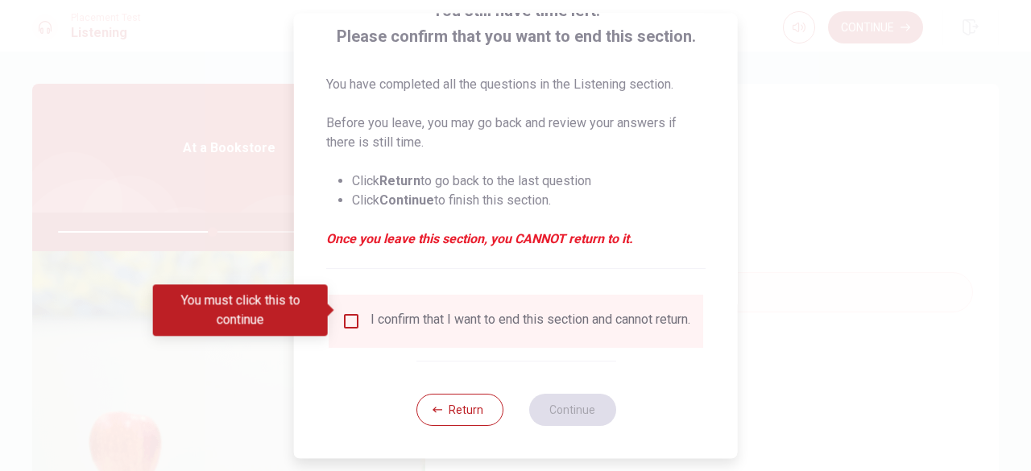
click at [456, 312] on div "I confirm that I want to end this section and cannot return." at bounding box center [530, 321] width 320 height 19
click at [375, 312] on div "I confirm that I want to end this section and cannot return." at bounding box center [530, 321] width 320 height 19
click at [364, 312] on div "I confirm that I want to end this section and cannot return." at bounding box center [515, 321] width 349 height 19
click at [360, 312] on div "I confirm that I want to end this section and cannot return." at bounding box center [515, 321] width 349 height 19
click at [356, 312] on input "You must click this to continue" at bounding box center [350, 321] width 19 height 19
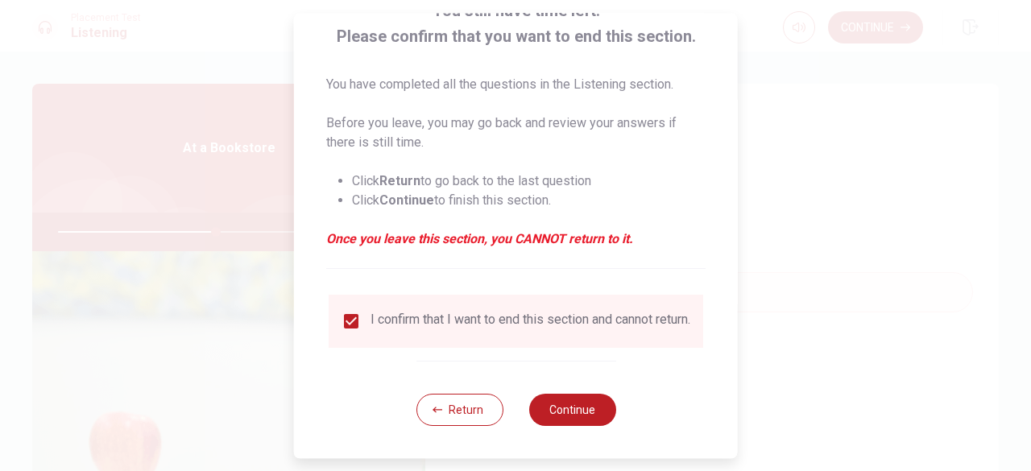
click at [515, 414] on div "Return Continue" at bounding box center [515, 409] width 200 height 97
click at [520, 418] on div "Return Continue" at bounding box center [515, 409] width 200 height 97
click at [529, 423] on div "Return Continue" at bounding box center [515, 409] width 200 height 97
click at [532, 424] on div "Return Continue" at bounding box center [515, 409] width 200 height 97
click at [544, 425] on button "Continue" at bounding box center [571, 410] width 87 height 32
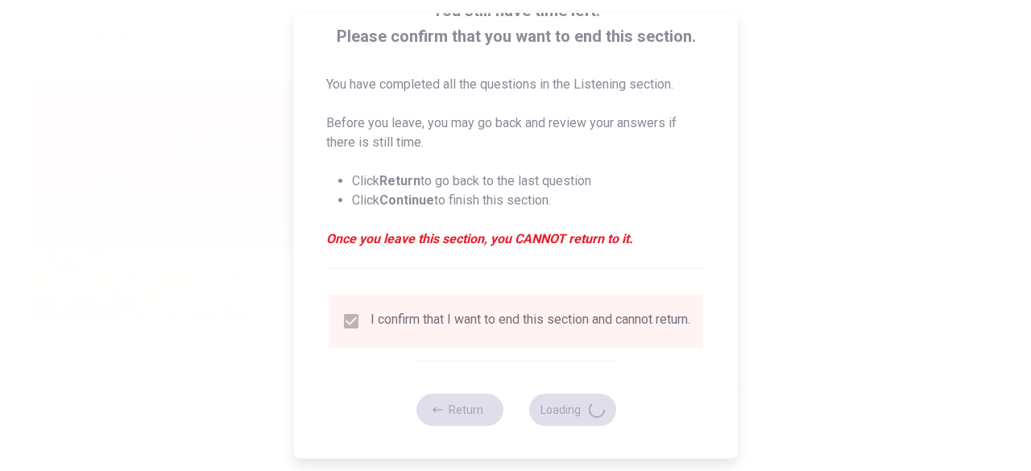
type input "55"
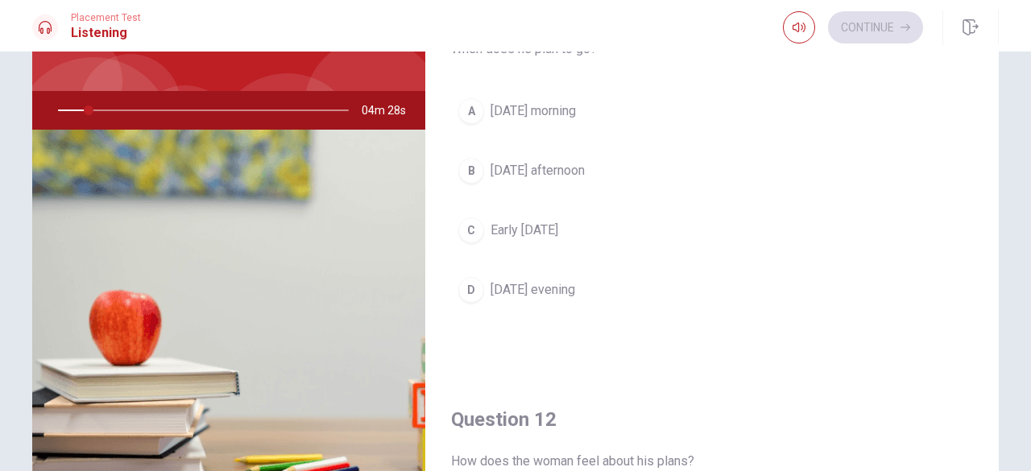
scroll to position [0, 0]
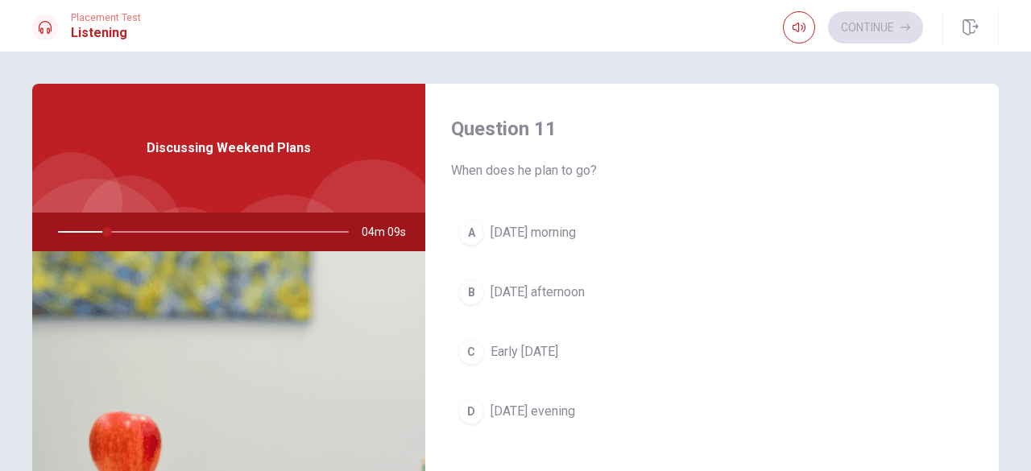
click at [353, 176] on div at bounding box center [372, 227] width 136 height 136
click at [180, 226] on div at bounding box center [200, 232] width 323 height 39
click at [163, 228] on div at bounding box center [200, 232] width 323 height 39
click at [126, 238] on div at bounding box center [200, 232] width 323 height 39
drag, startPoint x: 113, startPoint y: 229, endPoint x: 143, endPoint y: 234, distance: 30.1
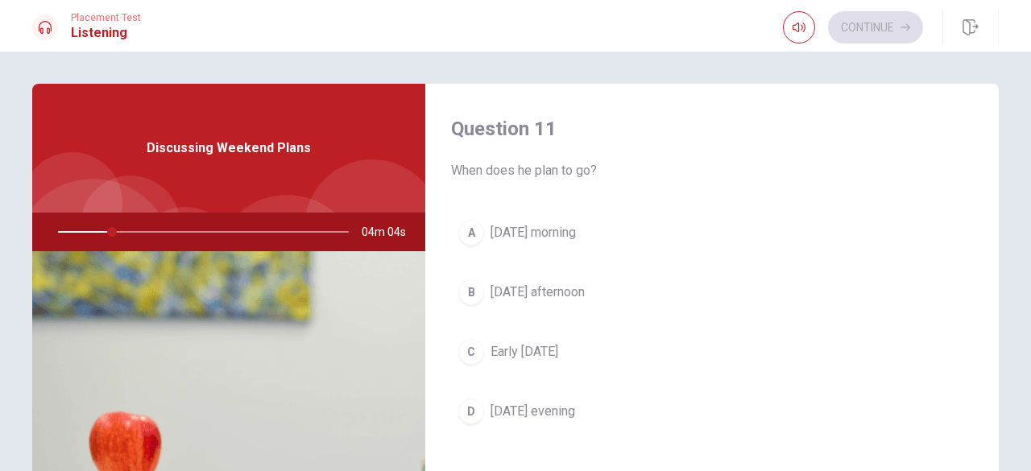
click at [140, 234] on div at bounding box center [200, 232] width 323 height 39
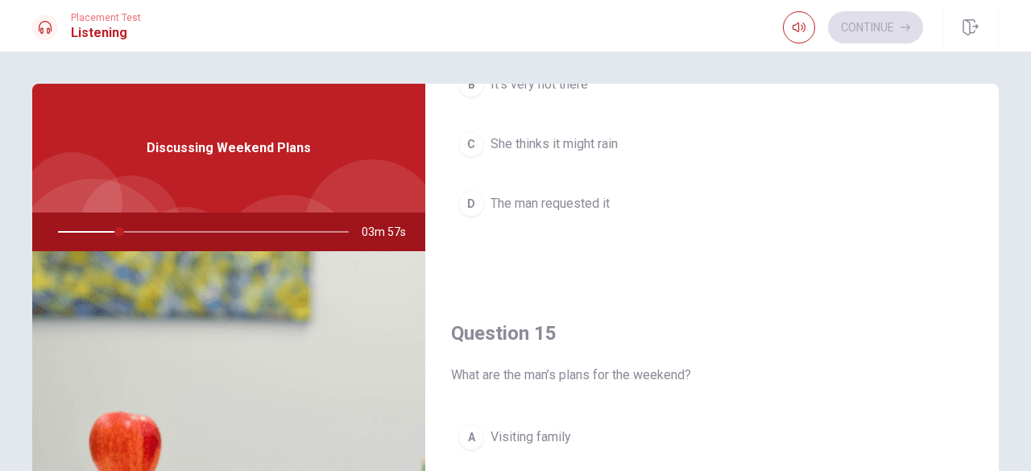
scroll to position [1449, 0]
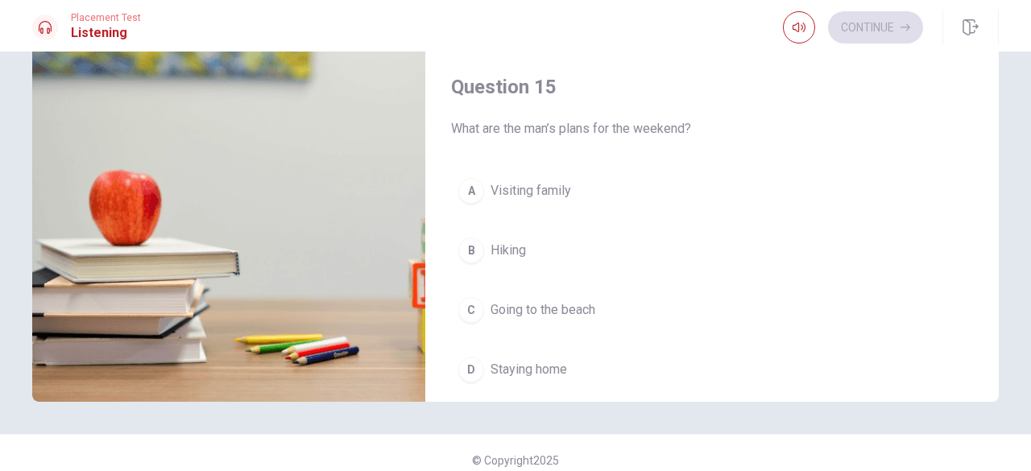
click at [246, 346] on img at bounding box center [228, 206] width 393 height 392
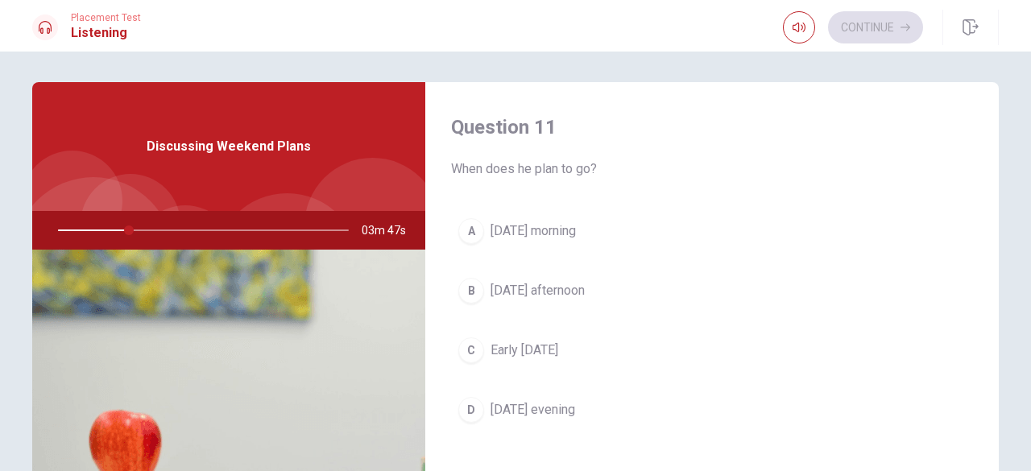
scroll to position [0, 0]
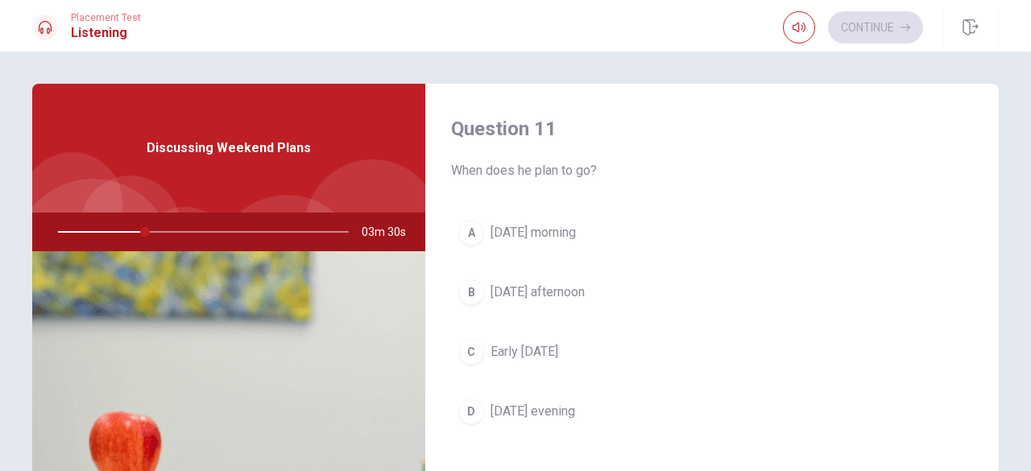
click at [531, 89] on div "Question 11 When does he plan to go? A [DATE] morning B [DATE] afternoon C Earl…" at bounding box center [711, 290] width 573 height 412
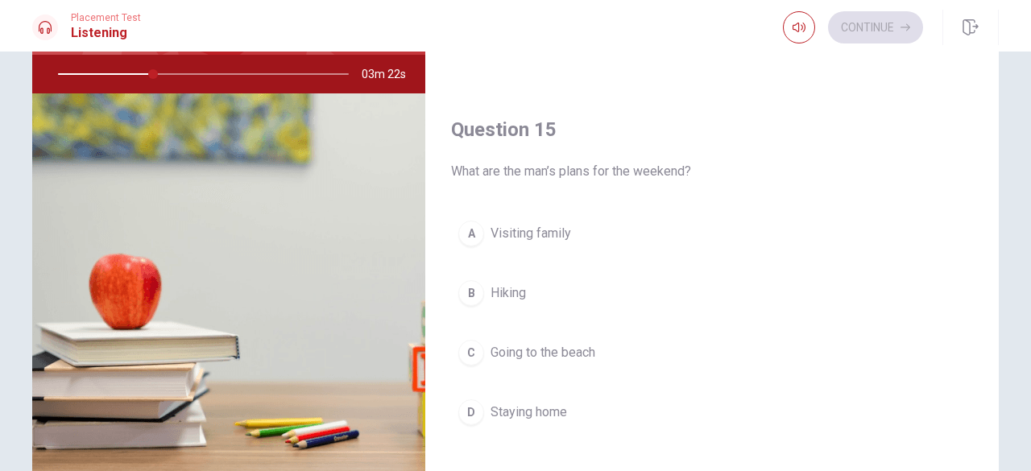
scroll to position [161, 0]
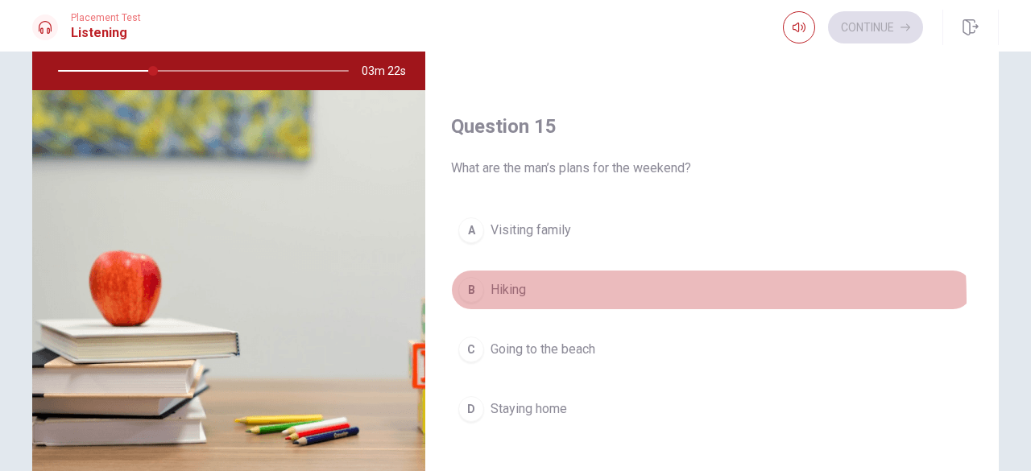
click at [527, 289] on button "B Hiking" at bounding box center [712, 290] width 522 height 40
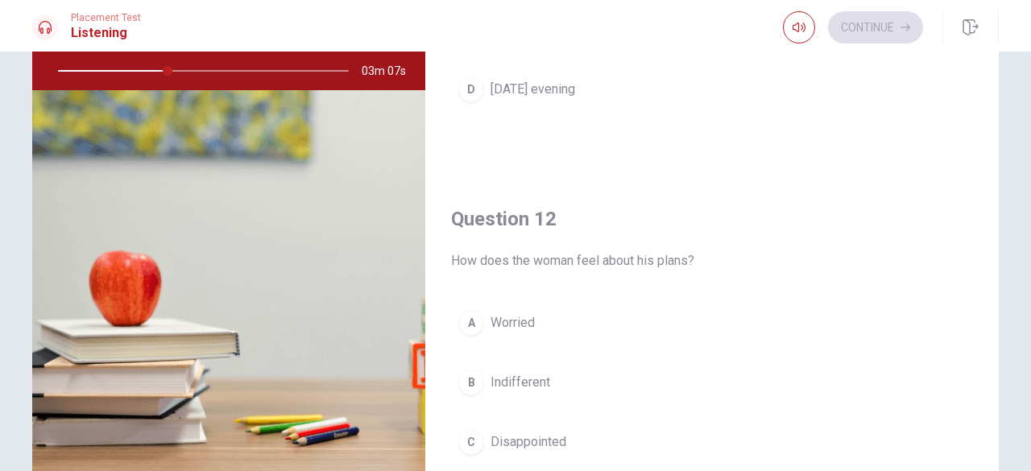
scroll to position [322, 0]
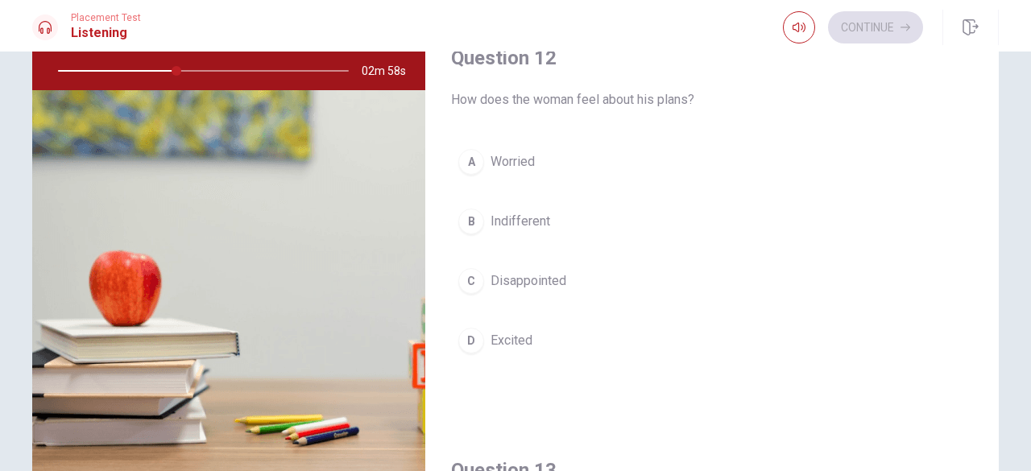
click at [534, 333] on button "D Excited" at bounding box center [712, 340] width 522 height 40
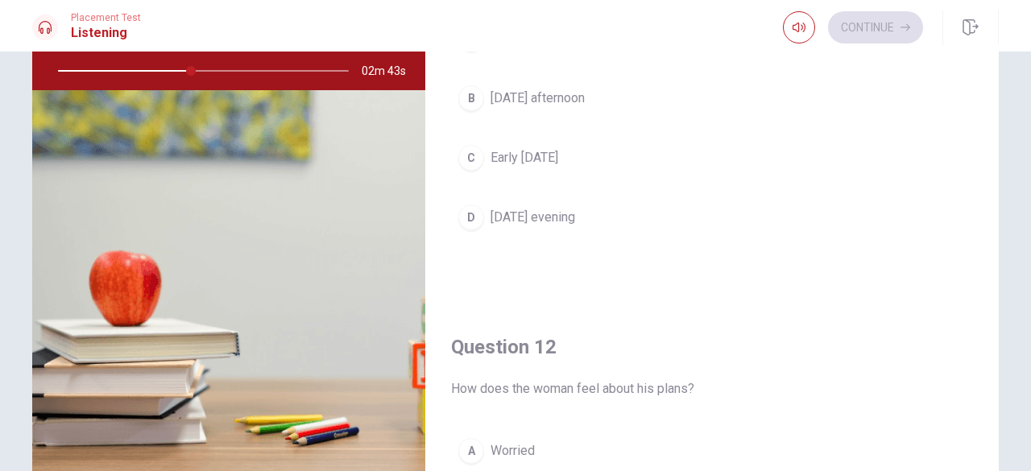
scroll to position [0, 0]
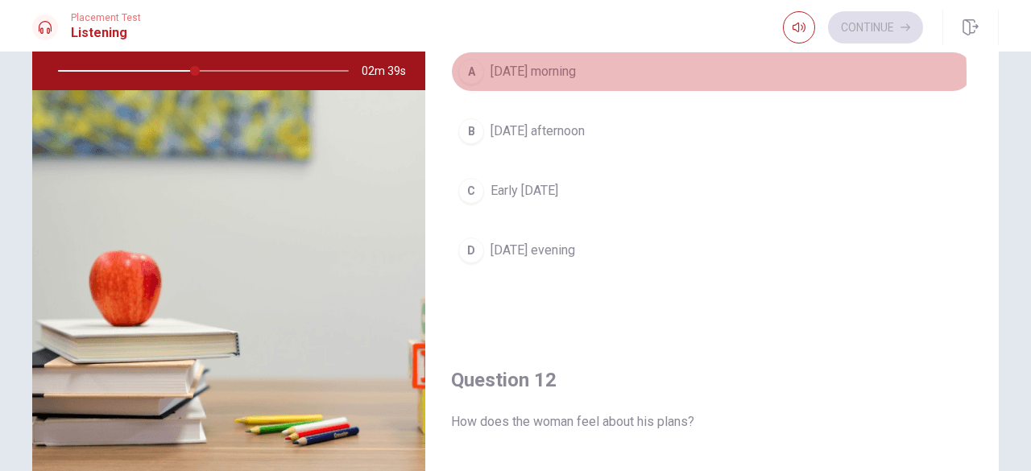
click at [536, 75] on span "[DATE] morning" at bounding box center [532, 71] width 85 height 19
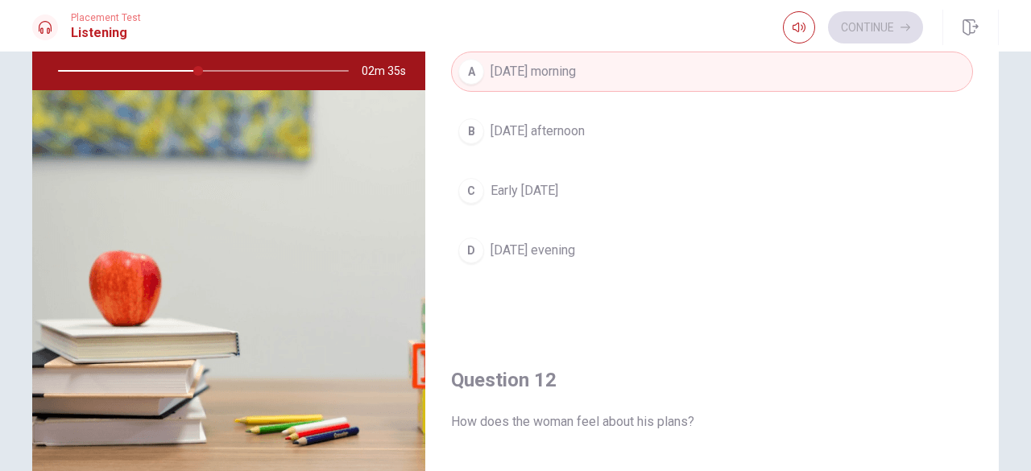
click at [553, 195] on span "Early [DATE]" at bounding box center [524, 190] width 68 height 19
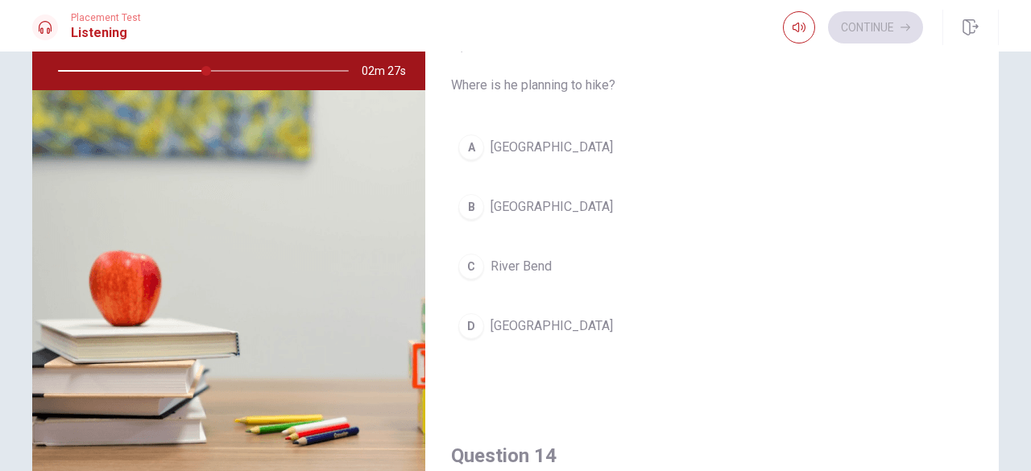
scroll to position [725, 0]
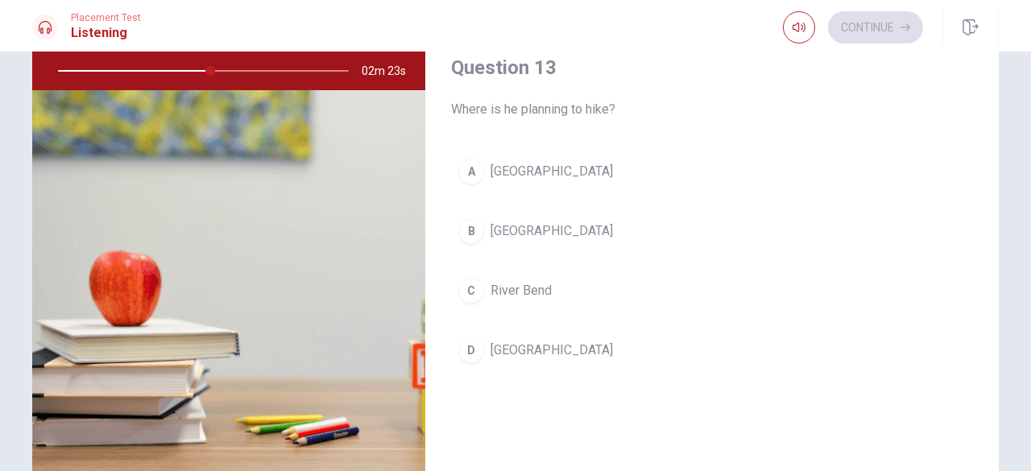
click at [534, 221] on span "[GEOGRAPHIC_DATA]" at bounding box center [551, 230] width 122 height 19
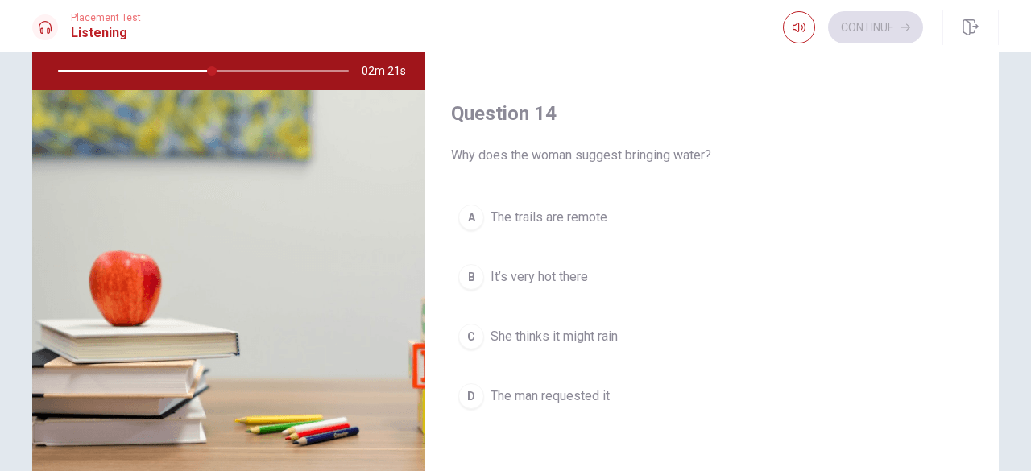
scroll to position [1127, 0]
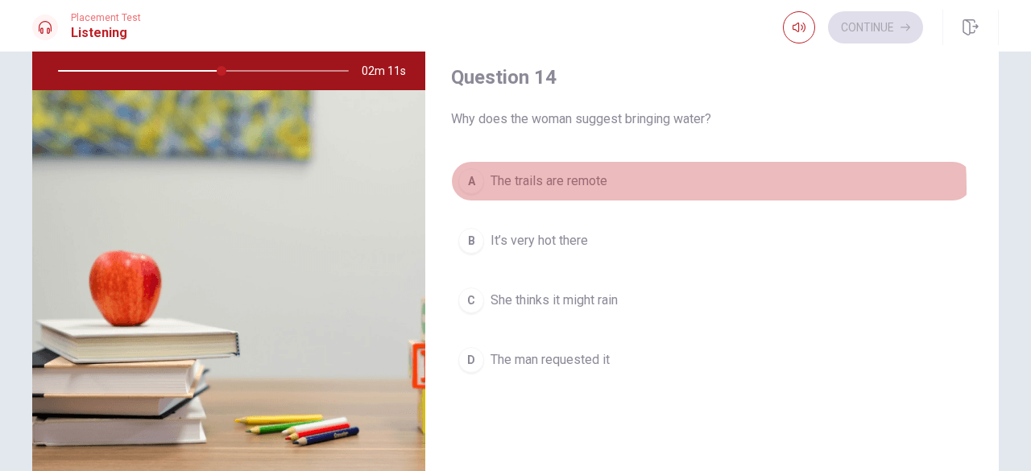
click at [583, 181] on span "The trails are remote" at bounding box center [548, 181] width 117 height 19
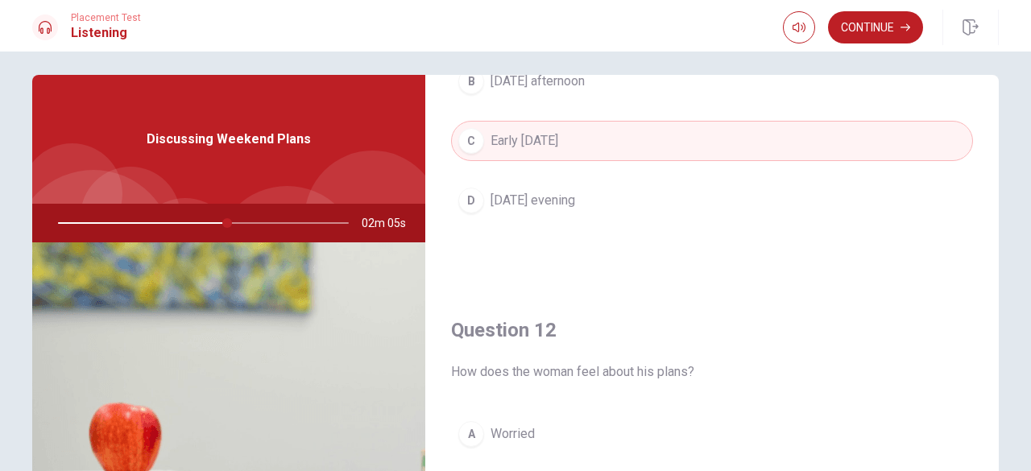
scroll to position [0, 0]
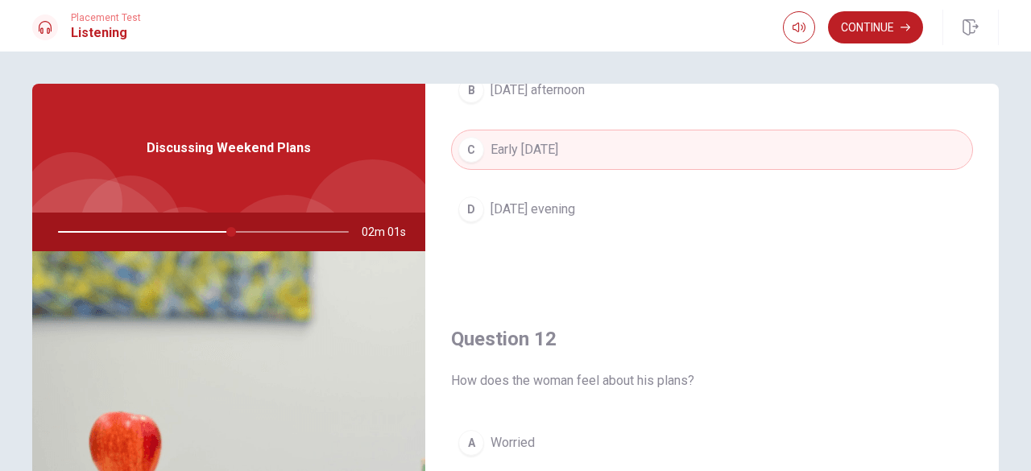
click at [234, 230] on div at bounding box center [200, 232] width 323 height 39
click at [244, 235] on div at bounding box center [200, 232] width 323 height 39
drag, startPoint x: 250, startPoint y: 234, endPoint x: 281, endPoint y: 227, distance: 31.3
click at [259, 233] on div at bounding box center [200, 232] width 323 height 39
click at [837, 39] on button "Continue" at bounding box center [875, 27] width 95 height 32
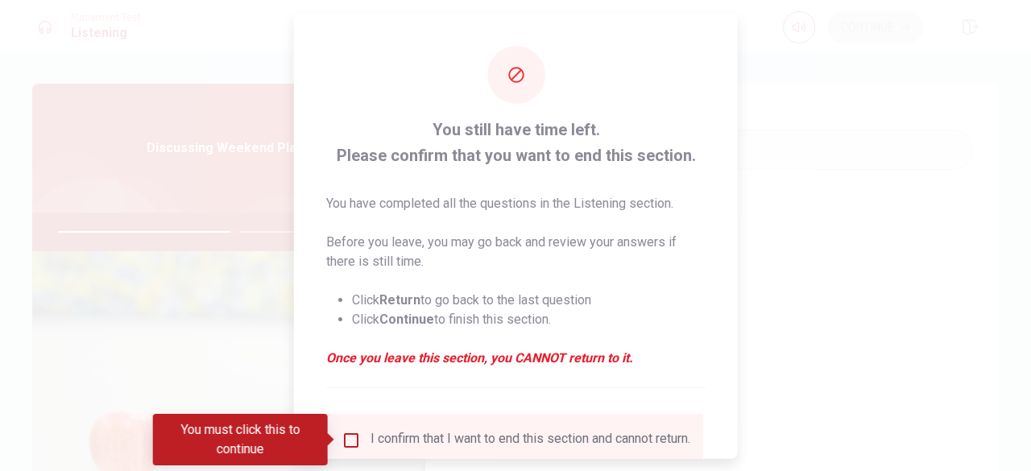
scroll to position [129, 0]
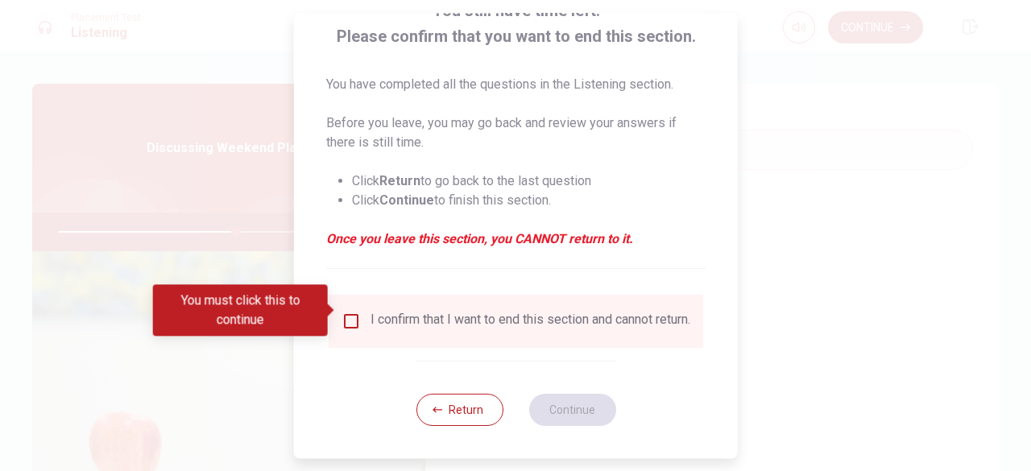
click at [404, 326] on div "I confirm that I want to end this section and cannot return." at bounding box center [530, 321] width 320 height 19
click at [378, 312] on div "I confirm that I want to end this section and cannot return." at bounding box center [530, 321] width 320 height 19
click at [356, 312] on div "I confirm that I want to end this section and cannot return." at bounding box center [515, 321] width 349 height 19
click at [353, 312] on input "You must click this to continue" at bounding box center [350, 321] width 19 height 19
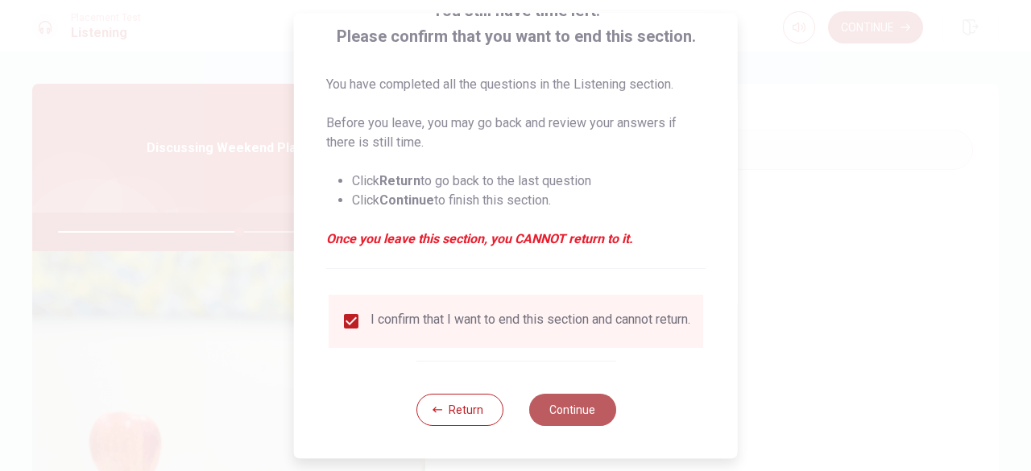
click at [539, 406] on button "Continue" at bounding box center [571, 410] width 87 height 32
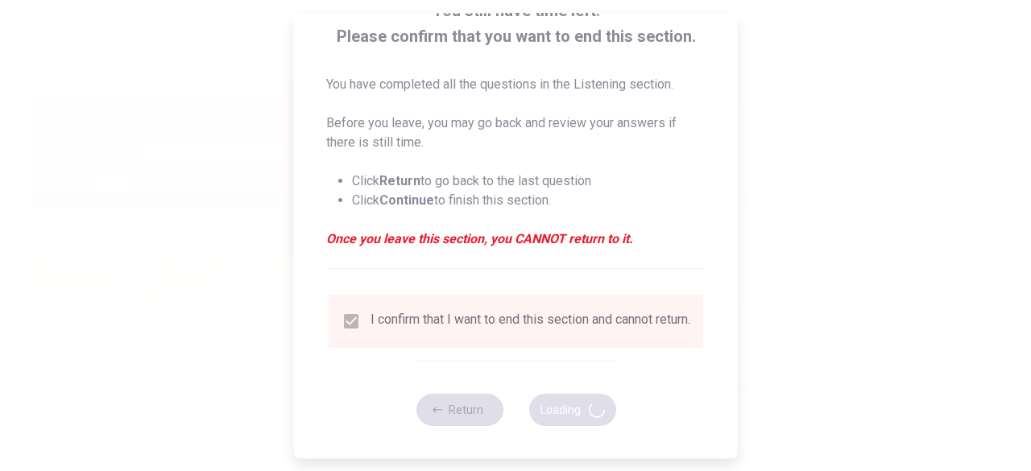
type input "63"
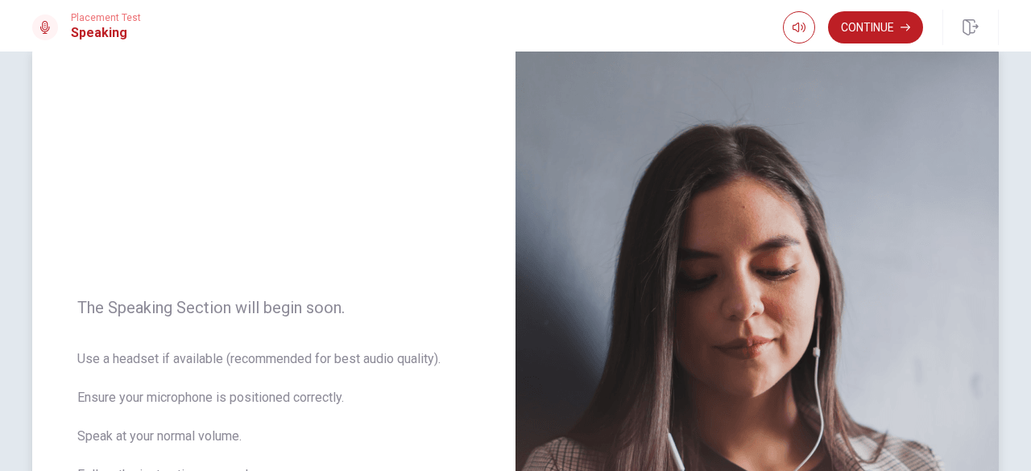
scroll to position [0, 0]
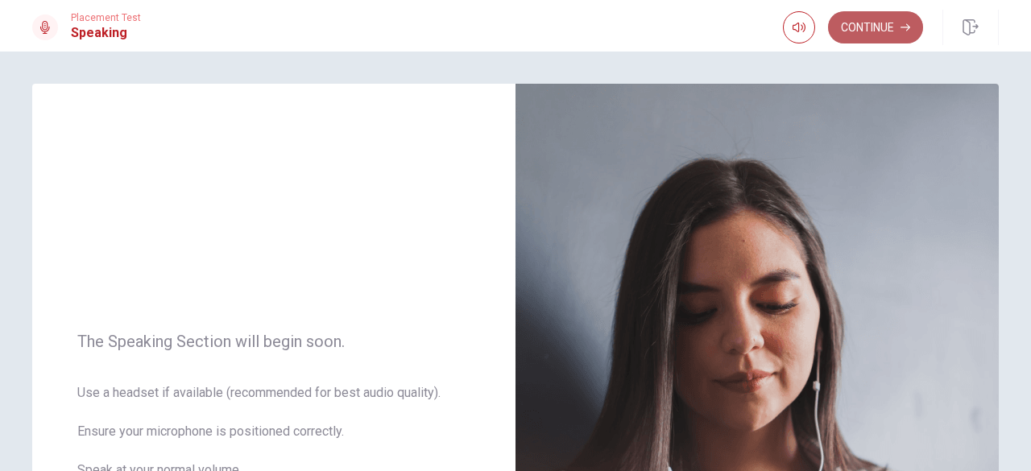
click at [833, 35] on button "Continue" at bounding box center [875, 27] width 95 height 32
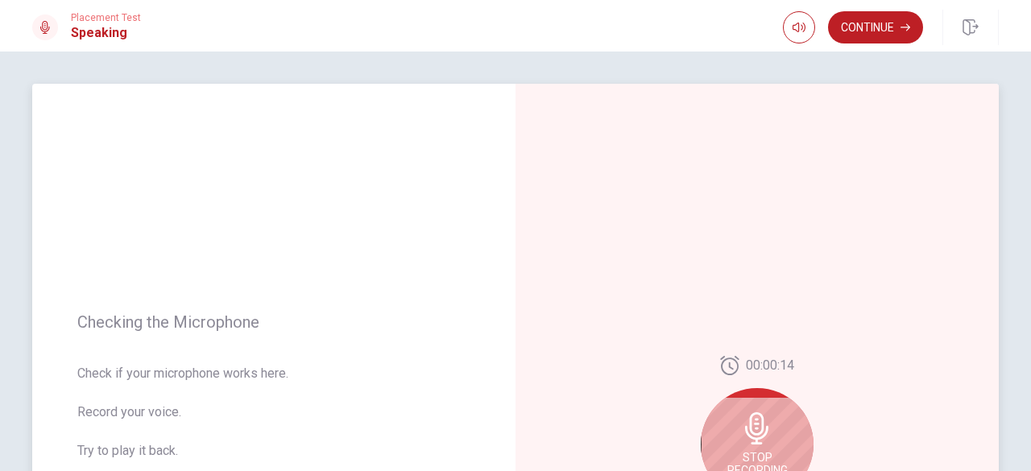
scroll to position [161, 0]
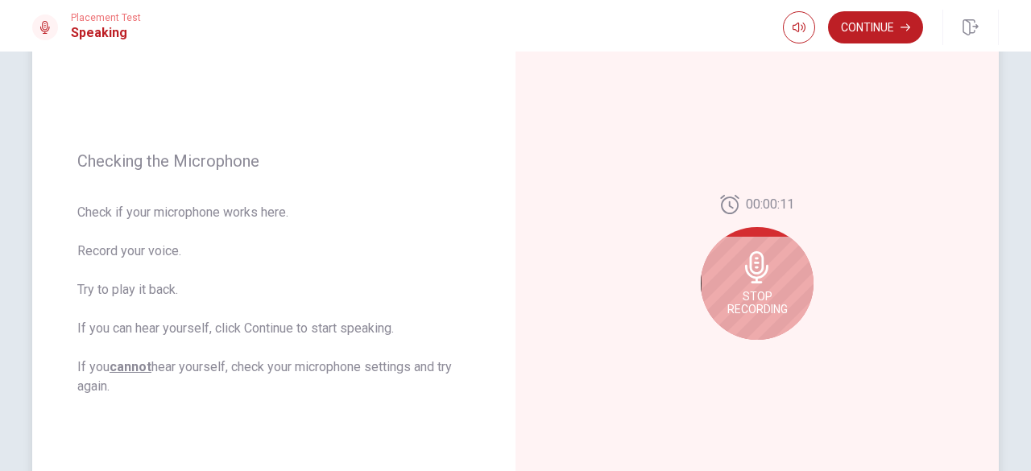
click at [701, 275] on div "Stop Recording" at bounding box center [757, 283] width 113 height 113
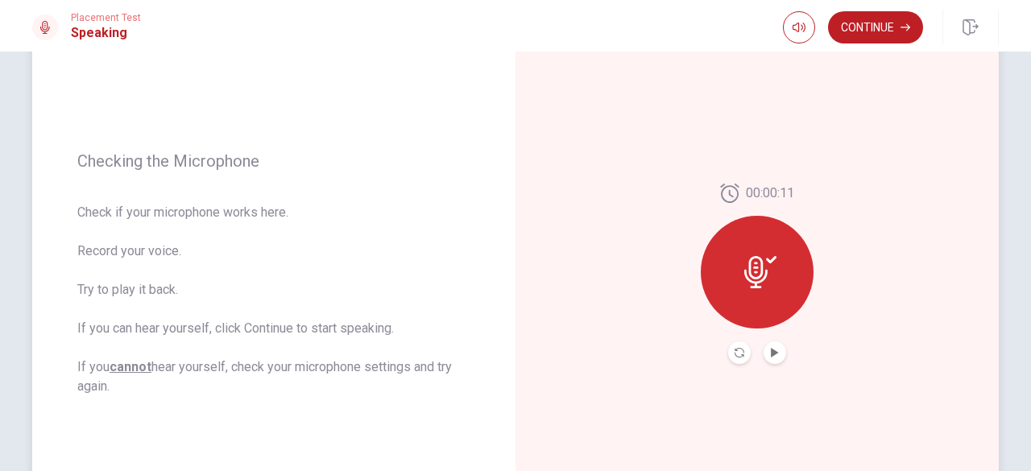
click at [745, 279] on icon at bounding box center [755, 272] width 23 height 32
click at [771, 353] on icon "Play Audio" at bounding box center [774, 353] width 7 height 10
click at [721, 275] on div at bounding box center [757, 272] width 113 height 113
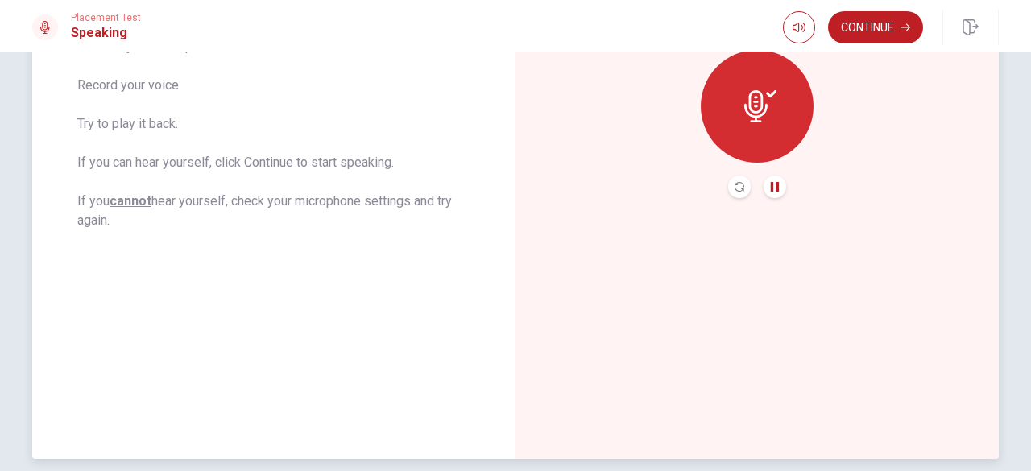
scroll to position [398, 0]
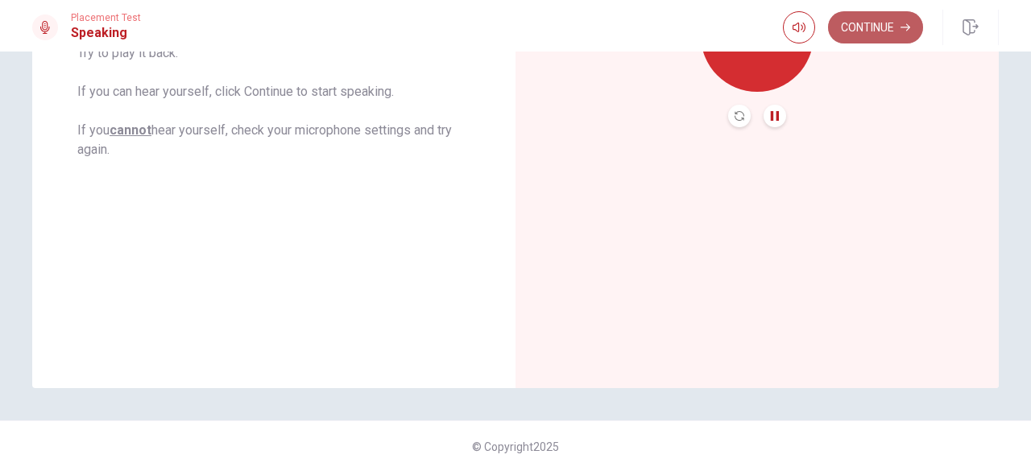
click at [866, 36] on button "Continue" at bounding box center [875, 27] width 95 height 32
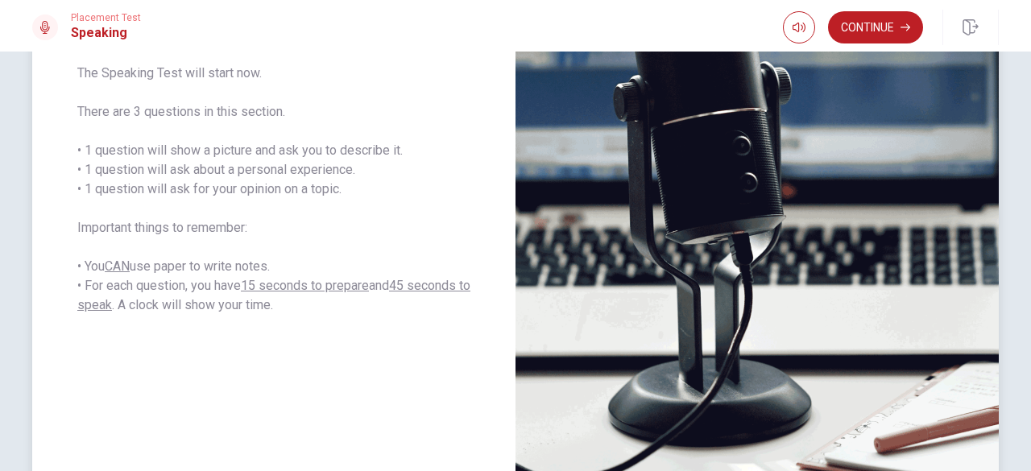
scroll to position [237, 0]
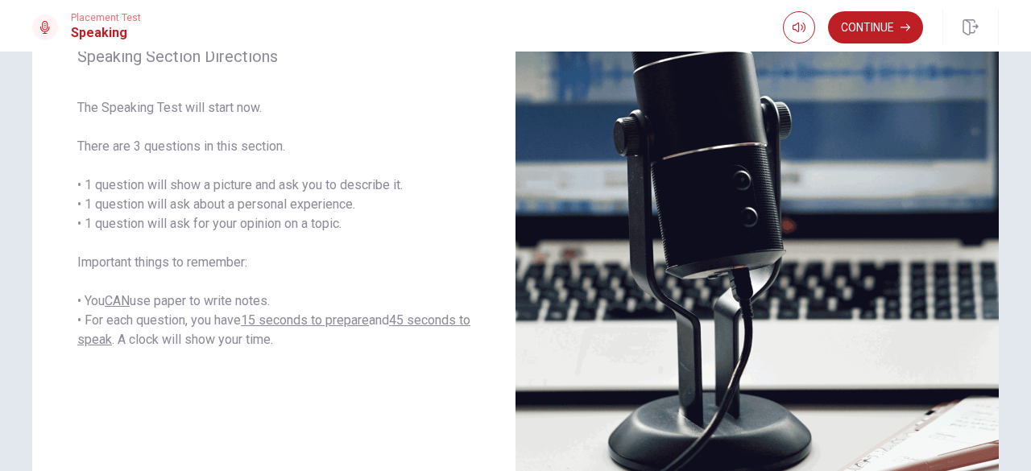
click at [826, 41] on div "Continue" at bounding box center [853, 27] width 140 height 32
click at [862, 20] on button "Continue" at bounding box center [875, 27] width 95 height 32
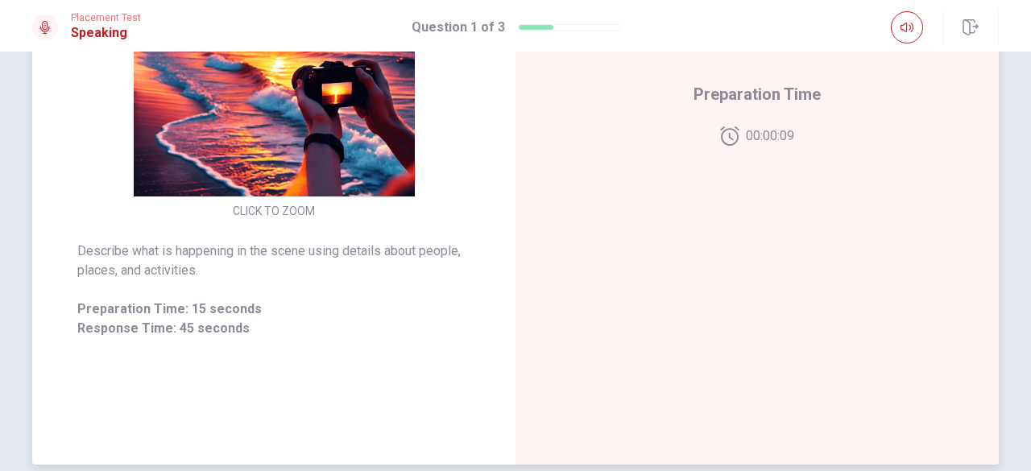
scroll to position [398, 0]
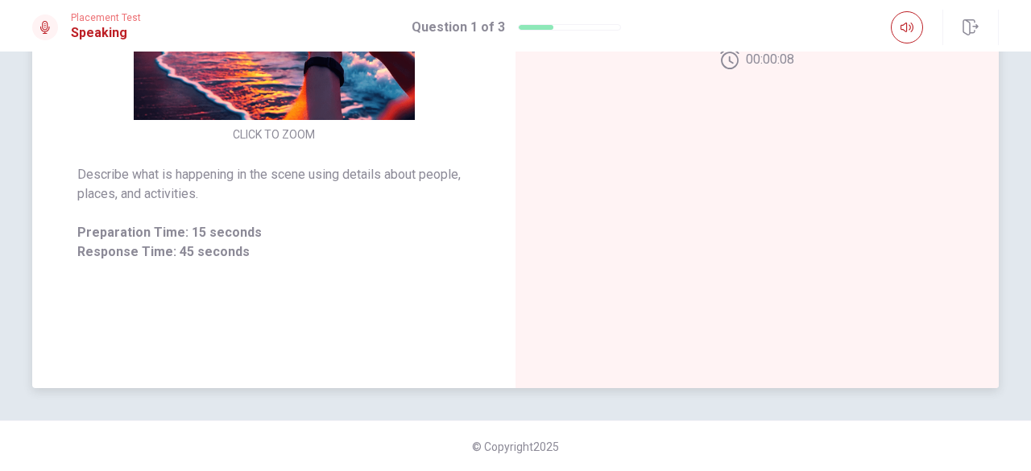
click at [246, 281] on div "CLICK TO ZOOM Describe what is happening in the scene using details about peopl…" at bounding box center [273, 37] width 483 height 702
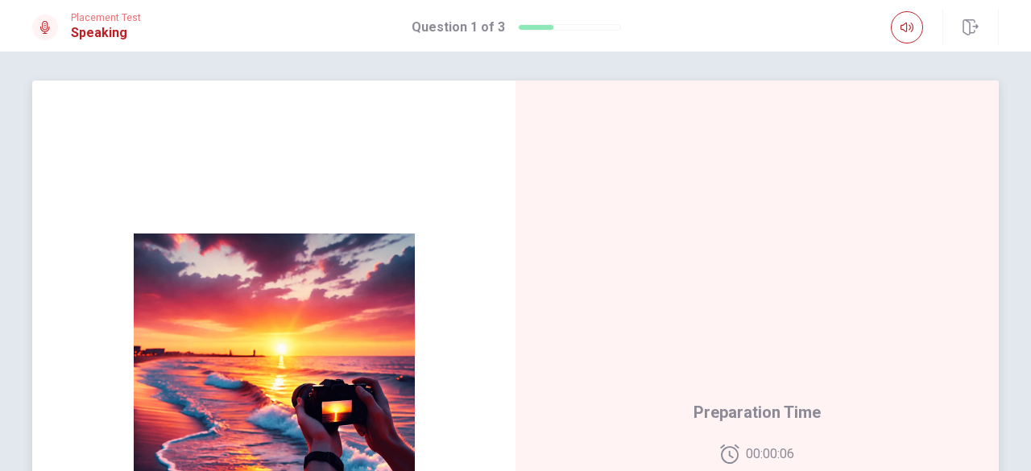
scroll to position [0, 0]
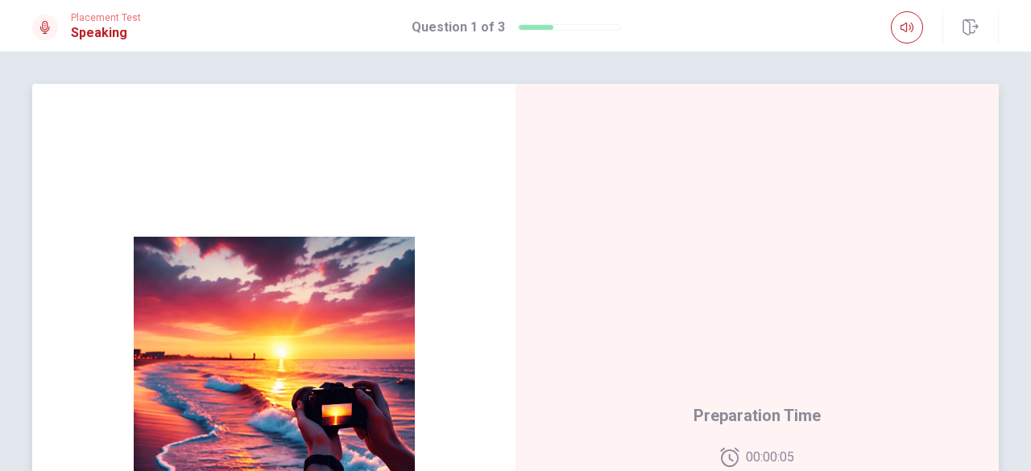
click at [248, 279] on img at bounding box center [273, 377] width 309 height 281
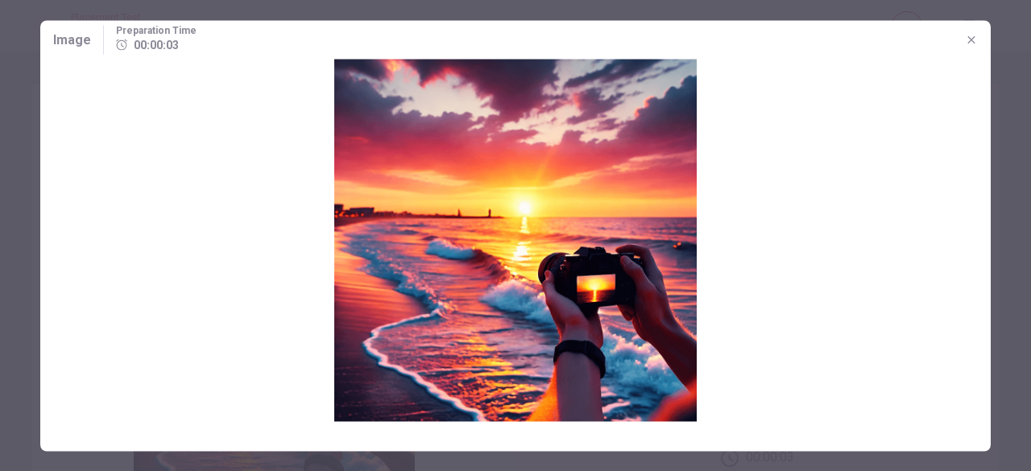
click at [271, 265] on img at bounding box center [515, 240] width 950 height 362
click at [965, 39] on icon "button" at bounding box center [971, 39] width 13 height 13
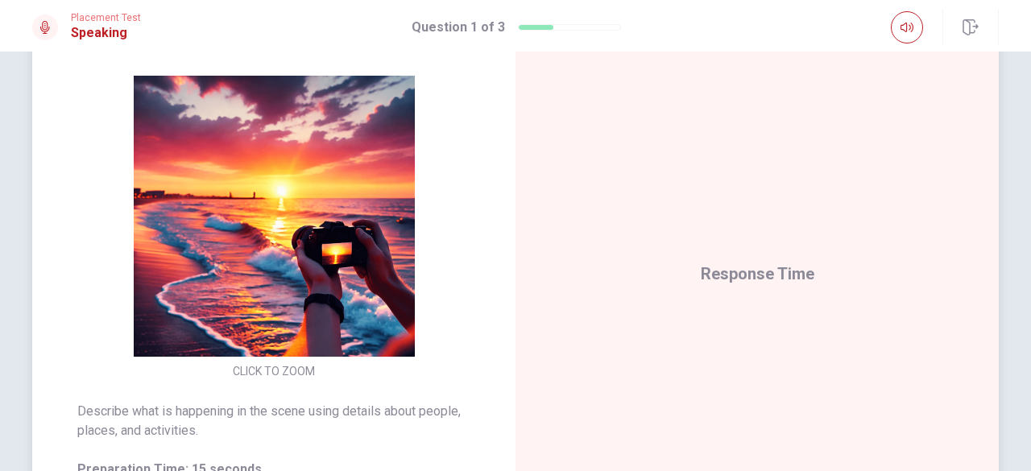
scroll to position [242, 0]
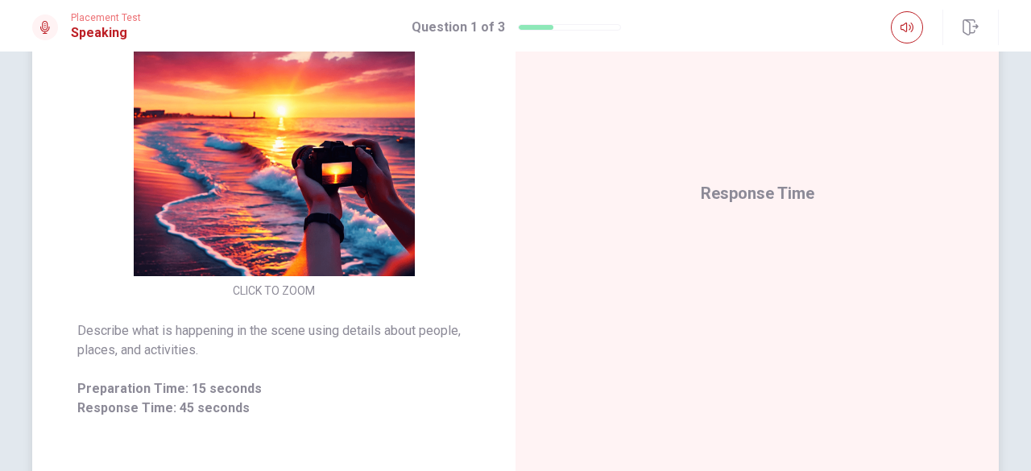
click at [729, 202] on span "Response Time" at bounding box center [758, 193] width 114 height 19
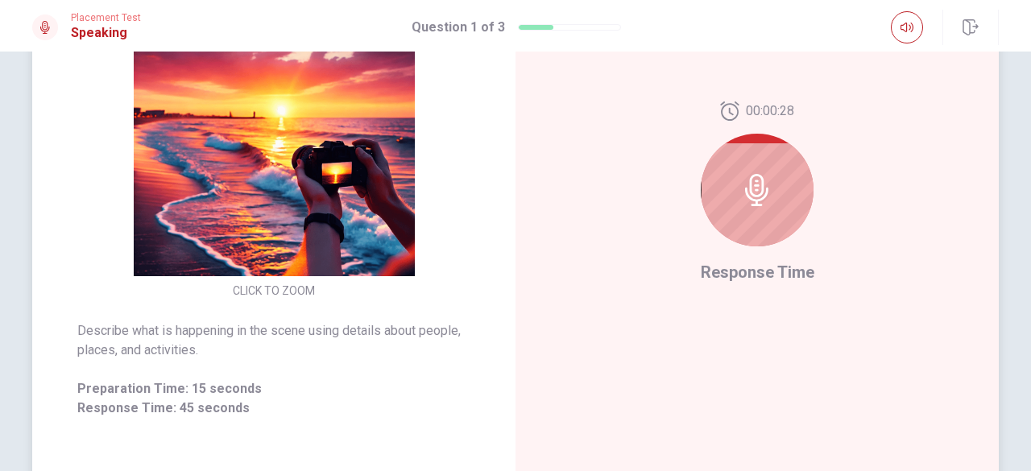
click at [742, 205] on icon at bounding box center [757, 190] width 32 height 32
click at [746, 282] on div "00:00:13 Response Time" at bounding box center [758, 193] width 114 height 184
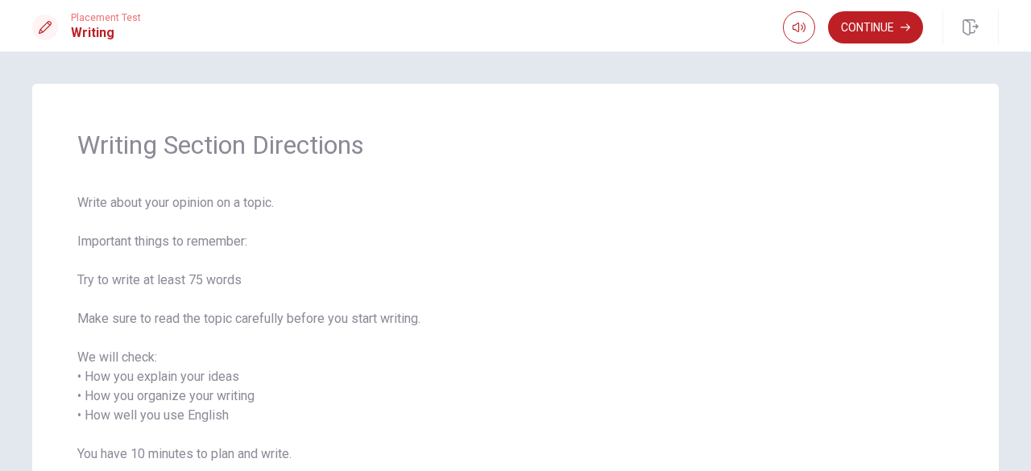
scroll to position [81, 0]
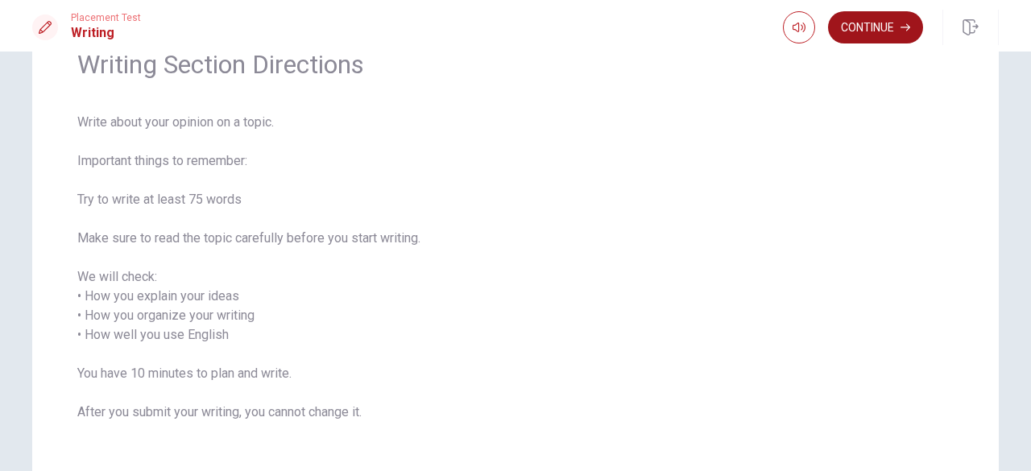
click at [863, 33] on button "Continue" at bounding box center [875, 27] width 95 height 32
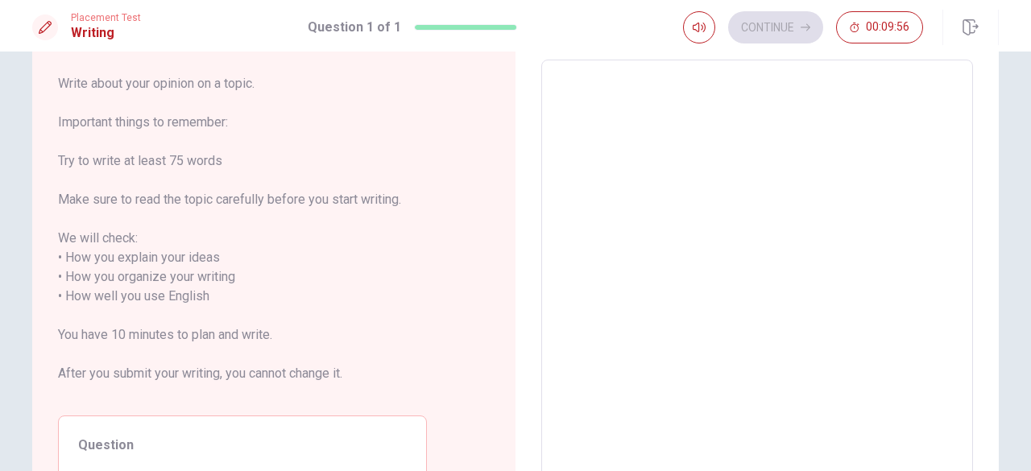
click at [124, 117] on span "Write about your opinion on a topic. Important things to remember: Try to write…" at bounding box center [242, 238] width 369 height 329
click at [122, 147] on span "Write about your opinion on a topic. Important things to remember: Try to write…" at bounding box center [242, 238] width 369 height 329
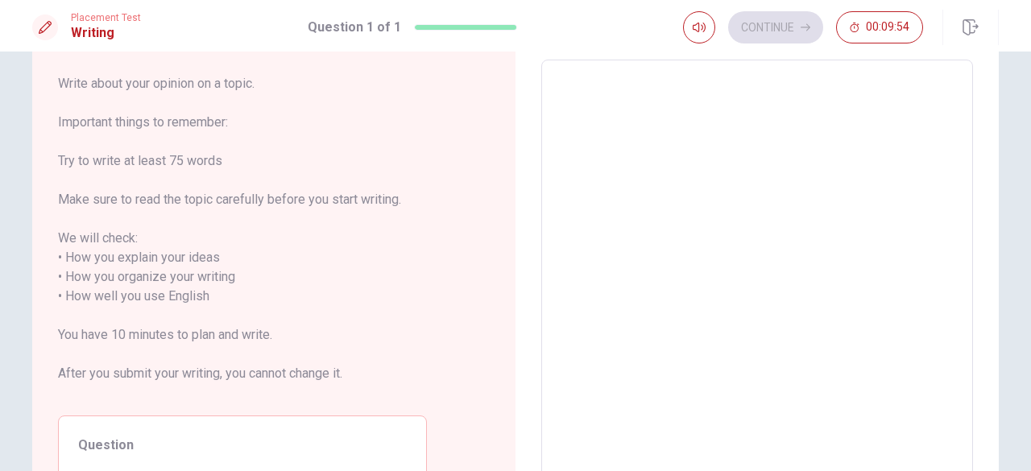
click at [122, 147] on span "Write about your opinion on a topic. Important things to remember: Try to write…" at bounding box center [242, 238] width 369 height 329
click at [127, 179] on span "Write about your opinion on a topic. Important things to remember: Try to write…" at bounding box center [242, 238] width 369 height 329
click at [127, 180] on span "Write about your opinion on a topic. Important things to remember: Try to write…" at bounding box center [242, 238] width 369 height 329
click at [129, 189] on span "Write about your opinion on a topic. Important things to remember: Try to write…" at bounding box center [242, 238] width 369 height 329
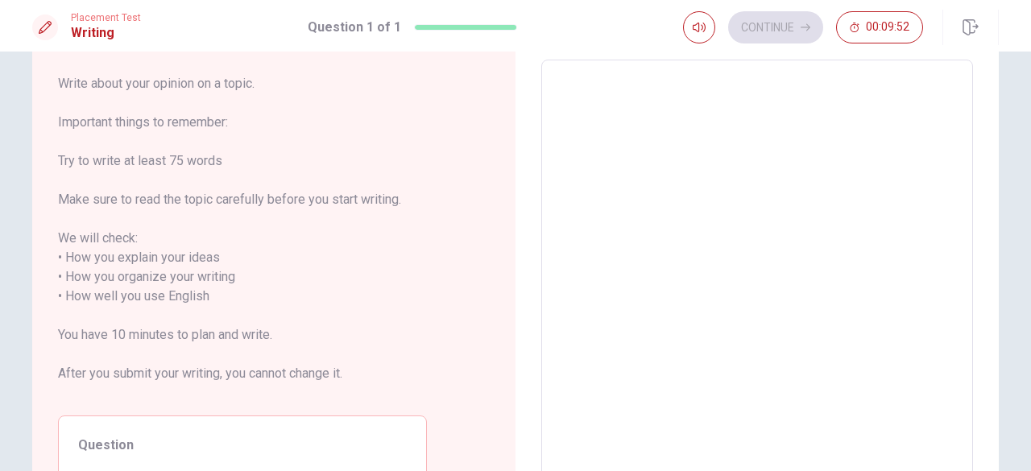
click at [129, 189] on span "Write about your opinion on a topic. Important things to remember: Try to write…" at bounding box center [242, 238] width 369 height 329
click at [118, 244] on span "Write about your opinion on a topic. Important things to remember: Try to write…" at bounding box center [242, 238] width 369 height 329
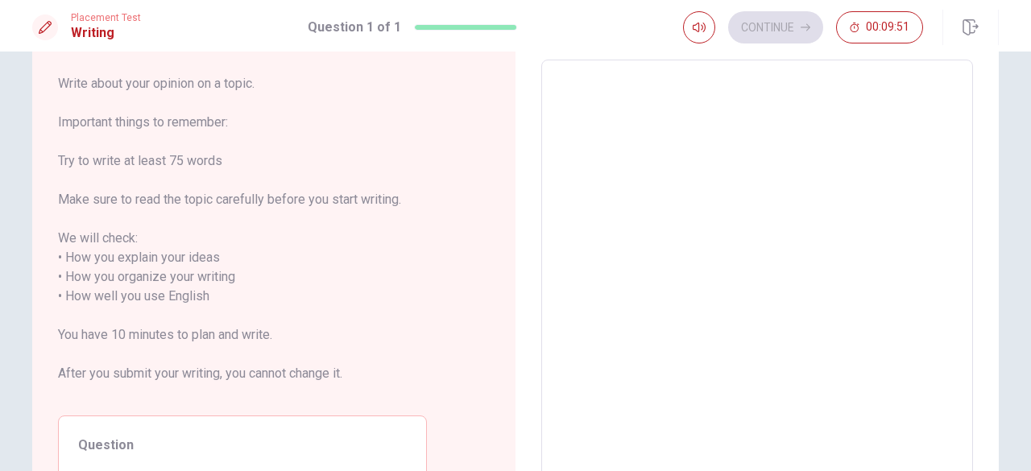
click at [118, 244] on span "Write about your opinion on a topic. Important things to remember: Try to write…" at bounding box center [242, 238] width 369 height 329
click at [113, 271] on span "Write about your opinion on a topic. Important things to remember: Try to write…" at bounding box center [242, 238] width 369 height 329
click at [110, 296] on span "Write about your opinion on a topic. Important things to remember: Try to write…" at bounding box center [242, 238] width 369 height 329
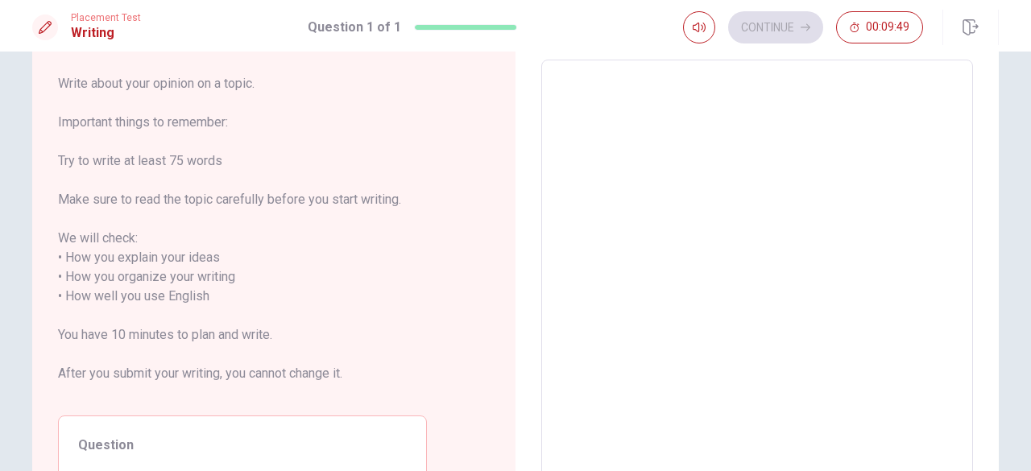
click at [110, 296] on span "Write about your opinion on a topic. Important things to remember: Try to write…" at bounding box center [242, 238] width 369 height 329
click at [137, 334] on span "Write about your opinion on a topic. Important things to remember: Try to write…" at bounding box center [242, 238] width 369 height 329
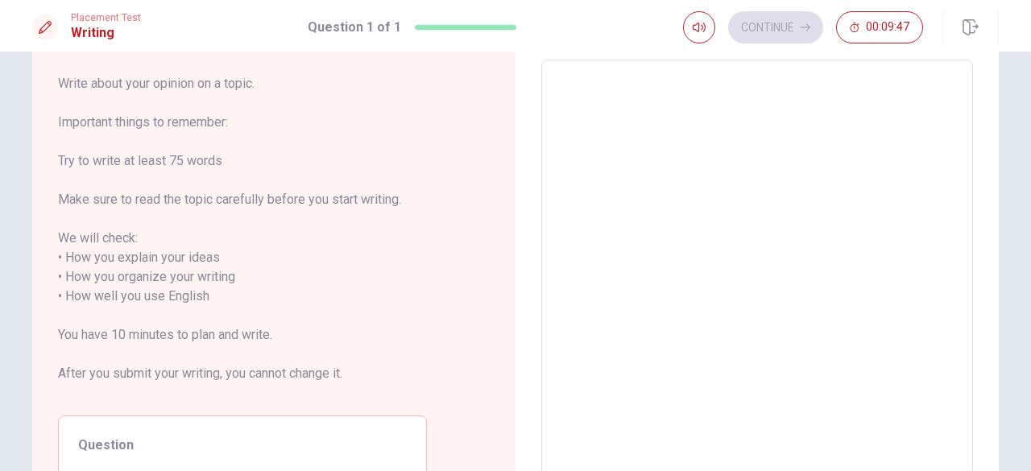
scroll to position [161, 0]
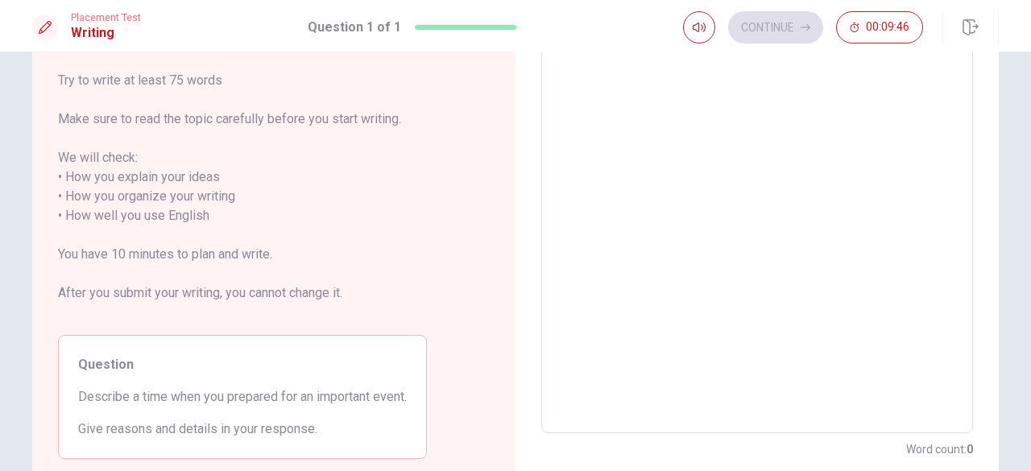
click at [187, 289] on span "Write about your opinion on a topic. Important things to remember: Try to write…" at bounding box center [242, 158] width 369 height 329
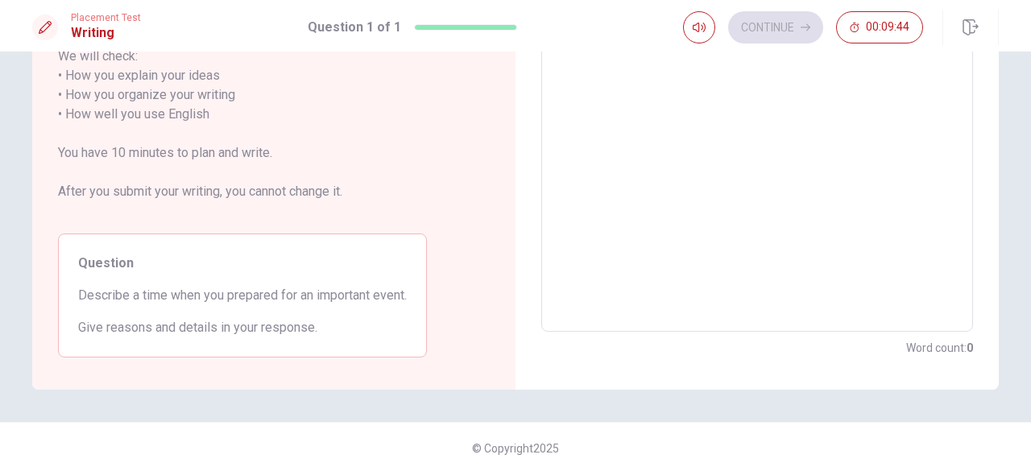
scroll to position [264, 0]
click at [302, 292] on span "Describe a time when you prepared for an important event." at bounding box center [242, 293] width 329 height 19
click at [361, 291] on span "Describe a time when you prepared for an important event." at bounding box center [242, 293] width 329 height 19
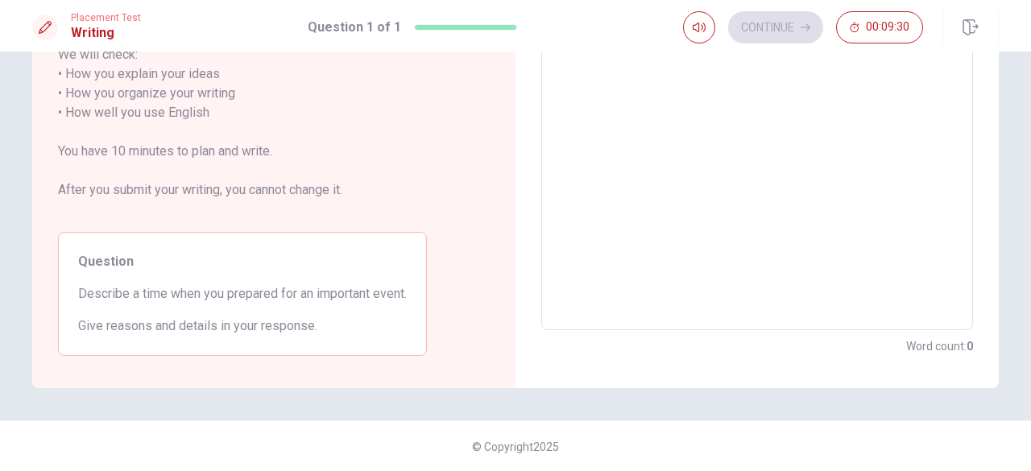
click at [361, 291] on span "Describe a time when you prepared for an important event." at bounding box center [242, 293] width 329 height 19
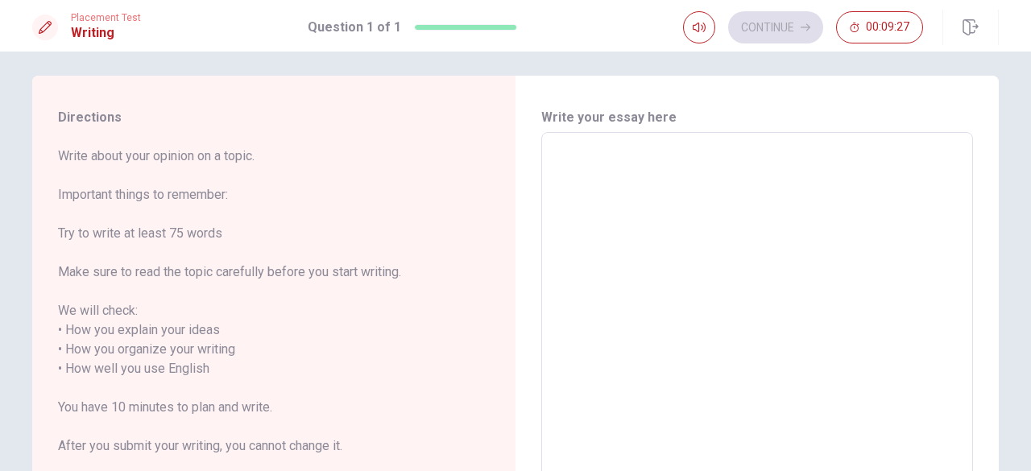
scroll to position [0, 0]
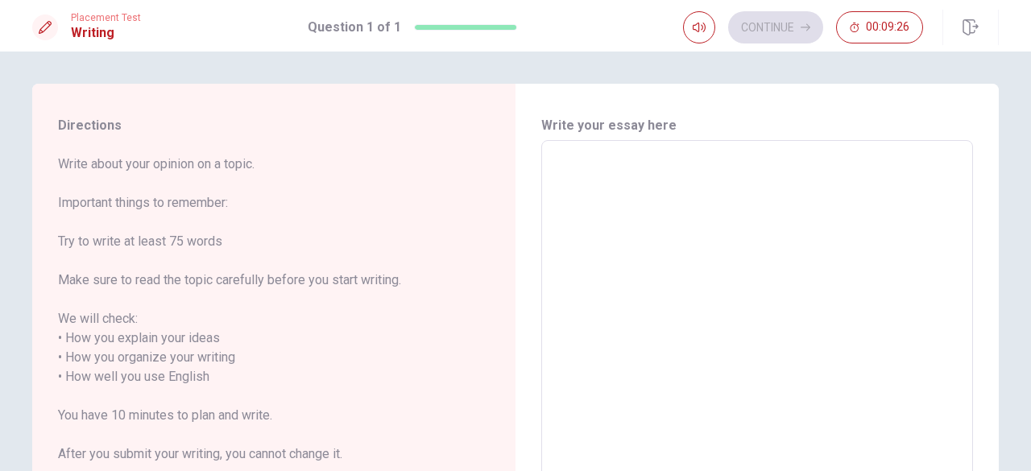
click at [585, 163] on textarea at bounding box center [756, 368] width 409 height 428
drag, startPoint x: 585, startPoint y: 163, endPoint x: 580, endPoint y: 104, distance: 59.9
click at [584, 155] on textarea "To enrich screen reader interactions, please activate Accessibility in Grammarl…" at bounding box center [756, 368] width 409 height 428
drag, startPoint x: 580, startPoint y: 104, endPoint x: 577, endPoint y: -43, distance: 146.6
click at [577, 0] on html "This site uses cookies, as explained in our Privacy Policy . If you agree to th…" at bounding box center [515, 235] width 1031 height 471
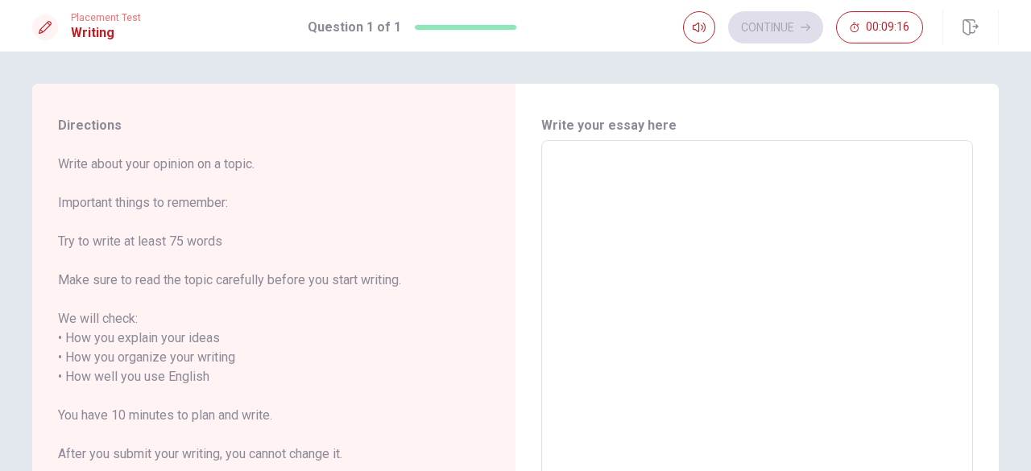
click at [612, 246] on textarea "To enrich screen reader interactions, please activate Accessibility in Grammarl…" at bounding box center [756, 368] width 409 height 428
type textarea "I"
type textarea "x"
type textarea "IM"
type textarea "x"
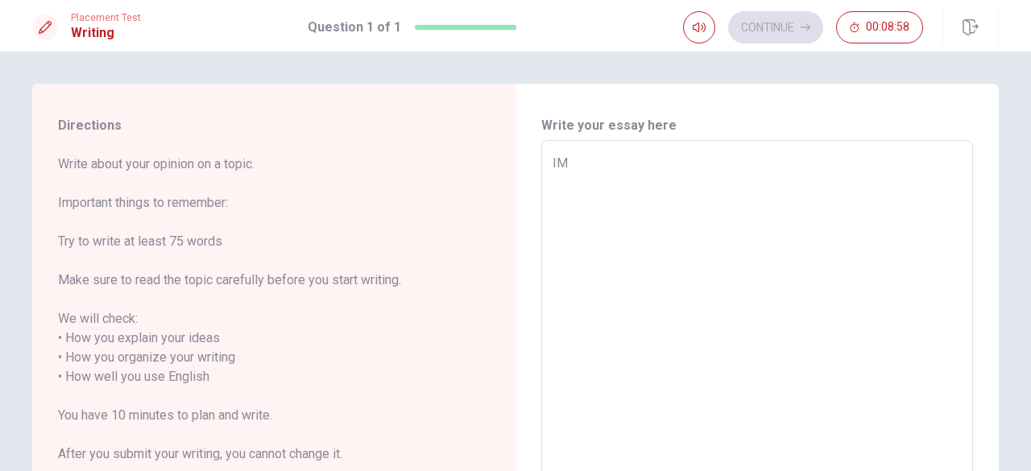
type textarea "IM"
type textarea "x"
type textarea "IM G"
type textarea "x"
type textarea "IM GI"
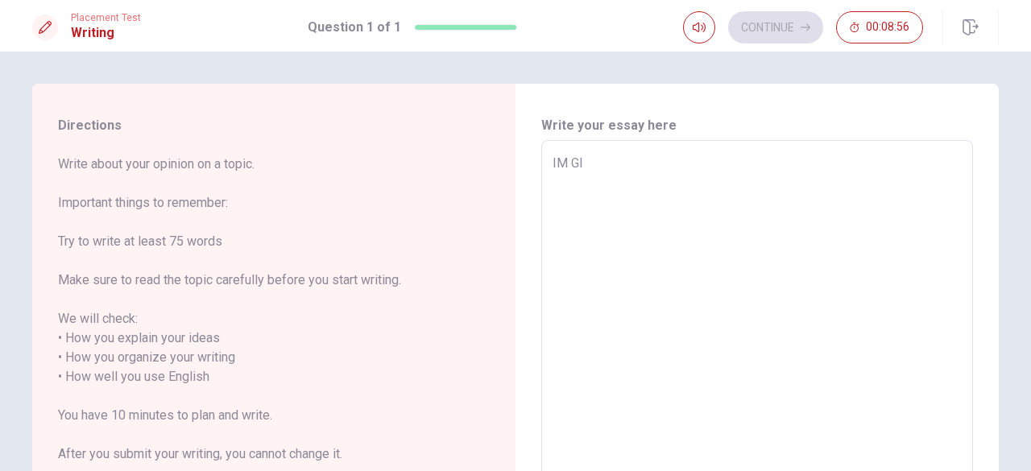
type textarea "x"
type textarea "IM GIN"
type textarea "x"
type textarea "IM [PERSON_NAME]"
type textarea "x"
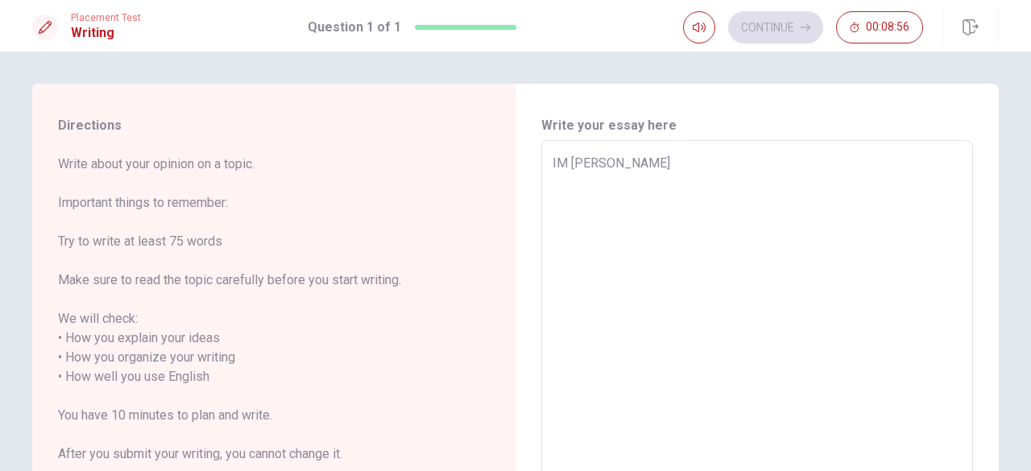
type textarea "IM [PERSON_NAME]"
type textarea "x"
type textarea "IM [PERSON_NAME]="
type textarea "x"
type textarea "IM [PERSON_NAME]=="
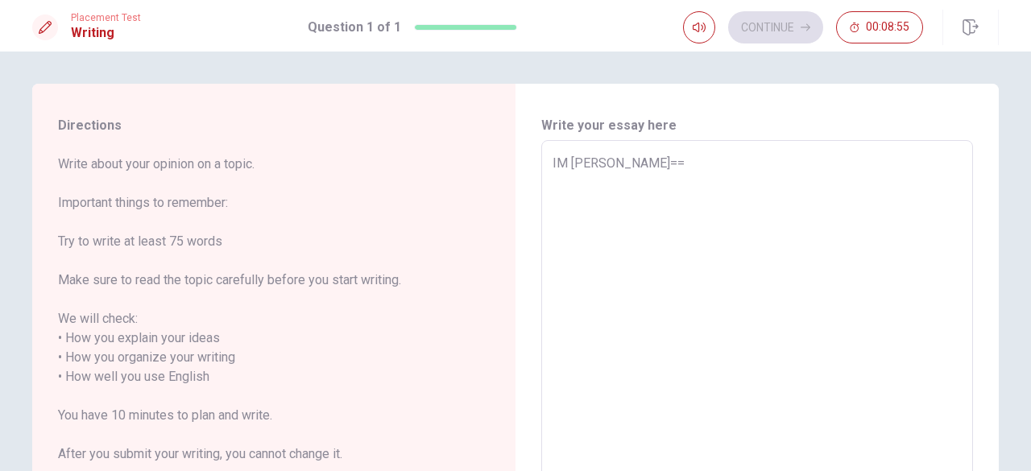
type textarea "x"
type textarea "IM [PERSON_NAME]==="
type textarea "x"
type textarea "IM [PERSON_NAME]===="
type textarea "x"
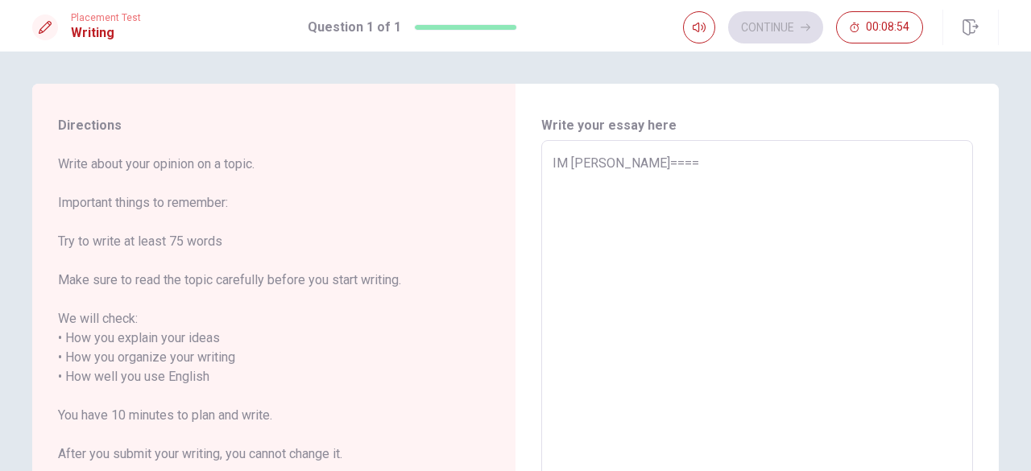
type textarea "IM [PERSON_NAME]====="
type textarea "x"
type textarea "IM [PERSON_NAME]===="
type textarea "x"
type textarea "IM [PERSON_NAME]==="
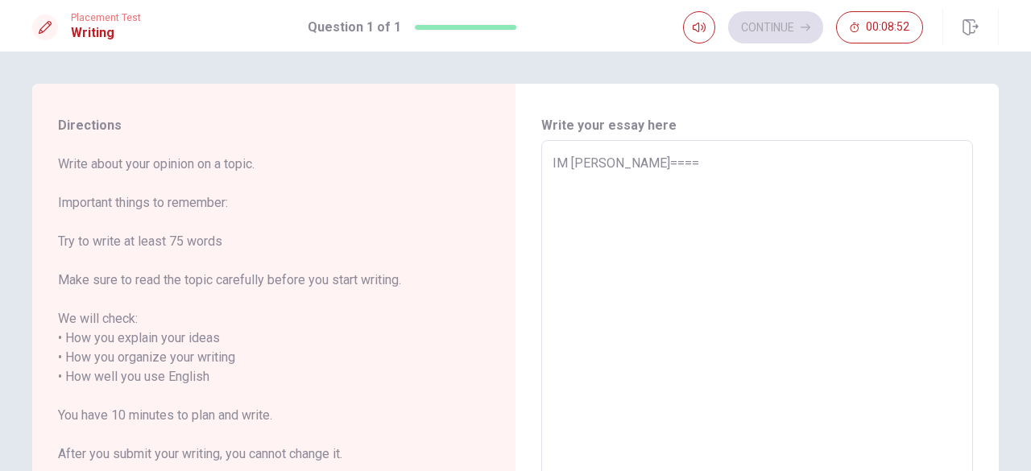
type textarea "x"
type textarea "IM [PERSON_NAME]=="
type textarea "x"
type textarea "IM [PERSON_NAME]="
type textarea "x"
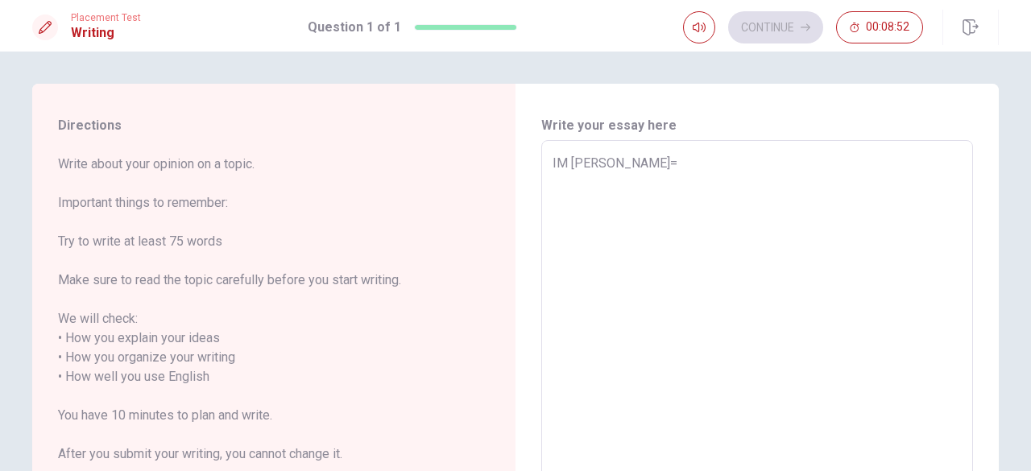
type textarea "IM [PERSON_NAME]"
type textarea "x"
type textarea "IM [PERSON_NAME]"
type textarea "x"
type textarea "IM GIN"
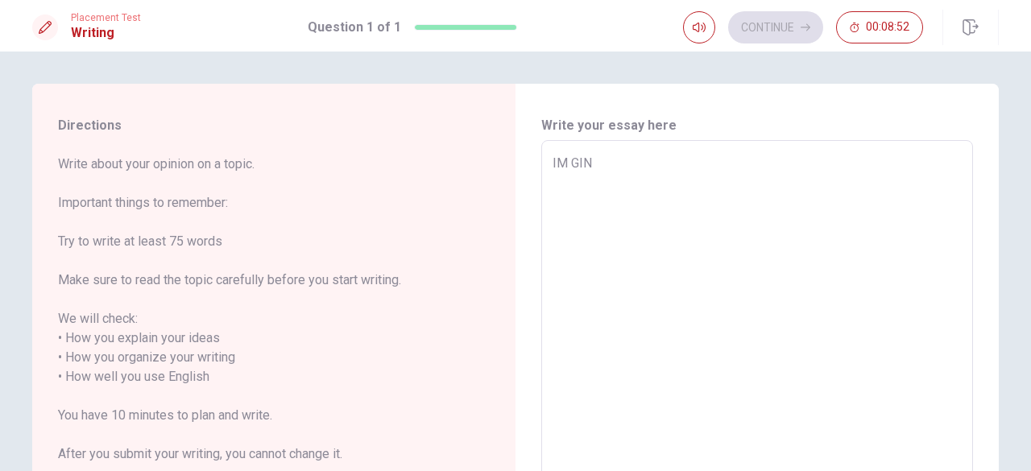
type textarea "x"
type textarea "IM GI"
type textarea "x"
type textarea "IM G"
type textarea "x"
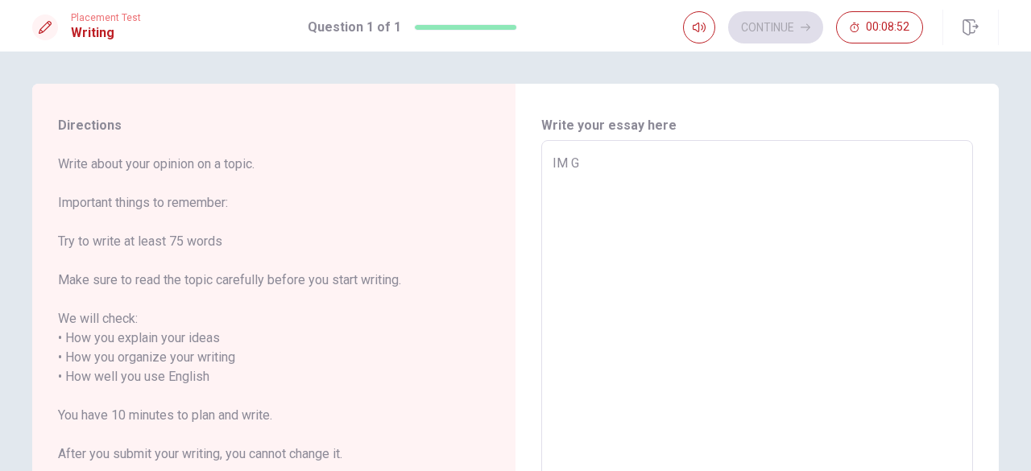
type textarea "IM"
type textarea "x"
type textarea "IM"
type textarea "x"
type textarea "IMG"
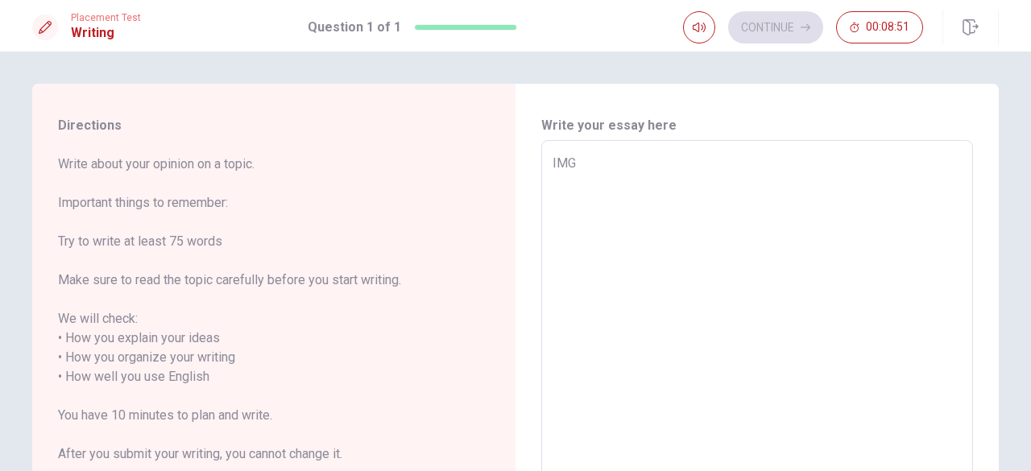
type textarea "x"
type textarea "IMGO"
type textarea "x"
type textarea "IMG"
type textarea "x"
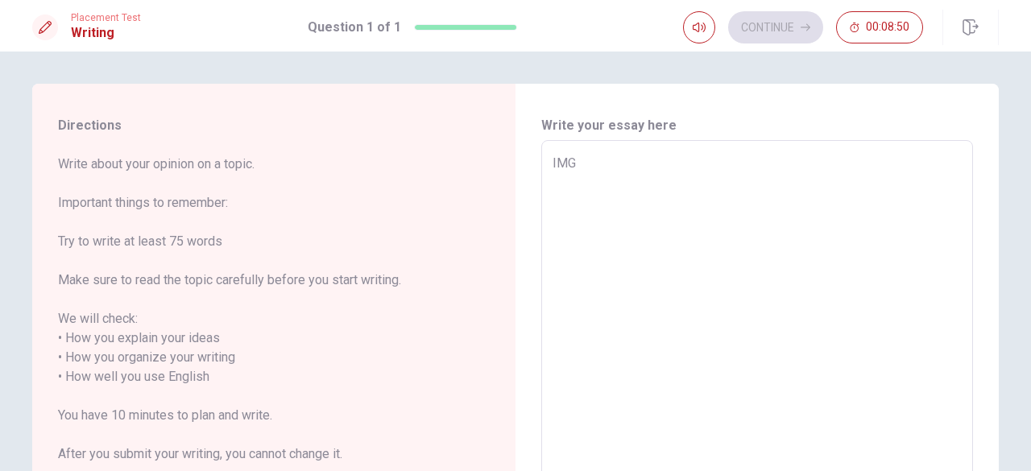
type textarea "IM"
type textarea "x"
type textarea "IM"
type textarea "x"
type textarea "IM G"
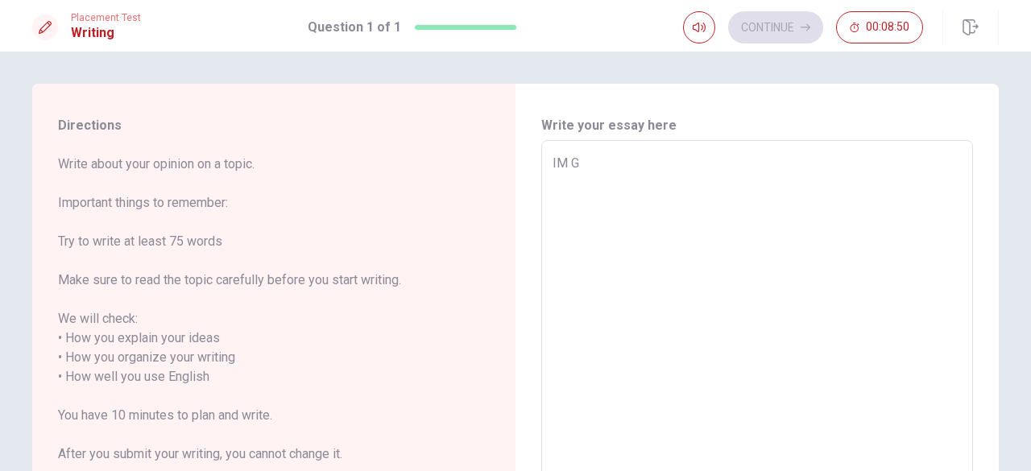
type textarea "x"
type textarea "IM GO"
type textarea "x"
type textarea "IM GOM"
type textarea "x"
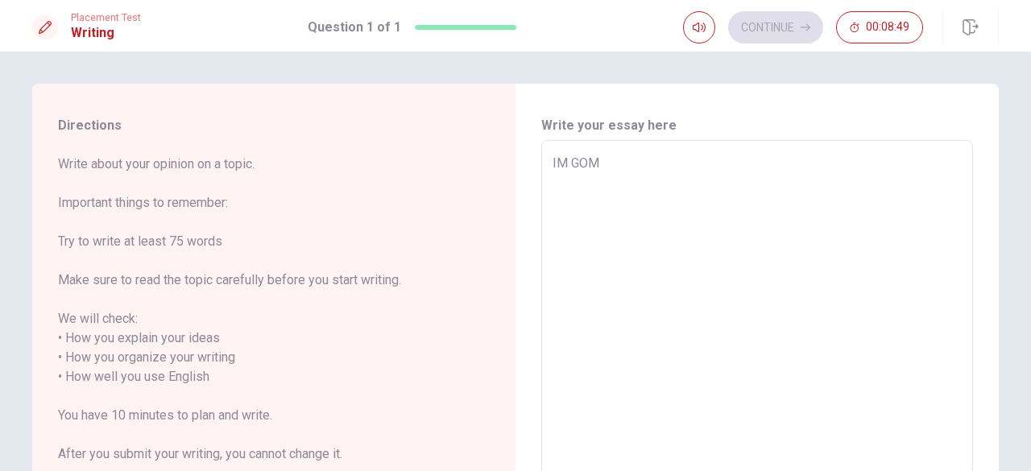
type textarea "IM GOMN"
type textarea "x"
type textarea "IM GOMNA"
type textarea "x"
type textarea "IM GOMNA="
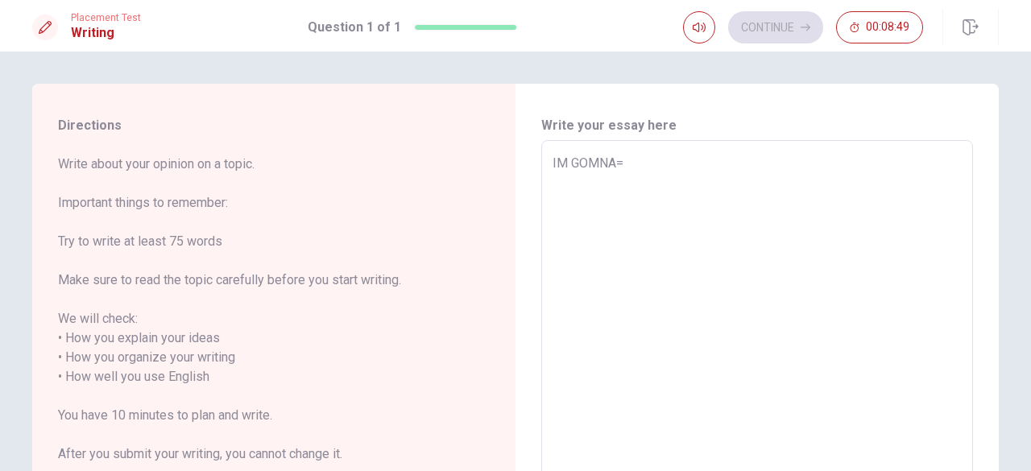
type textarea "x"
type textarea "IM GOMNA"
type textarea "x"
type textarea "IM GOMN"
type textarea "x"
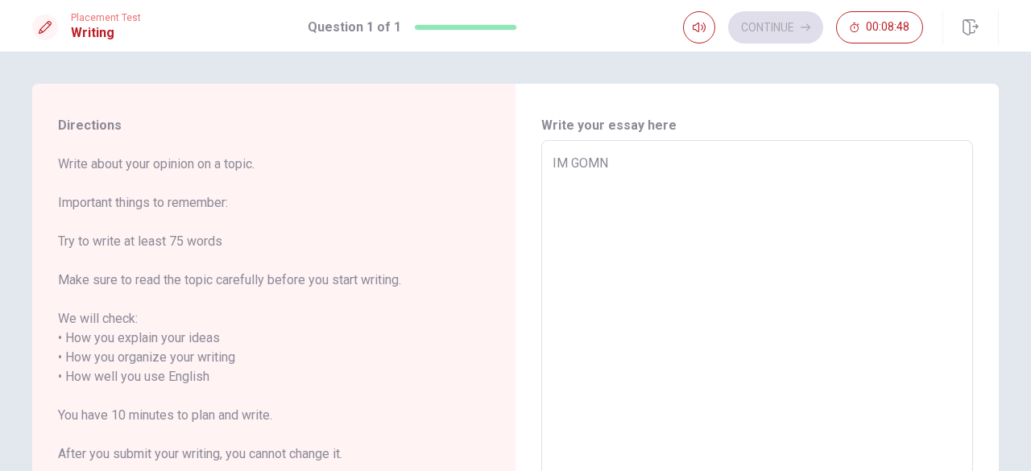
type textarea "IM GOM"
type textarea "x"
type textarea "IM GO"
type textarea "x"
type textarea "IM GOM"
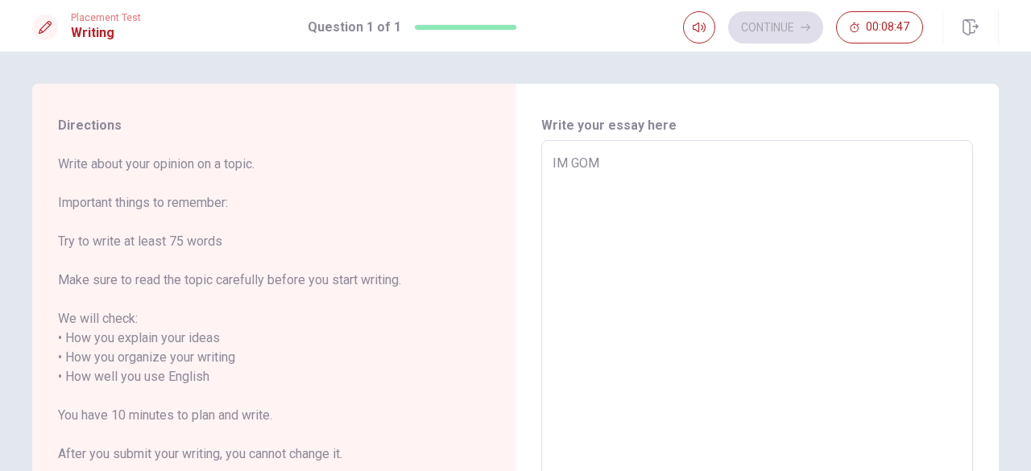
type textarea "x"
type textarea "IM [PERSON_NAME]"
type textarea "x"
type textarea "IM [PERSON_NAME]="
type textarea "x"
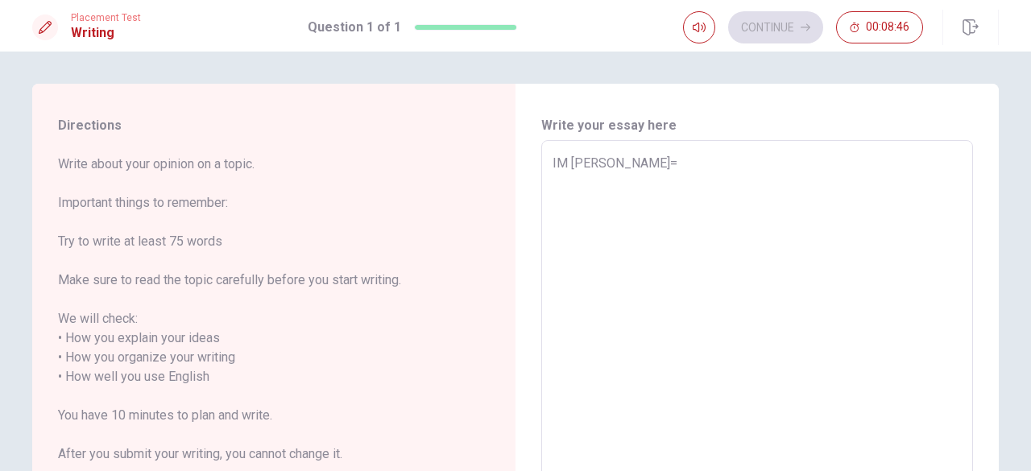
type textarea "IM [PERSON_NAME]=="
type textarea "x"
type textarea "IM [PERSON_NAME]="
type textarea "x"
type textarea "IM [PERSON_NAME]"
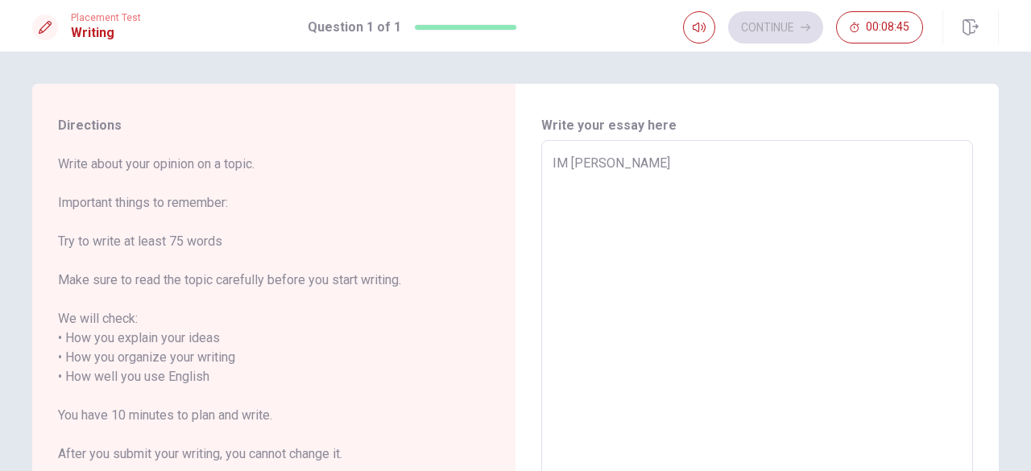
type textarea "x"
type textarea "IM GOM"
type textarea "x"
type textarea "IM GO"
type textarea "x"
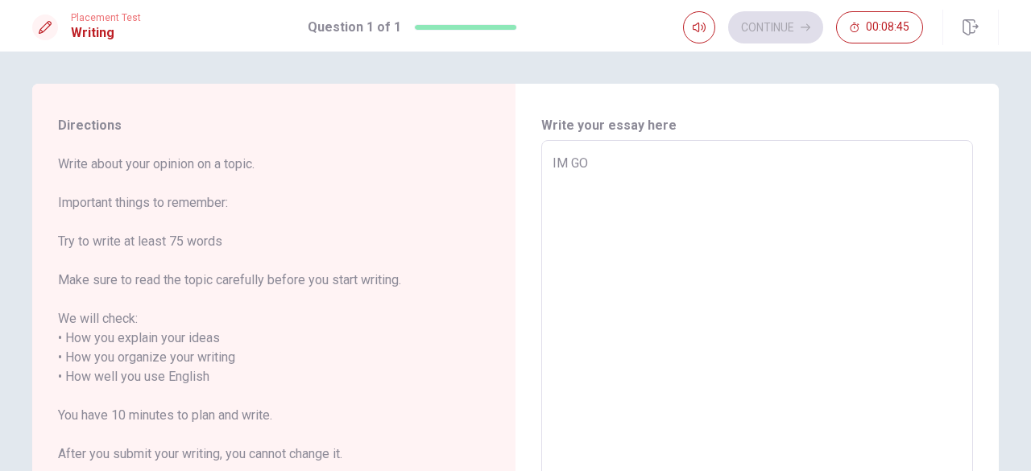
type textarea "IM GON"
type textarea "x"
type textarea "IM GONN"
type textarea "x"
type textarea "IM GONNA"
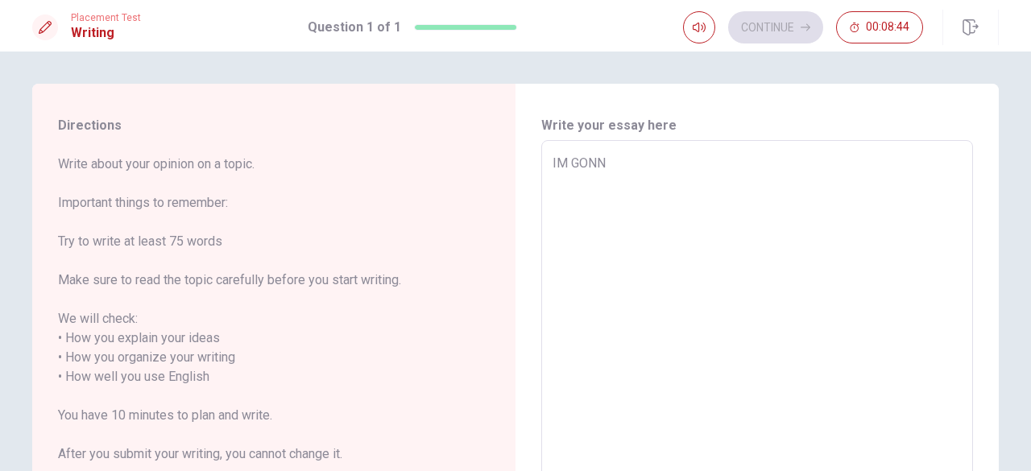
type textarea "x"
type textarea "IM GONNA"
type textarea "x"
type textarea "IM GONNA A"
type textarea "x"
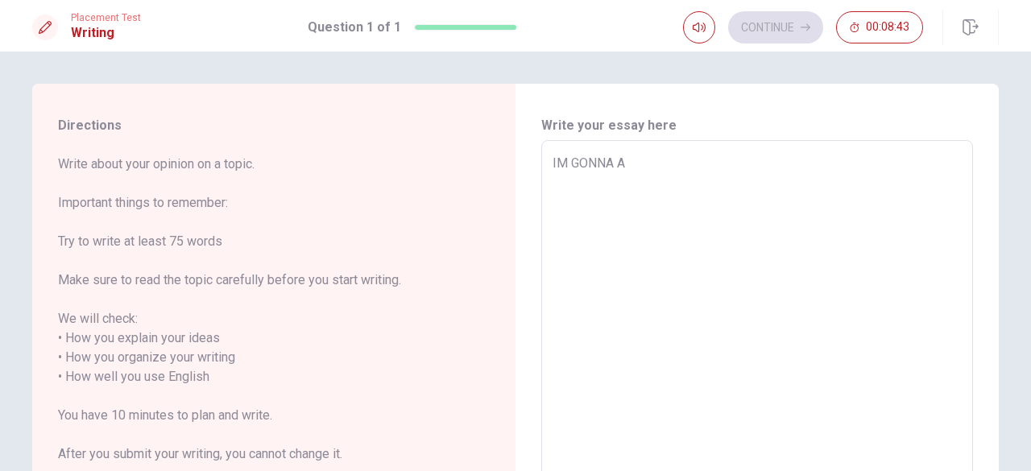
type textarea "IM GONNA"
type textarea "x"
type textarea "IM GONNA T"
type textarea "x"
type textarea "IM GONNA TA"
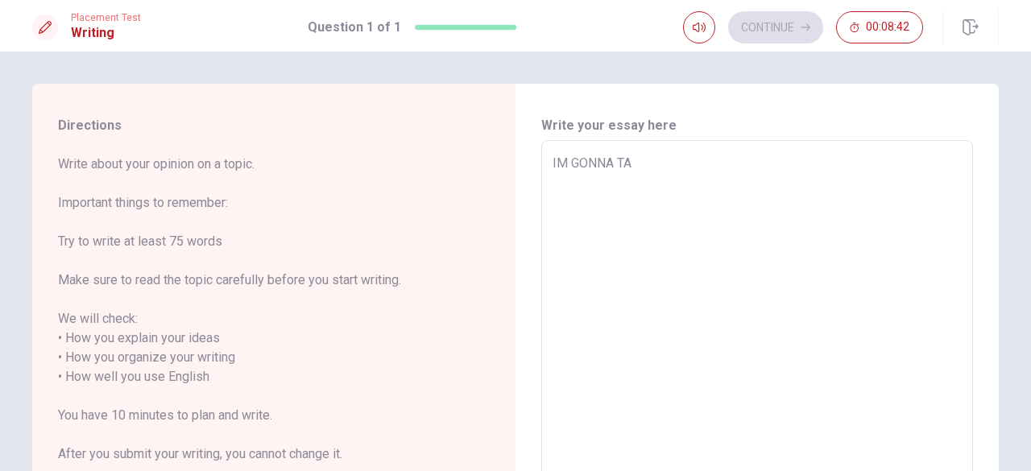
type textarea "x"
type textarea "IM GONNA TAL"
type textarea "x"
type textarea "IM GONNA TALK"
type textarea "x"
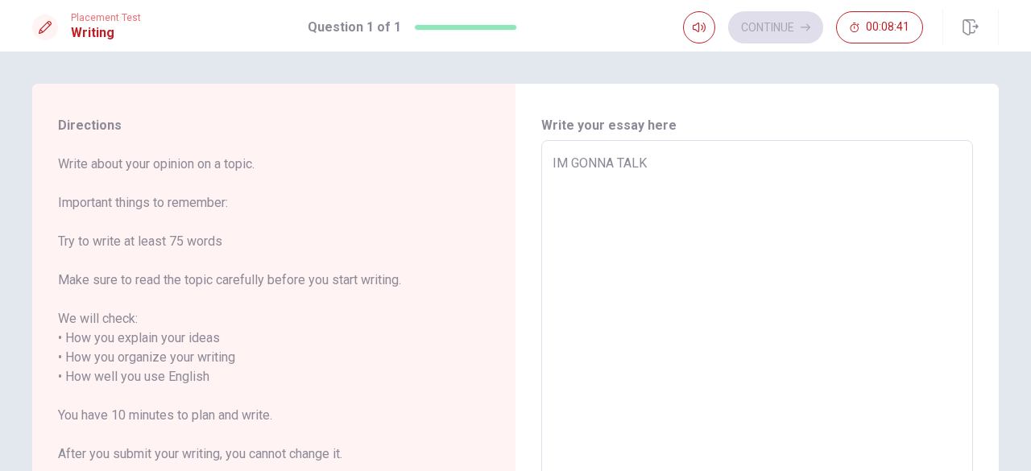
type textarea "IM GONNA TALK"
type textarea "x"
type textarea "IM GONNA TALK A"
type textarea "x"
type textarea "IM GONNA TALK AN"
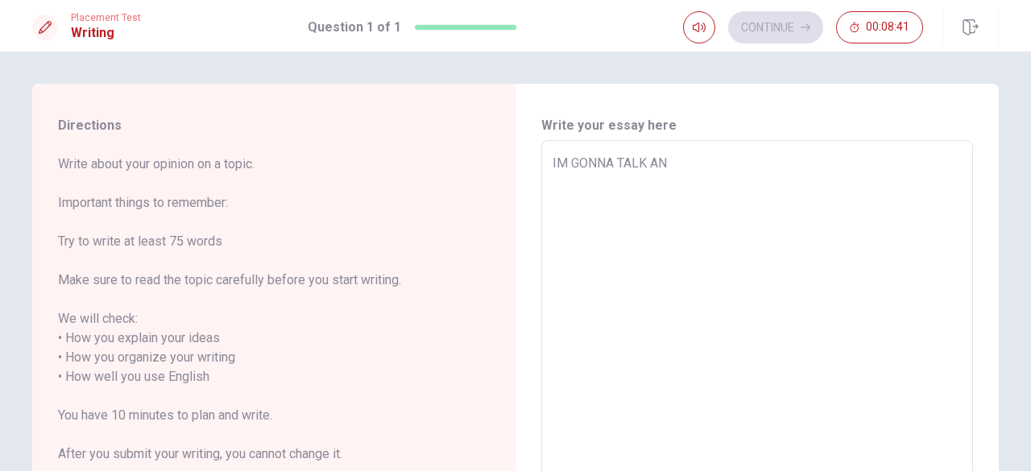
type textarea "x"
type textarea "IM GONNA TALK ANO"
type textarea "x"
type textarea "IM GONNA TALK ANOU"
type textarea "x"
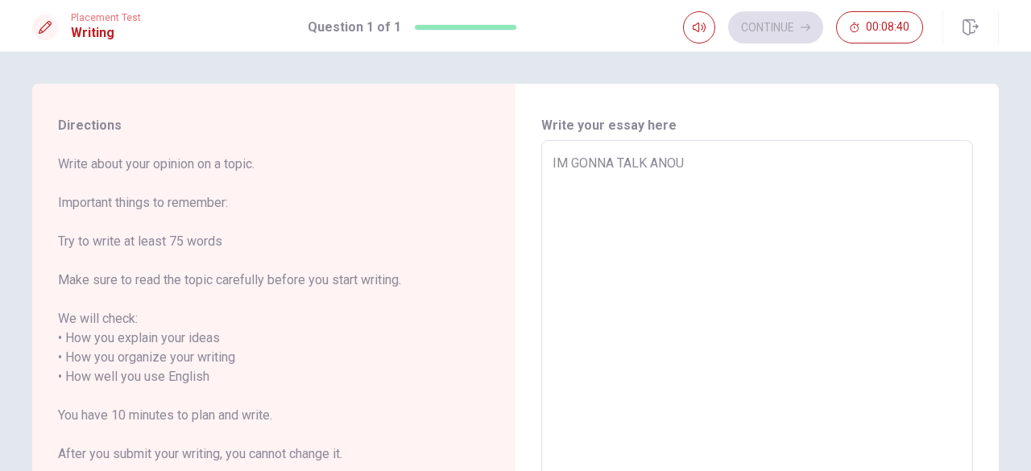
type textarea "IM GONNA TALK ANOUT"
type textarea "x"
type textarea "IM GONNA TALK ANOUT"
type textarea "x"
type textarea "IM GONNA TALK ANOUT"
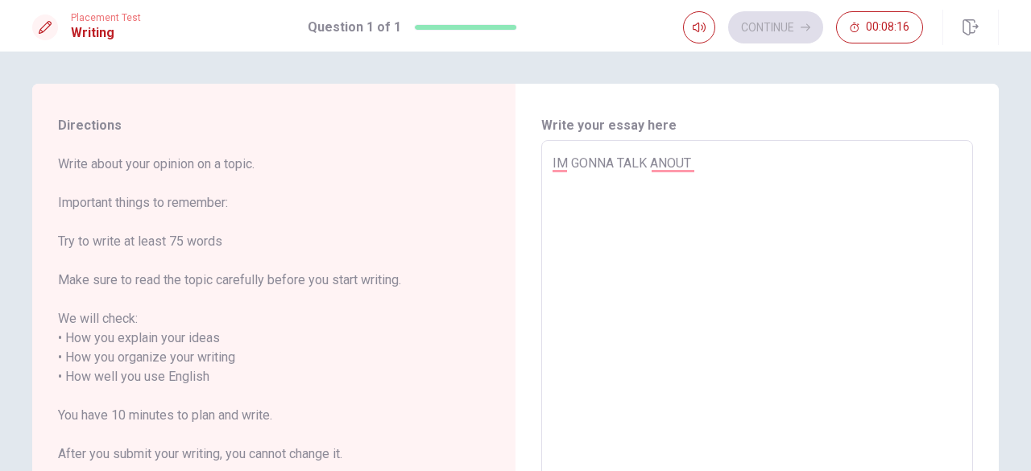
type textarea "x"
type textarea "IM GONNA TALK ANOU"
type textarea "x"
type textarea "IM GONNA TALK ANO"
type textarea "x"
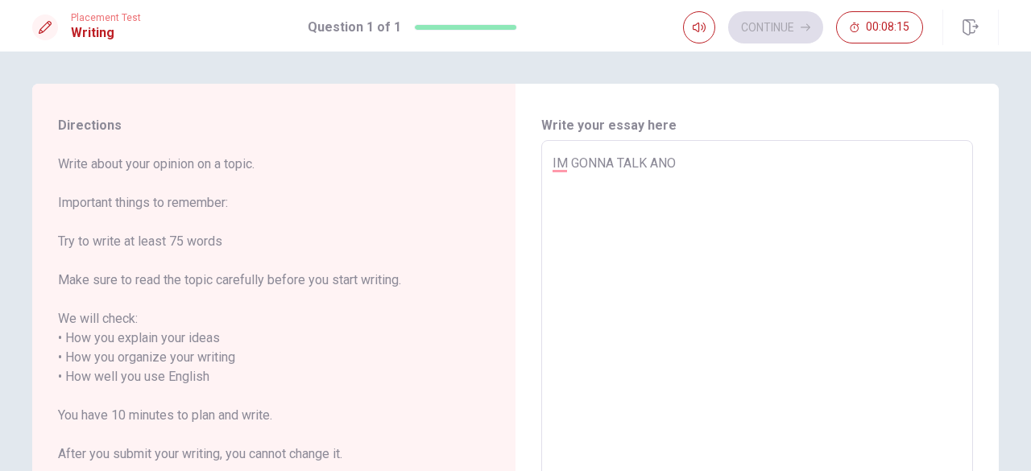
type textarea "IM GONNA TALK AN"
type textarea "x"
type textarea "IM GONNA TALK A"
type textarea "x"
type textarea "IM GONNA TALK AB"
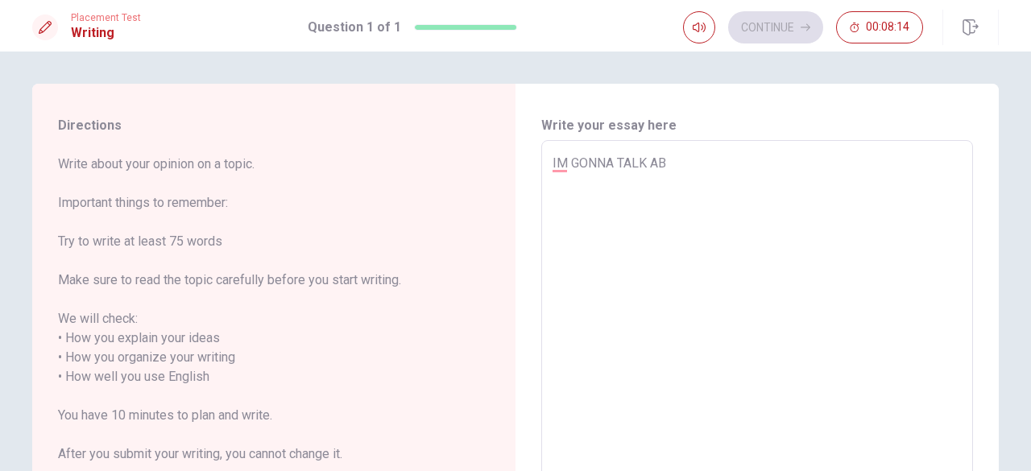
type textarea "x"
type textarea "IM GONNA TALK ABO"
type textarea "x"
type textarea "IM GONNA TALK ABOU"
type textarea "x"
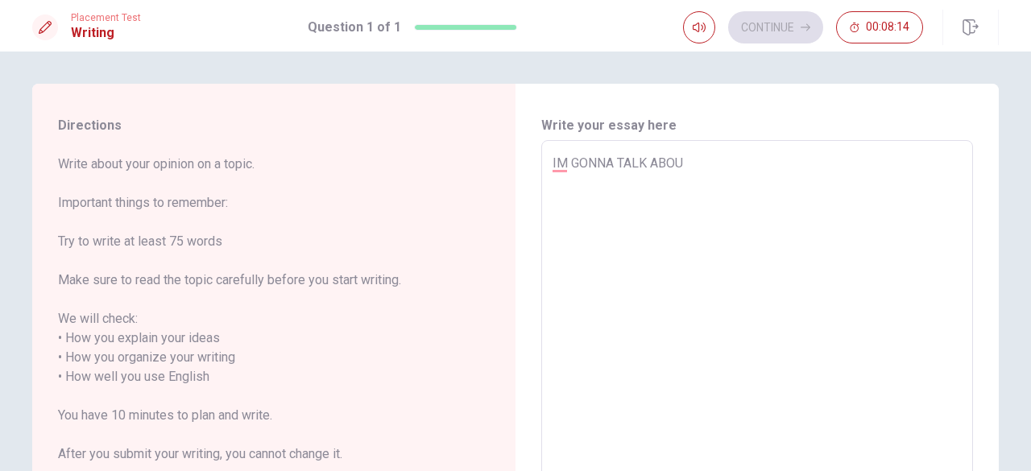
type textarea "IM GONNA TALK ABOUT"
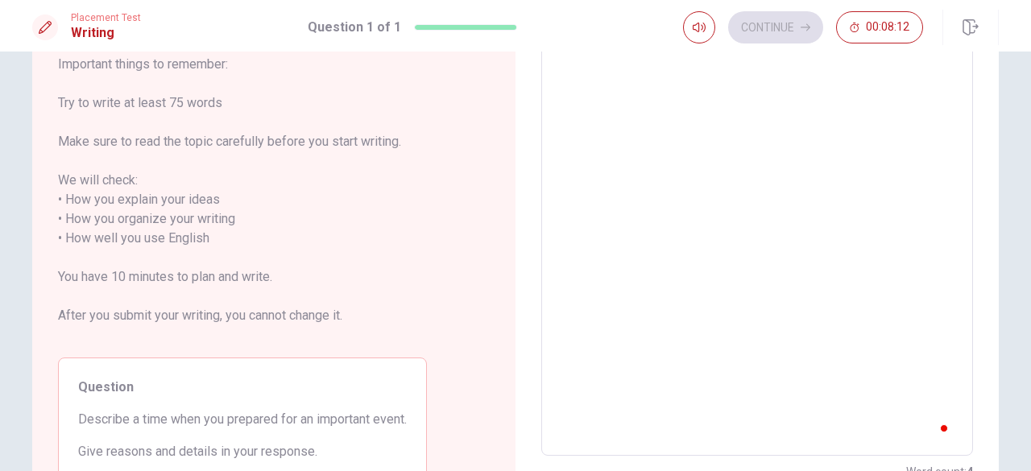
scroll to position [165, 0]
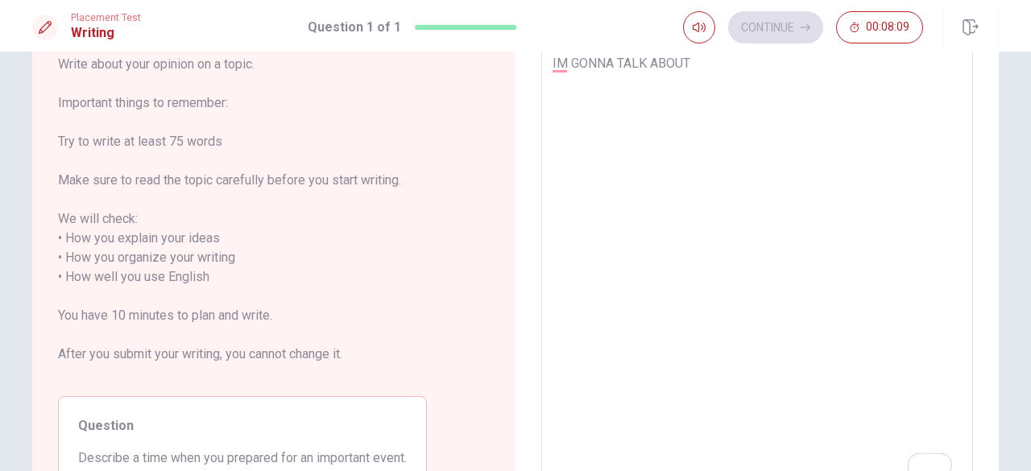
type textarea "x"
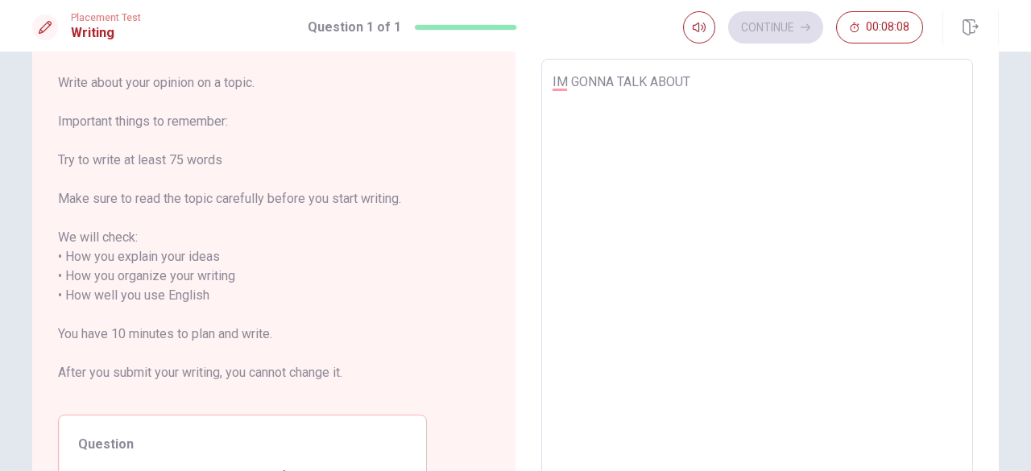
type textarea "IM GONNA TALK ABOUT"
type textarea "x"
type textarea "IM GONNA TALK ABOUT W"
type textarea "x"
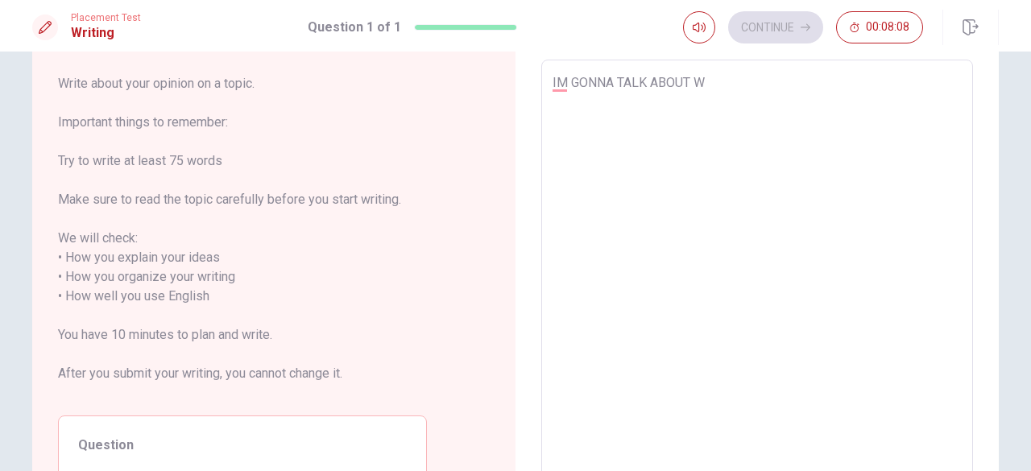
type textarea "IM GONNA TALK ABOUT WJ"
type textarea "x"
type textarea "IM GONNA TALK ABOUT WJE"
type textarea "x"
type textarea "IM GONNA TALK ABOUT WJE="
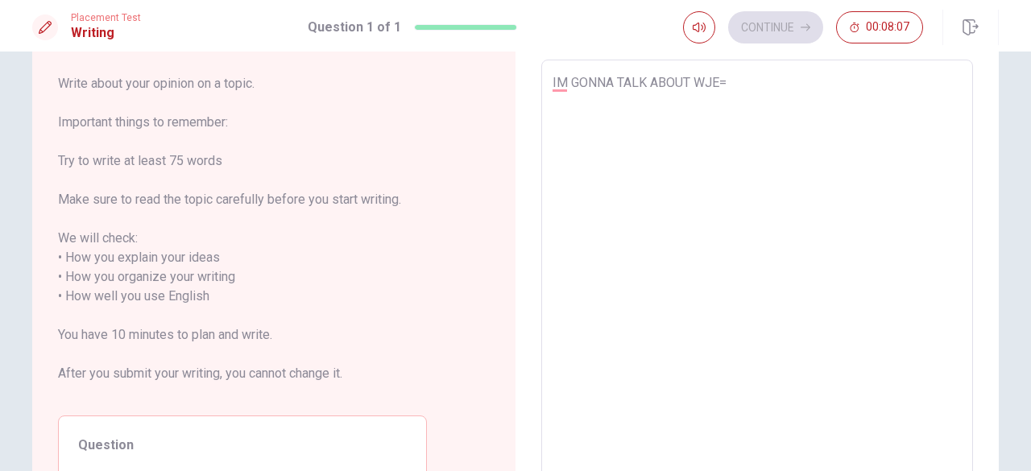
type textarea "x"
type textarea "IM GONNA TALK ABOUT WJE=="
type textarea "x"
type textarea "IM GONNA TALK ABOUT WJE="
type textarea "x"
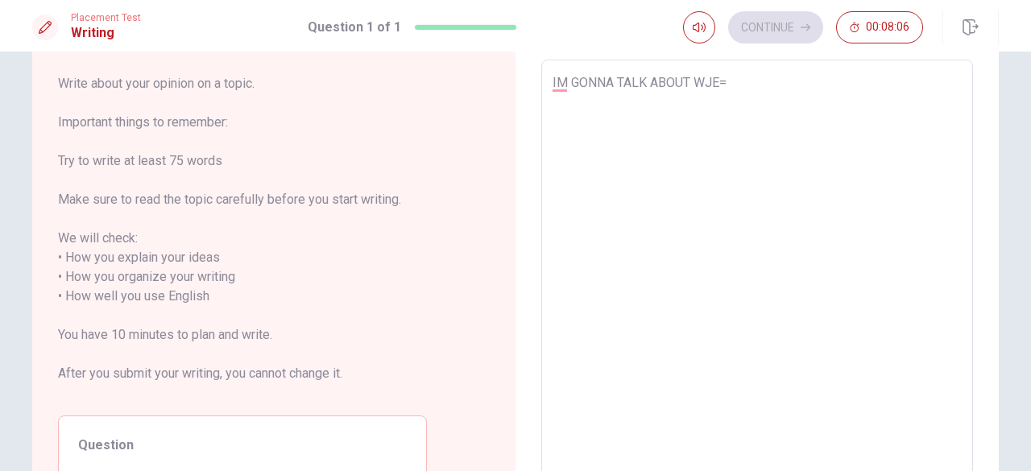
type textarea "IM GONNA TALK ABOUT WJE"
type textarea "x"
type textarea "IM GONNA TALK ABOUT WJ"
type textarea "x"
type textarea "IM GONNA TALK ABOUT W"
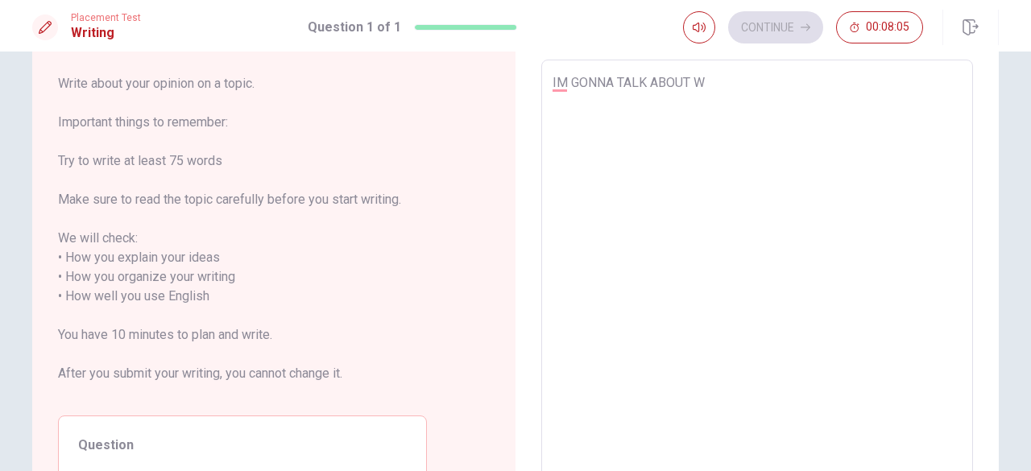
type textarea "x"
type textarea "IM GONNA TALK ABOUT"
type textarea "x"
type textarea "IM GONNA TALK ABOUT W"
type textarea "x"
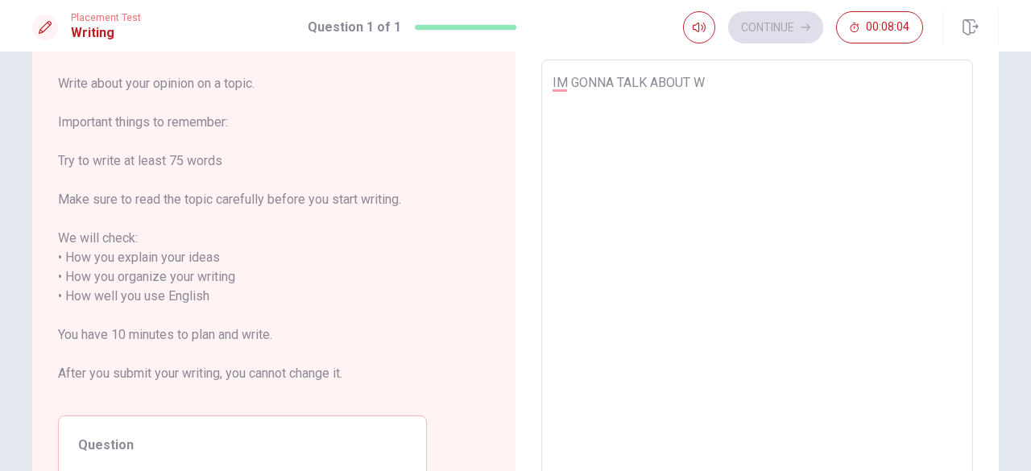
type textarea "IM GONNA TALK ABOUT [PERSON_NAME]"
type textarea "x"
type textarea "IM GONNA TALK ABOUT [PERSON_NAME]"
type textarea "x"
type textarea "IM GONNA TALK ABOUT WHEN"
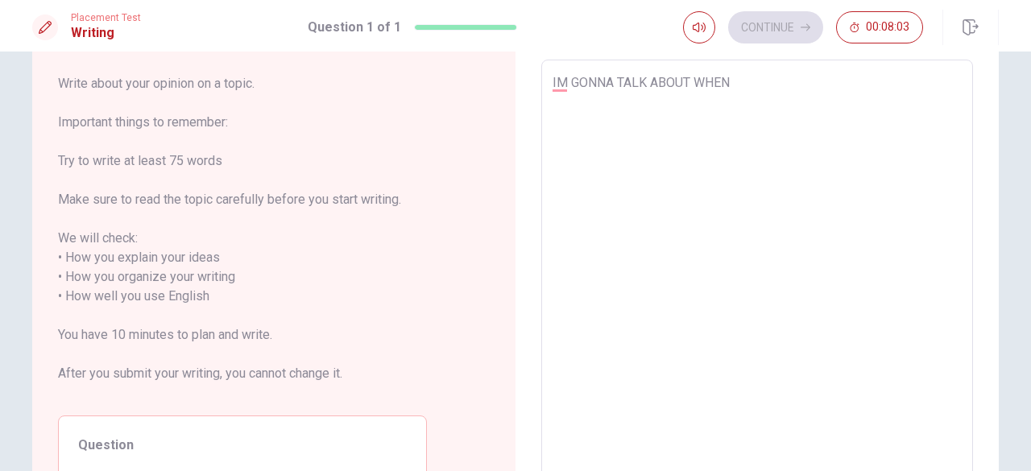
type textarea "x"
type textarea "IM GONNA TALK ABOUT WHEN"
type textarea "x"
type textarea "IM GONNA TALK ABOUT WHEN I"
type textarea "x"
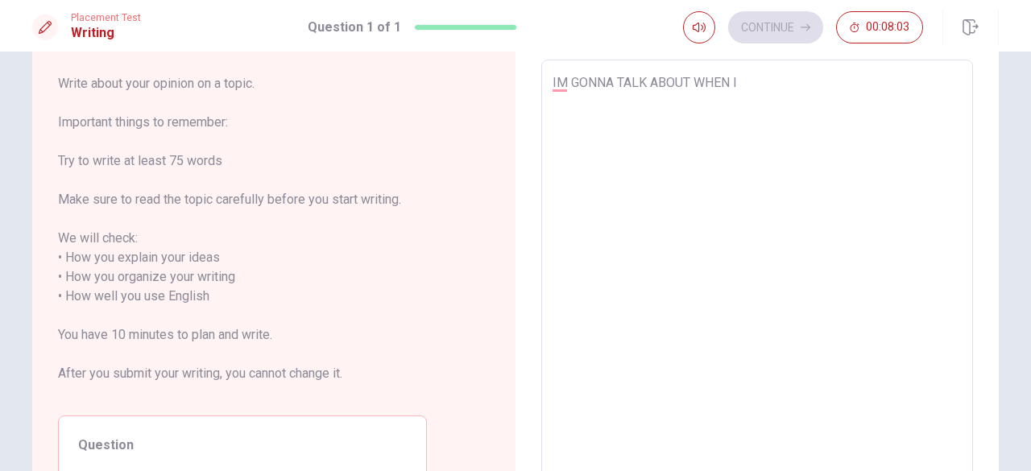
type textarea "IM GONNA TALK ABOUT WHEN I"
type textarea "x"
type textarea "IM GONNA TALK ABOUT WHEN I P"
type textarea "x"
type textarea "IM GONNA TALK ABOUT WHEN I PR"
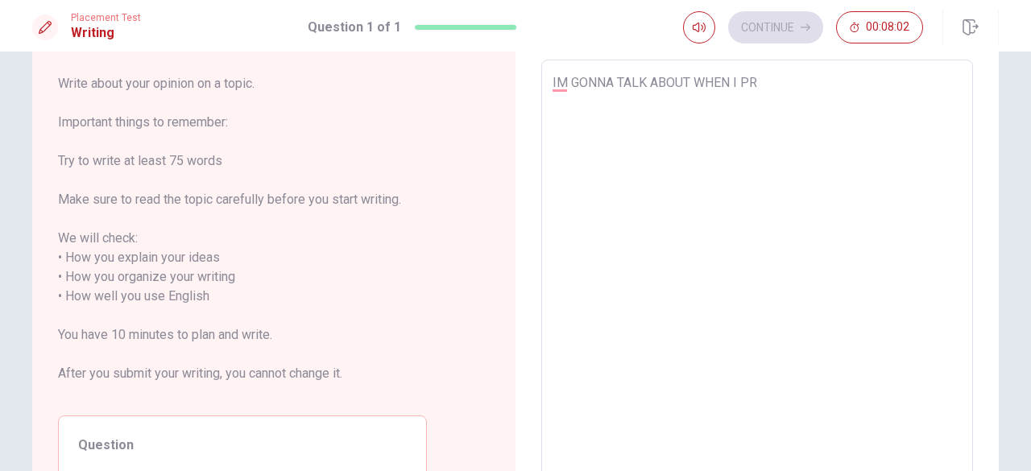
type textarea "x"
type textarea "IM GONNA TALK ABOUT WHEN I PRE"
type textarea "x"
type textarea "IM GONNA TALK ABOUT WHEN I PRER"
type textarea "x"
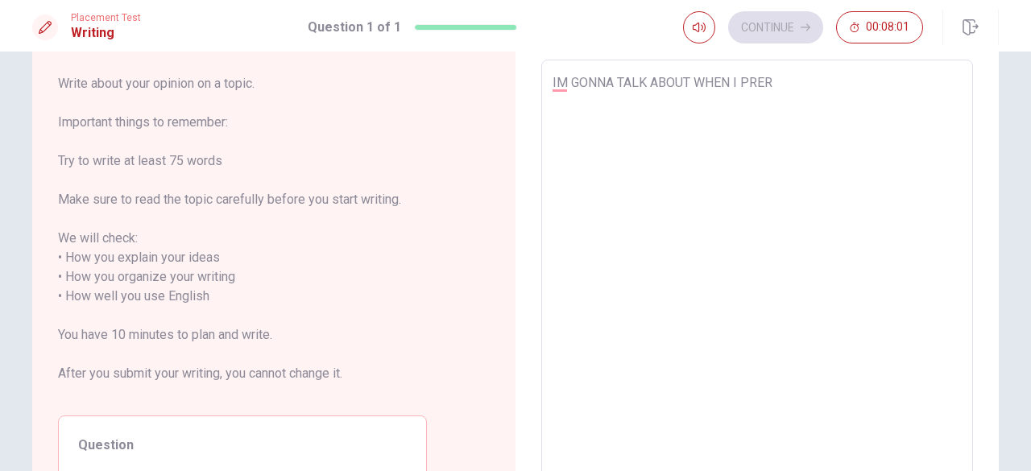
type textarea "IM GONNA TALK ABOUT WHEN I PRERA"
type textarea "x"
type textarea "IM GONNA TALK ABOUT WHEN I PRERAP"
type textarea "x"
type textarea "IM GONNA TALK ABOUT WHEN I PRERAPE"
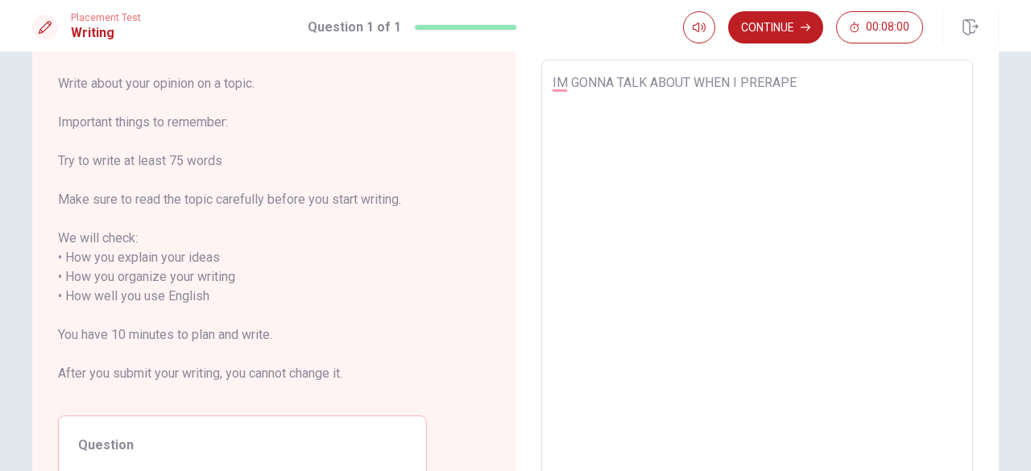
type textarea "x"
type textarea "IM GONNA TALK ABOUT WHEN I PRERAPED"
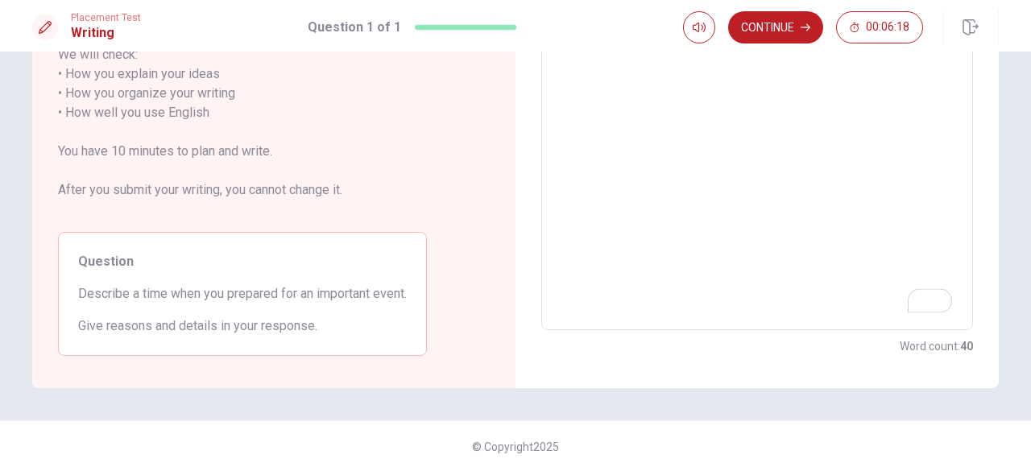
scroll to position [0, 0]
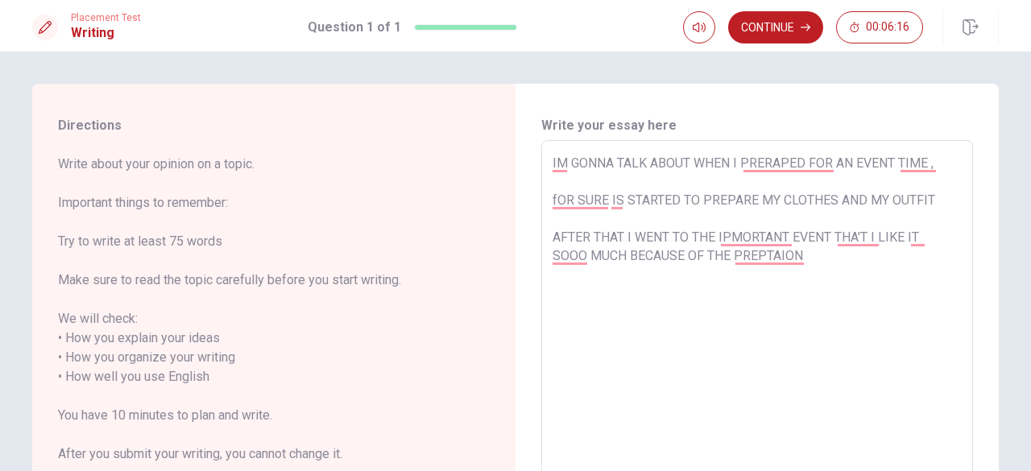
click at [774, 43] on div "Continue 00:06:16" at bounding box center [841, 27] width 316 height 35
click at [781, 36] on button "Continue" at bounding box center [775, 27] width 95 height 32
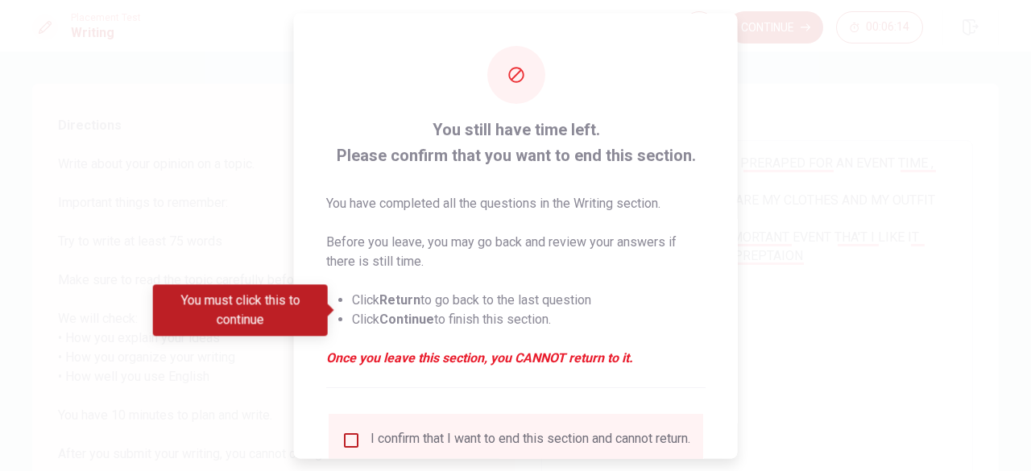
scroll to position [129, 0]
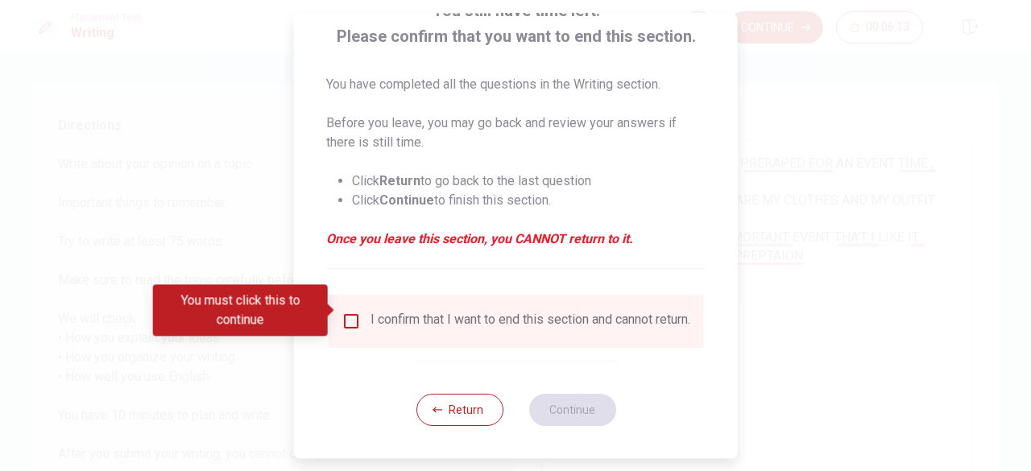
click at [517, 312] on div "I confirm that I want to end this section and cannot return." at bounding box center [530, 321] width 320 height 19
click at [397, 315] on div "I confirm that I want to end this section and cannot return." at bounding box center [530, 321] width 320 height 19
click at [358, 312] on input "You must click this to continue" at bounding box center [350, 321] width 19 height 19
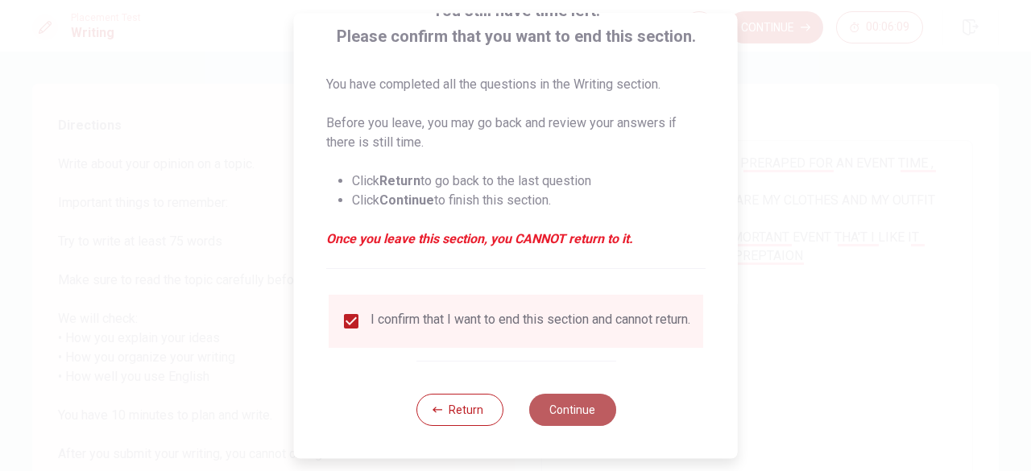
click at [530, 400] on button "Continue" at bounding box center [571, 410] width 87 height 32
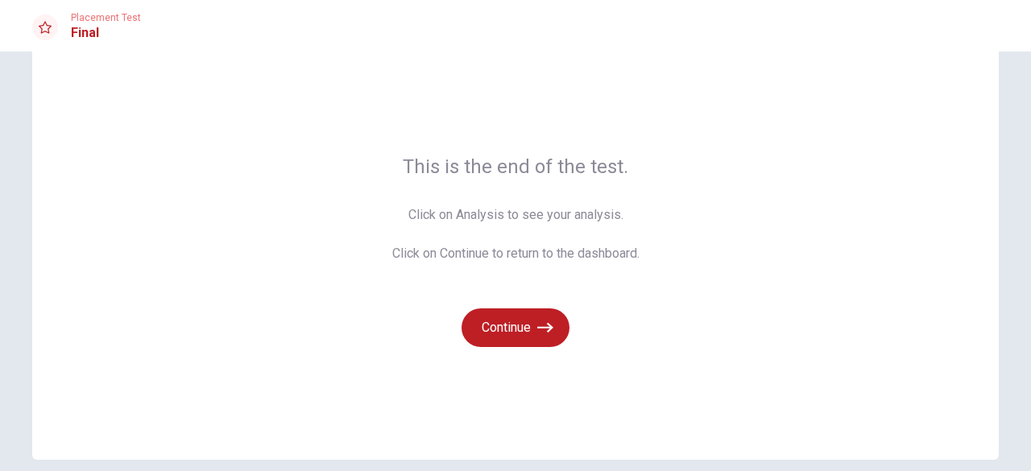
scroll to position [48, 0]
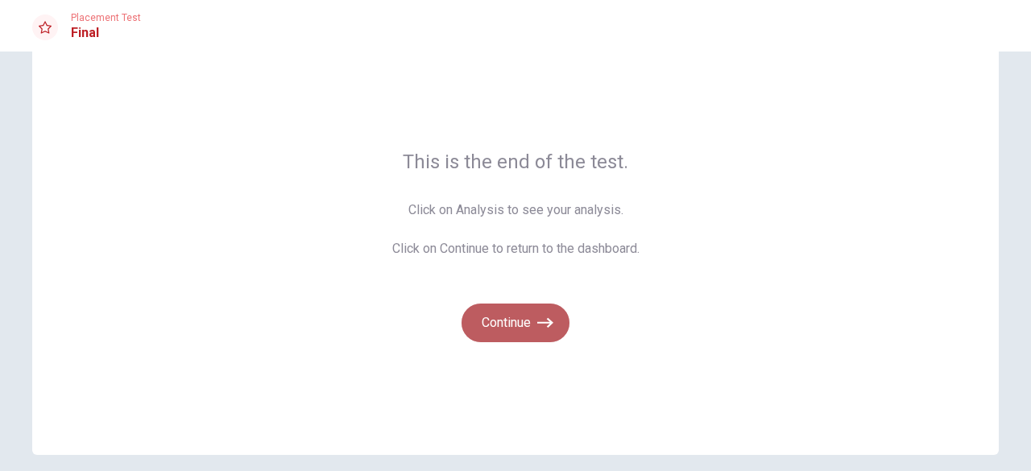
click at [539, 316] on icon "button" at bounding box center [545, 323] width 16 height 16
